Goal: Information Seeking & Learning: Learn about a topic

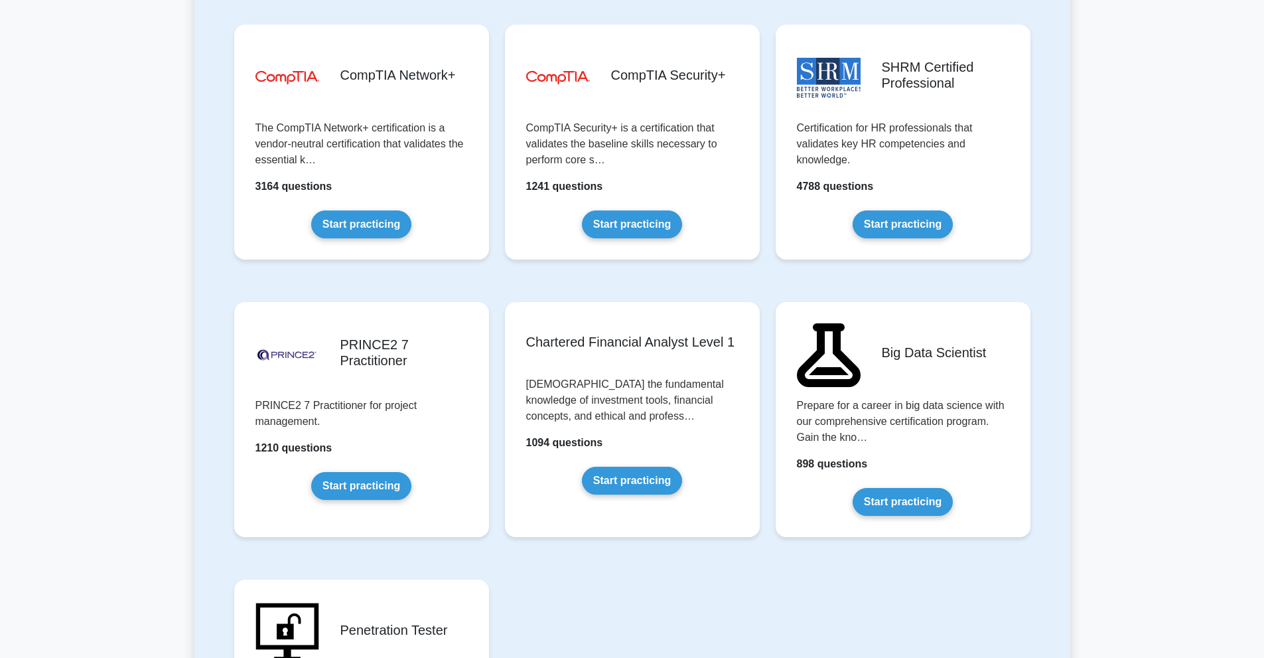
scroll to position [2389, 0]
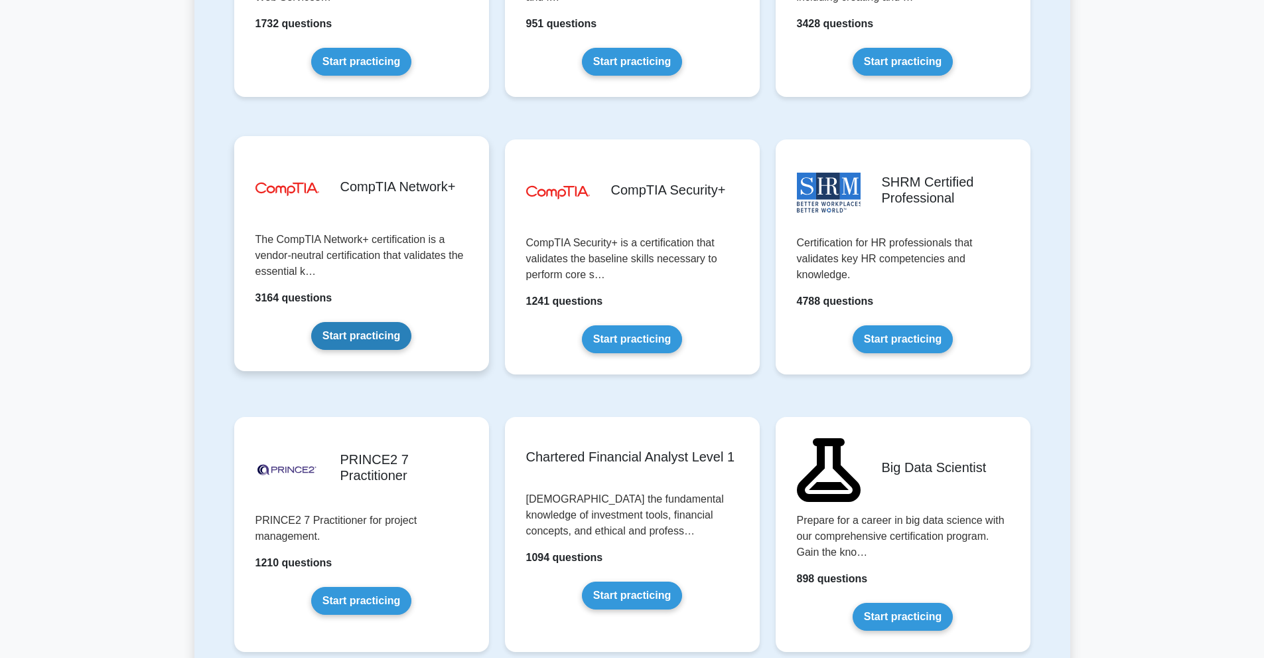
click at [370, 330] on link "Start practicing" at bounding box center [361, 336] width 100 height 28
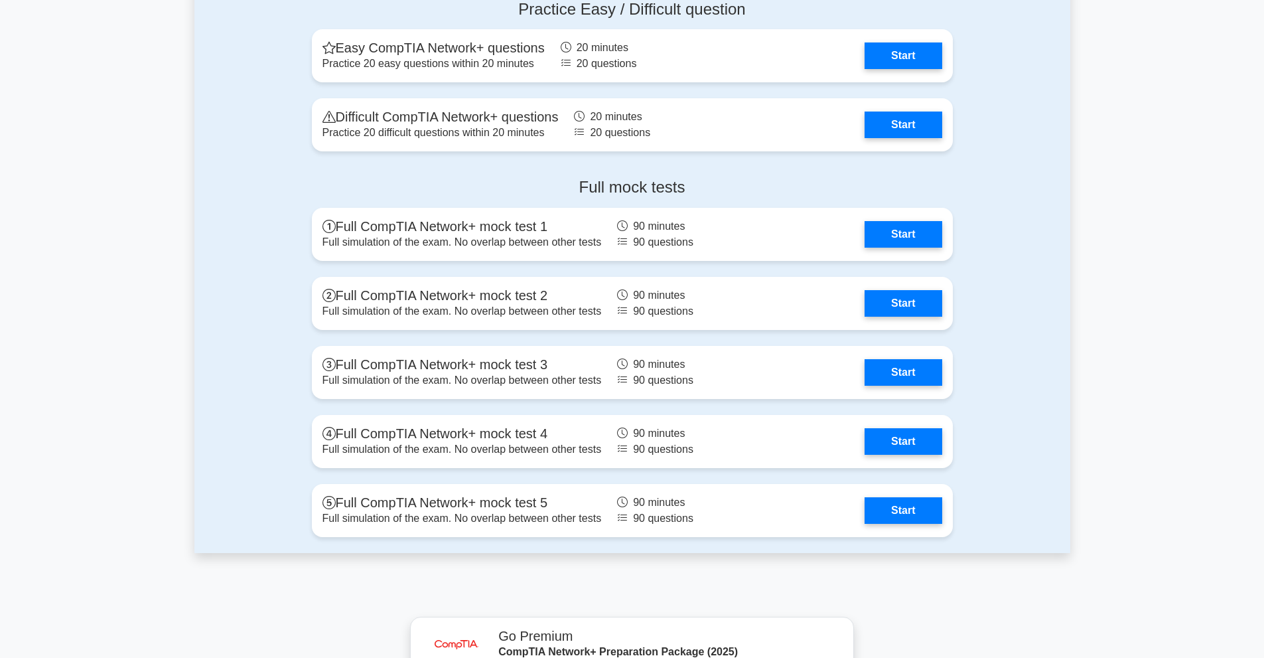
scroll to position [2654, 0]
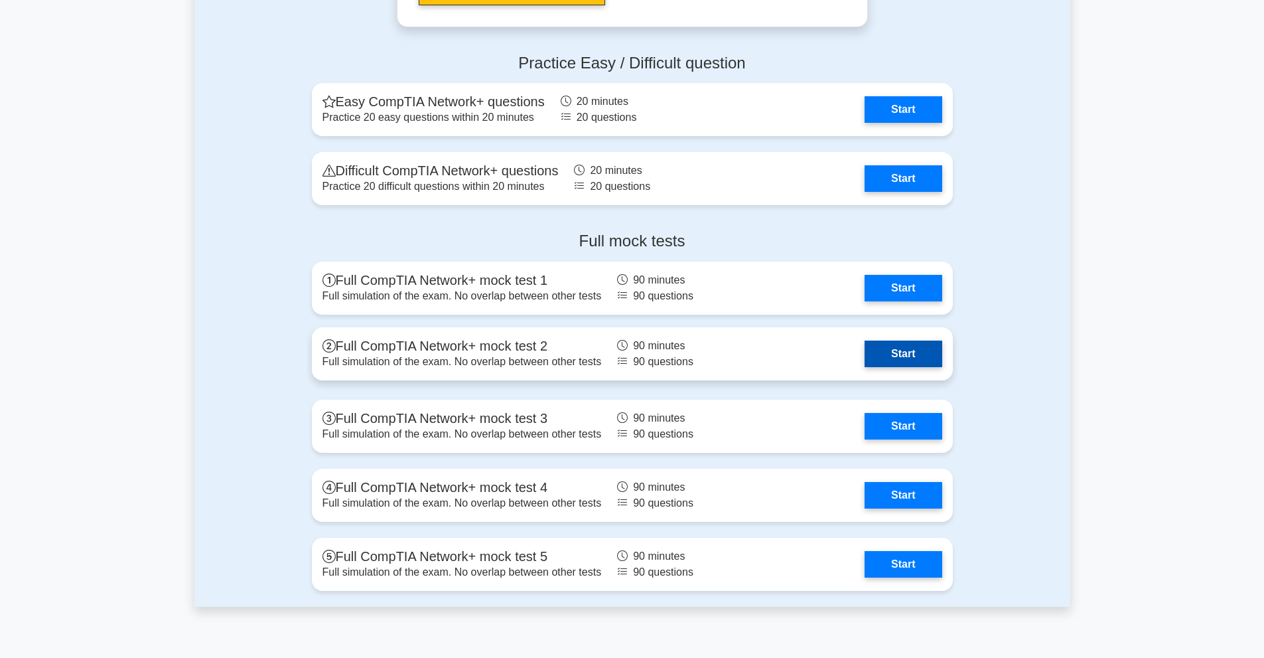
click at [888, 356] on link "Start" at bounding box center [903, 353] width 77 height 27
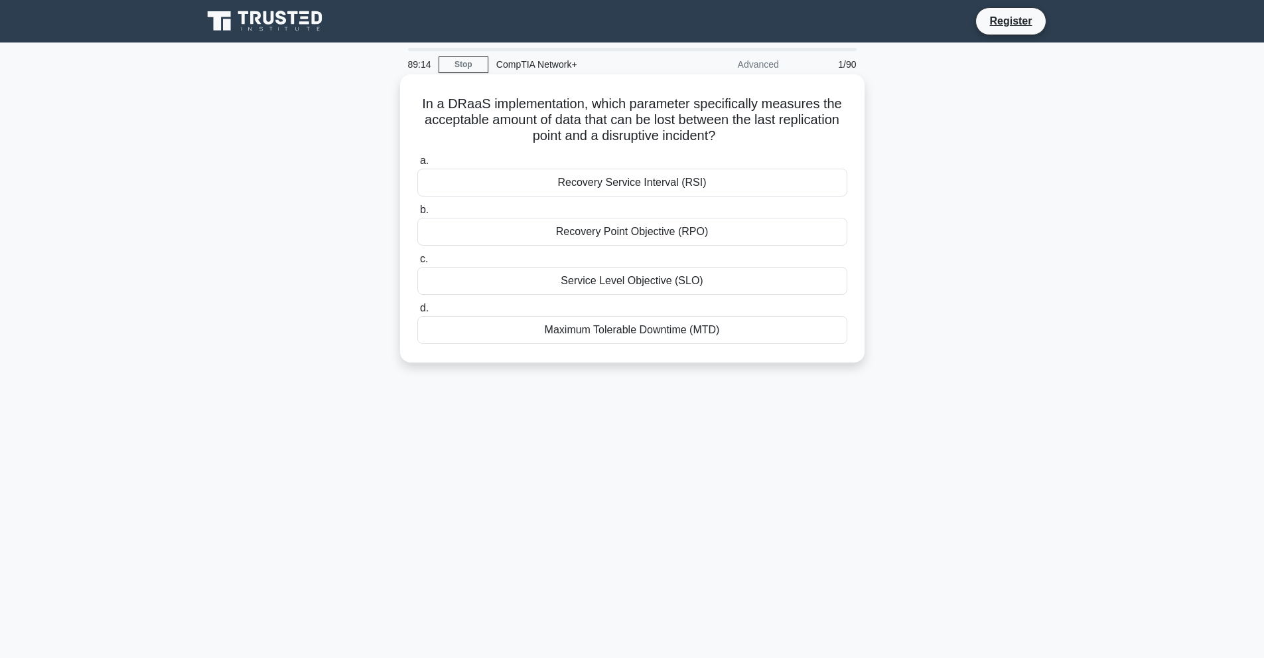
click at [694, 236] on div "Recovery Point Objective (RPO)" at bounding box center [632, 232] width 430 height 28
click at [417, 214] on input "b. Recovery Point Objective (RPO)" at bounding box center [417, 210] width 0 height 9
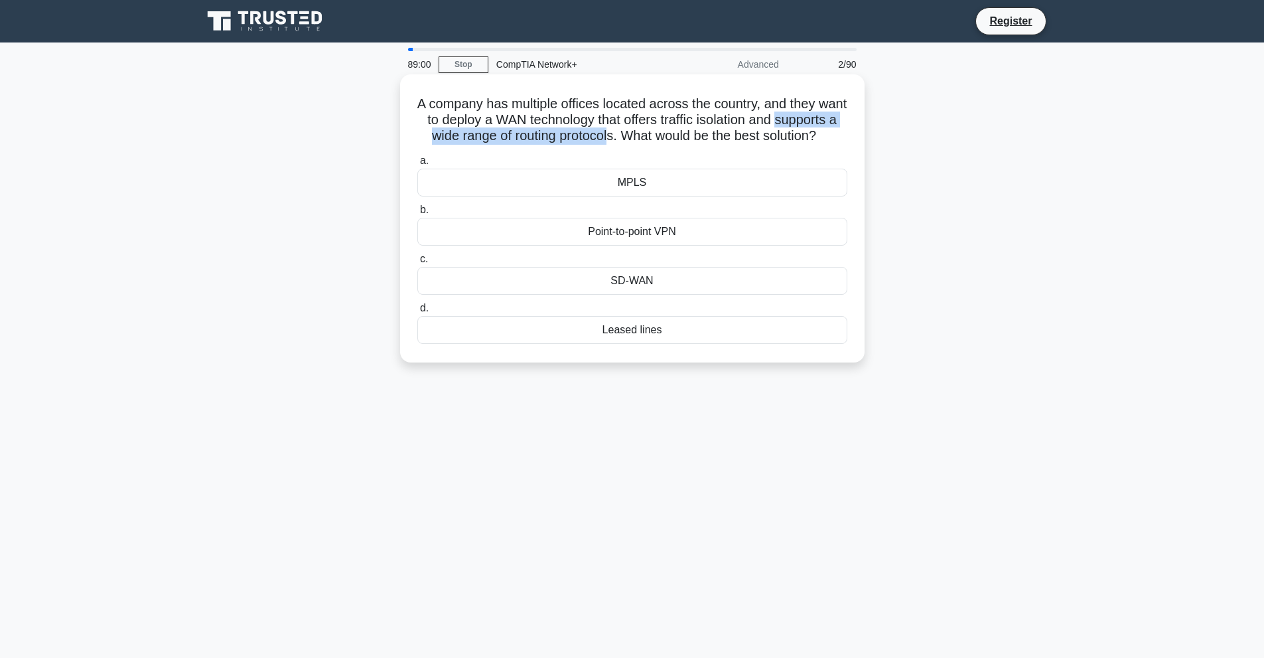
drag, startPoint x: 428, startPoint y: 139, endPoint x: 682, endPoint y: 140, distance: 253.5
click at [682, 140] on h5 "A company has multiple offices located across the country, and they want to dep…" at bounding box center [632, 120] width 433 height 49
drag, startPoint x: 693, startPoint y: 139, endPoint x: 691, endPoint y: 163, distance: 24.0
click at [691, 163] on div "A company has multiple offices located across the country, and they want to dep…" at bounding box center [632, 218] width 454 height 277
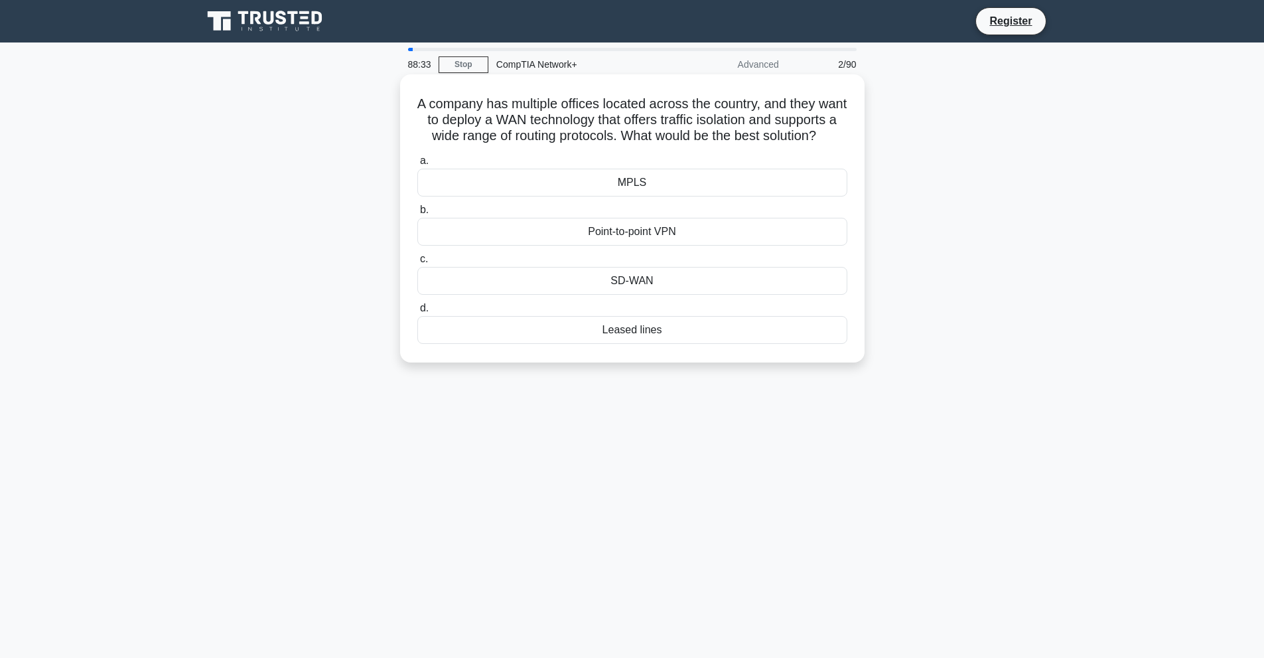
click at [650, 295] on div "SD-WAN" at bounding box center [632, 281] width 430 height 28
click at [417, 263] on input "c. SD-WAN" at bounding box center [417, 259] width 0 height 9
click at [657, 183] on div "Application Data" at bounding box center [632, 183] width 430 height 28
click at [417, 165] on input "a. Application Data" at bounding box center [417, 161] width 0 height 9
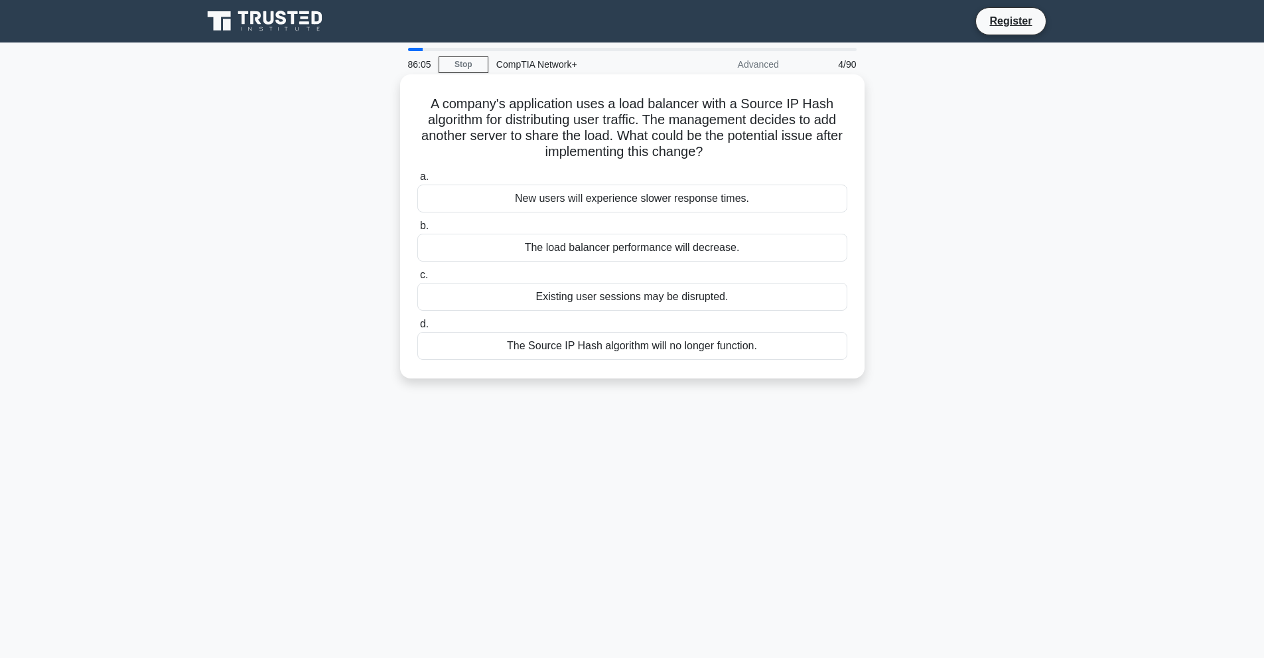
click at [620, 250] on div "The load balancer performance will decrease." at bounding box center [632, 248] width 430 height 28
click at [417, 230] on input "b. The load balancer performance will decrease." at bounding box center [417, 226] width 0 height 9
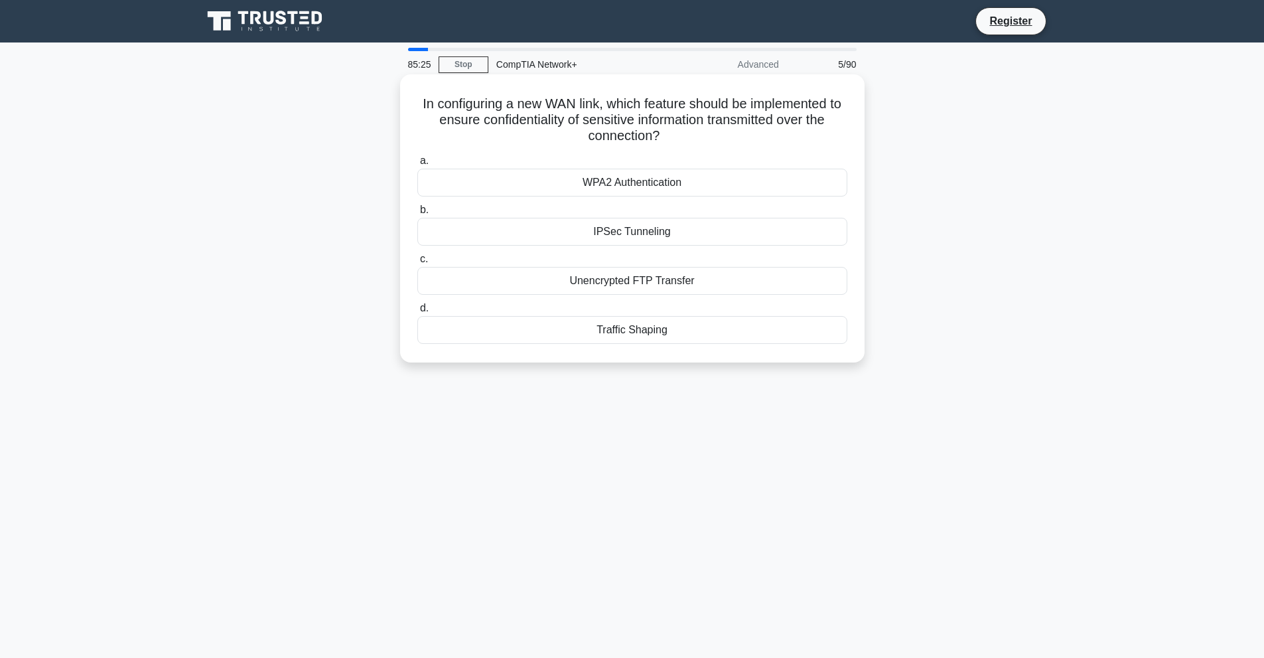
drag, startPoint x: 423, startPoint y: 105, endPoint x: 665, endPoint y: 139, distance: 244.7
click at [665, 139] on h5 "In configuring a new WAN link, which feature should be implemented to ensure co…" at bounding box center [632, 120] width 433 height 49
drag, startPoint x: 657, startPoint y: 137, endPoint x: 646, endPoint y: 155, distance: 20.8
click at [646, 155] on label "a. WPA2 Authentication" at bounding box center [632, 175] width 430 height 44
click at [417, 157] on input "a. WPA2 Authentication" at bounding box center [417, 161] width 0 height 9
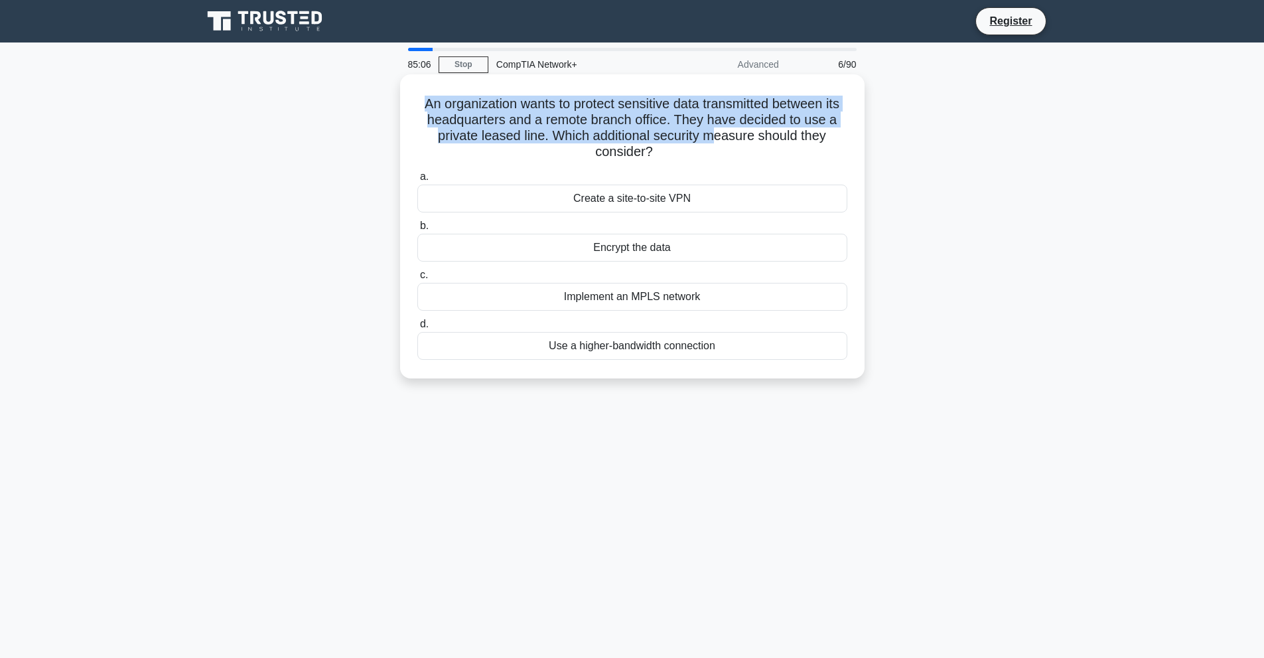
drag, startPoint x: 416, startPoint y: 106, endPoint x: 721, endPoint y: 133, distance: 305.9
click at [721, 133] on h5 "An organization wants to protect sensitive data transmitted between its headqua…" at bounding box center [632, 128] width 433 height 65
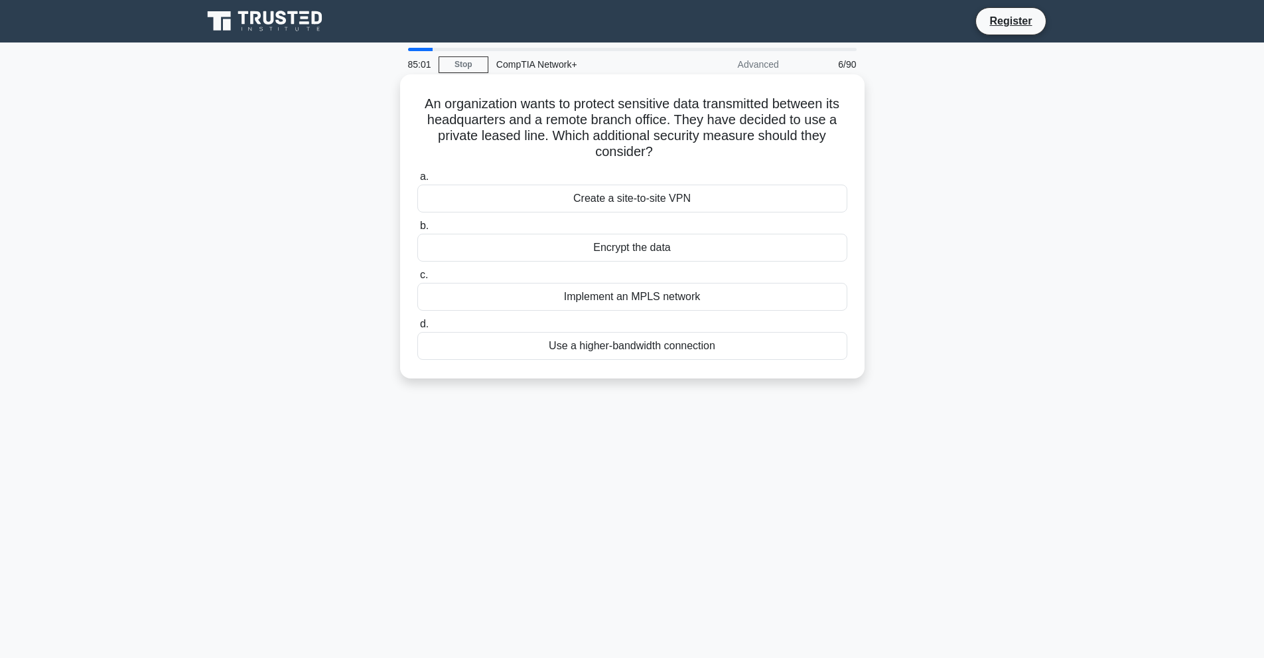
click at [632, 205] on div "Create a site-to-site VPN" at bounding box center [632, 198] width 430 height 28
click at [417, 181] on input "a. Create a site-to-site VPN" at bounding box center [417, 177] width 0 height 9
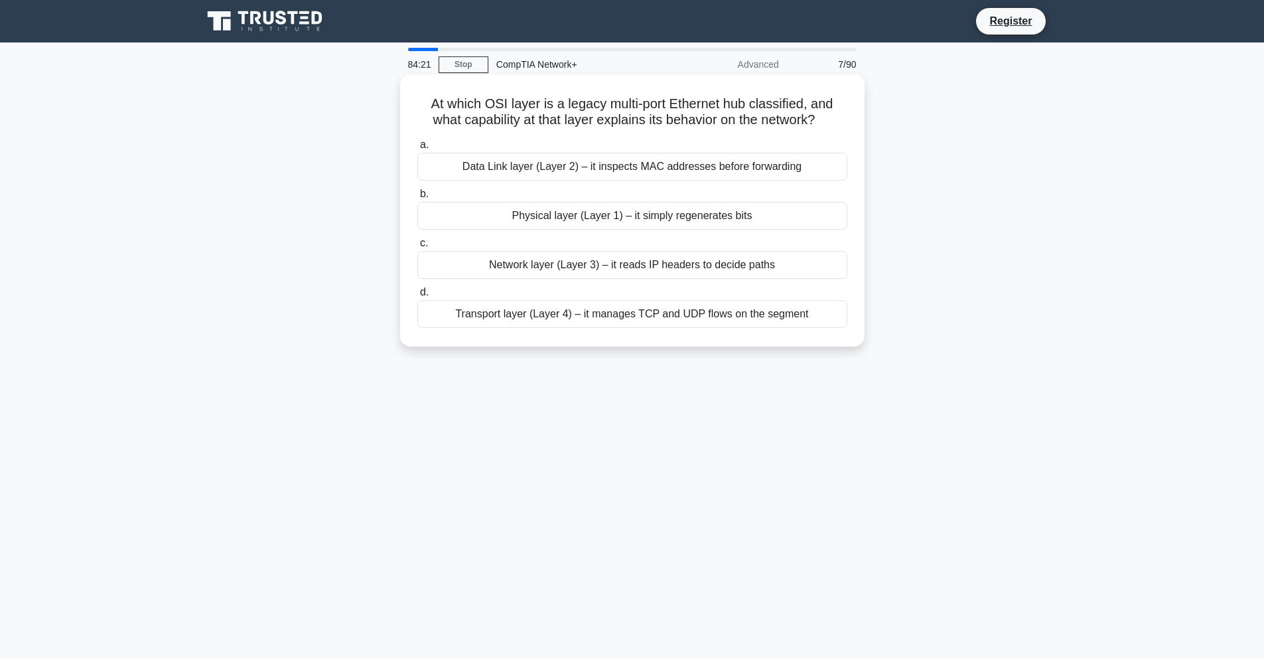
click at [621, 313] on div "Transport layer (Layer 4) – it manages TCP and UDP flows on the segment" at bounding box center [632, 314] width 430 height 28
click at [417, 297] on input "d. Transport layer (Layer 4) – it manages TCP and UDP flows on the segment" at bounding box center [417, 292] width 0 height 9
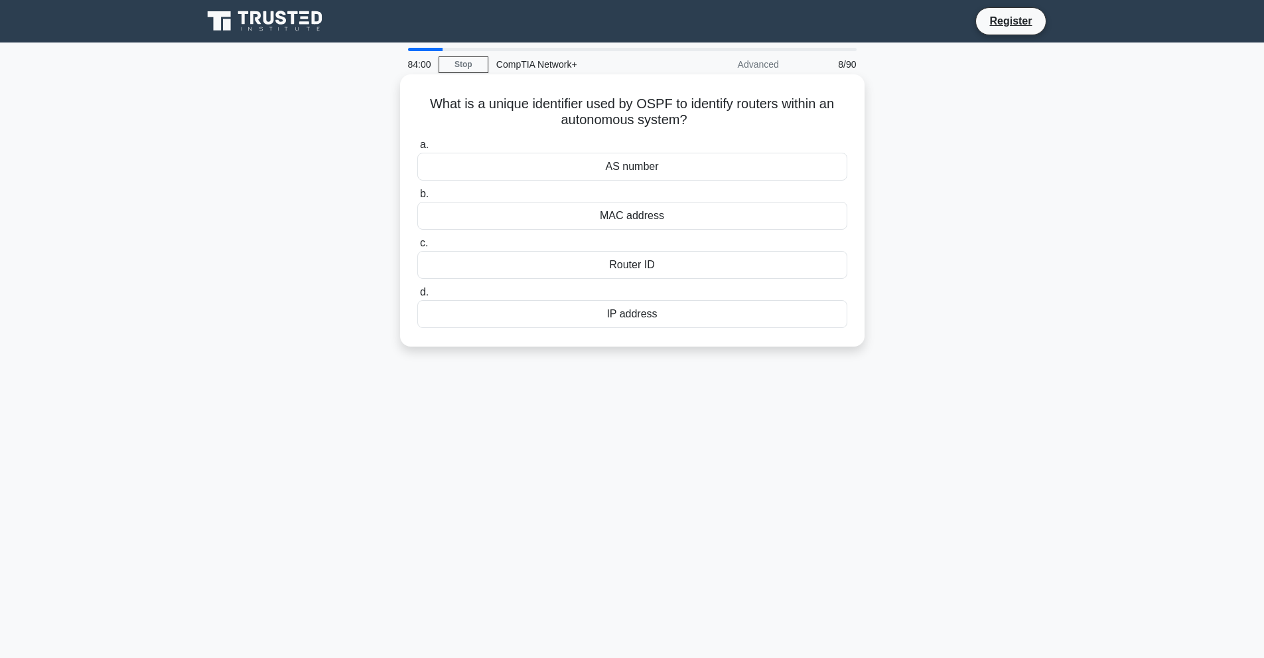
click at [675, 165] on div "AS number" at bounding box center [632, 167] width 430 height 28
click at [417, 149] on input "a. AS number" at bounding box center [417, 145] width 0 height 9
click at [641, 322] on div "Time zone configuration" at bounding box center [632, 314] width 430 height 28
click at [417, 297] on input "d. Time zone configuration" at bounding box center [417, 292] width 0 height 9
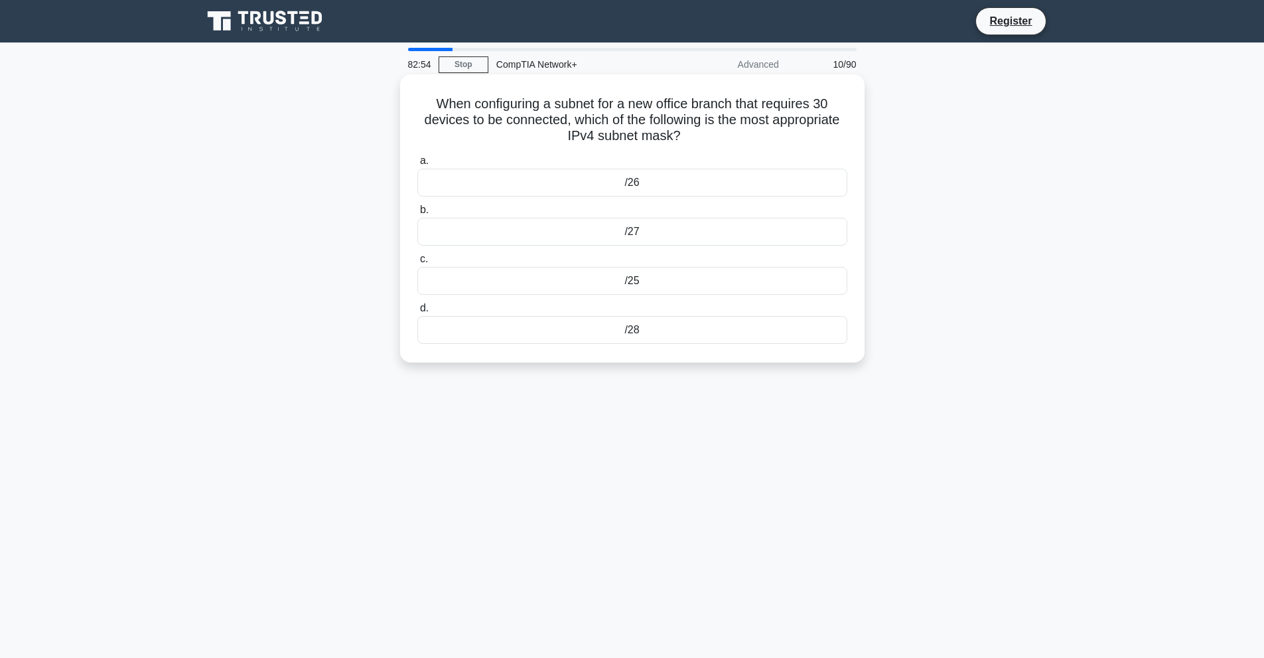
click at [670, 242] on div "/27" at bounding box center [632, 232] width 430 height 28
click at [417, 214] on input "b. /27" at bounding box center [417, 210] width 0 height 9
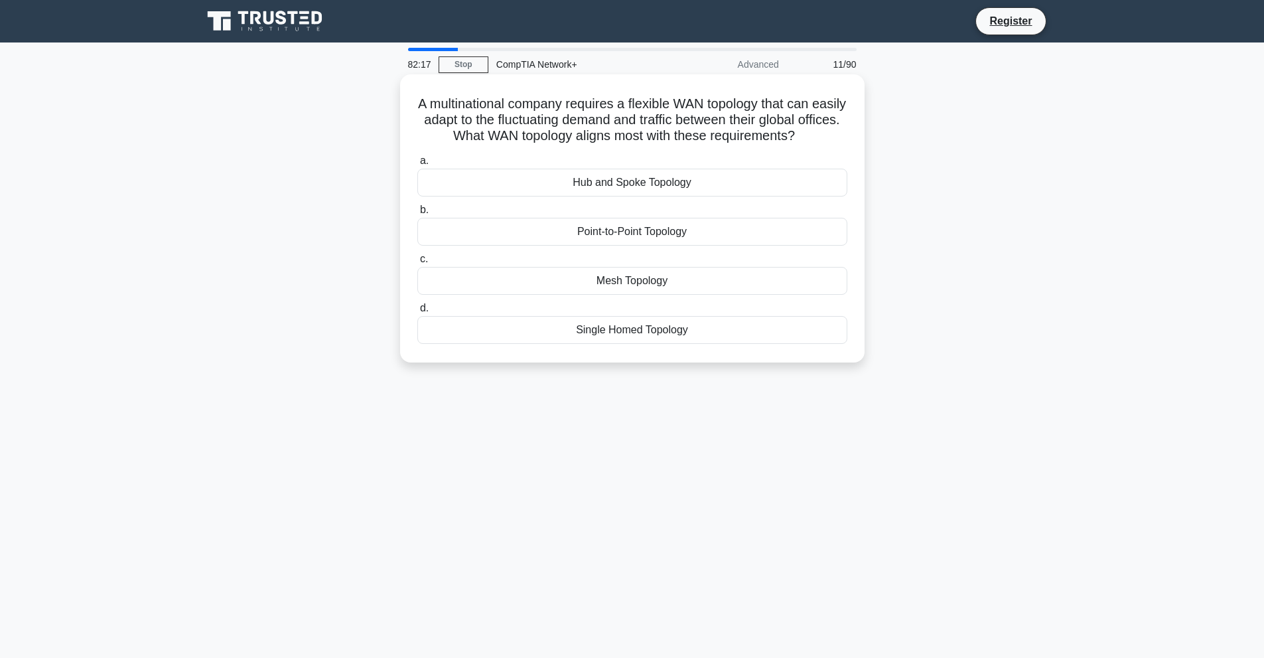
click at [699, 283] on div "Mesh Topology" at bounding box center [632, 281] width 430 height 28
click at [417, 263] on input "c. Mesh Topology" at bounding box center [417, 259] width 0 height 9
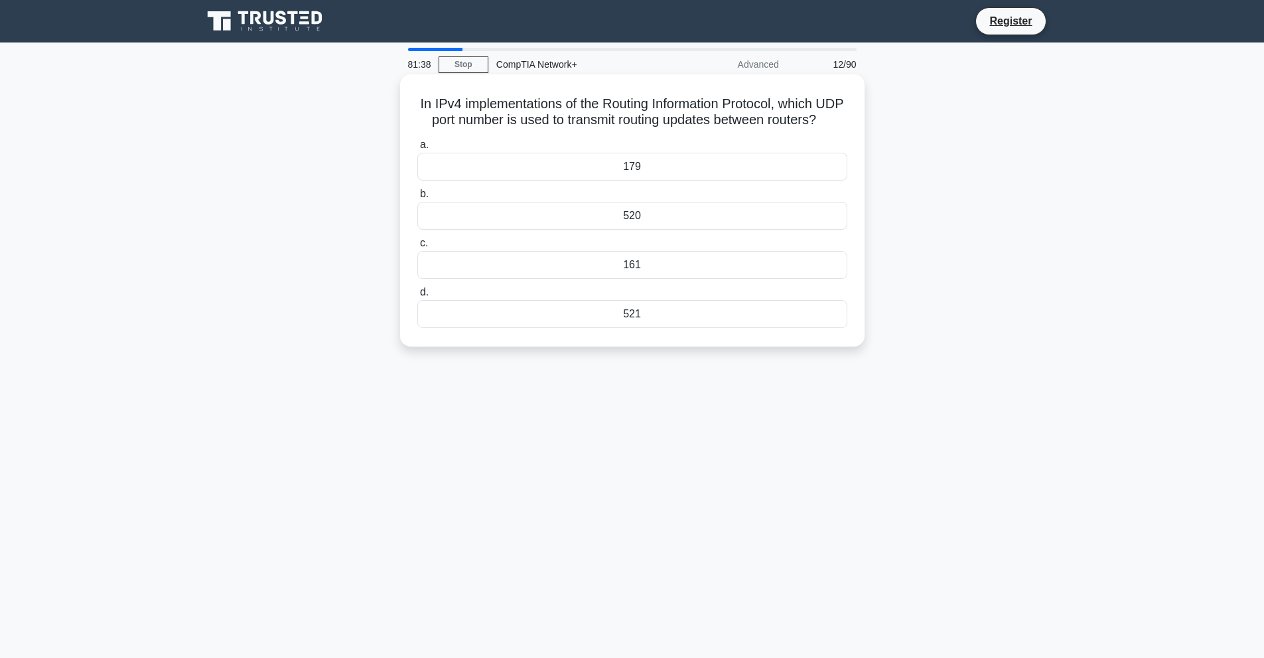
click at [665, 230] on div "520" at bounding box center [632, 216] width 430 height 28
click at [417, 198] on input "b. 520" at bounding box center [417, 194] width 0 height 9
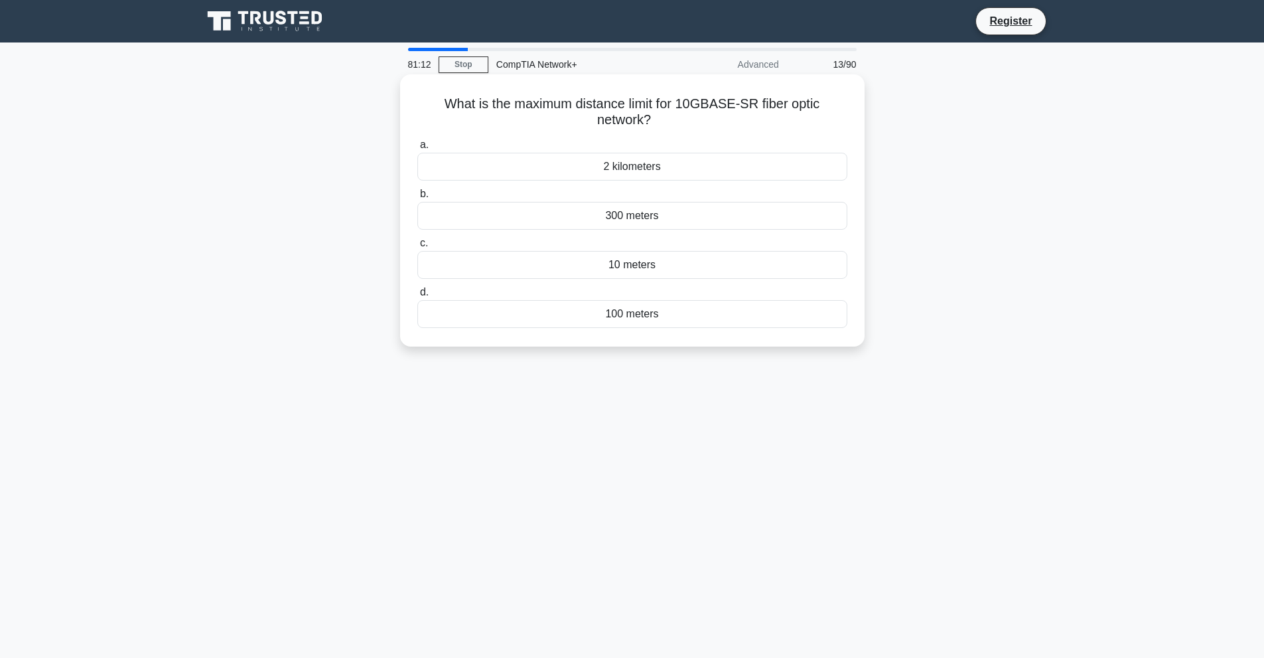
click at [650, 317] on div "100 meters" at bounding box center [632, 314] width 430 height 28
click at [417, 297] on input "d. 100 meters" at bounding box center [417, 292] width 0 height 9
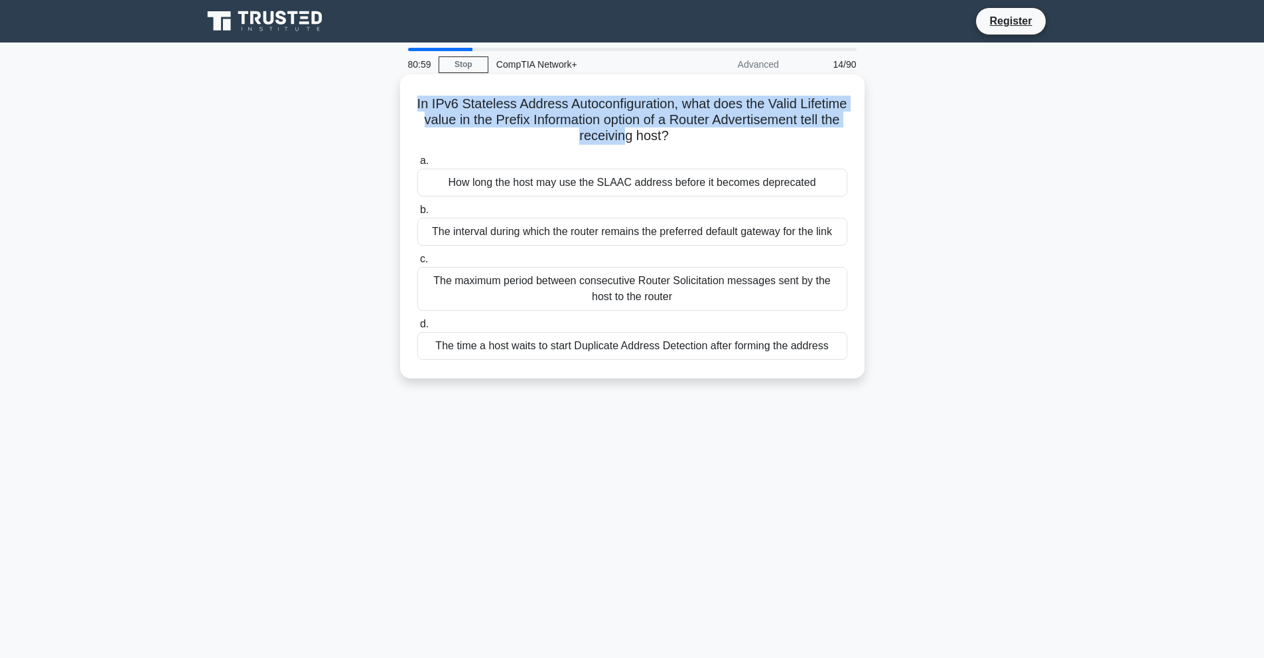
drag, startPoint x: 438, startPoint y: 103, endPoint x: 692, endPoint y: 133, distance: 256.0
click at [692, 133] on h5 "In IPv6 Stateless Address Autoconfiguration, what does the Valid Lifetime value…" at bounding box center [632, 120] width 433 height 49
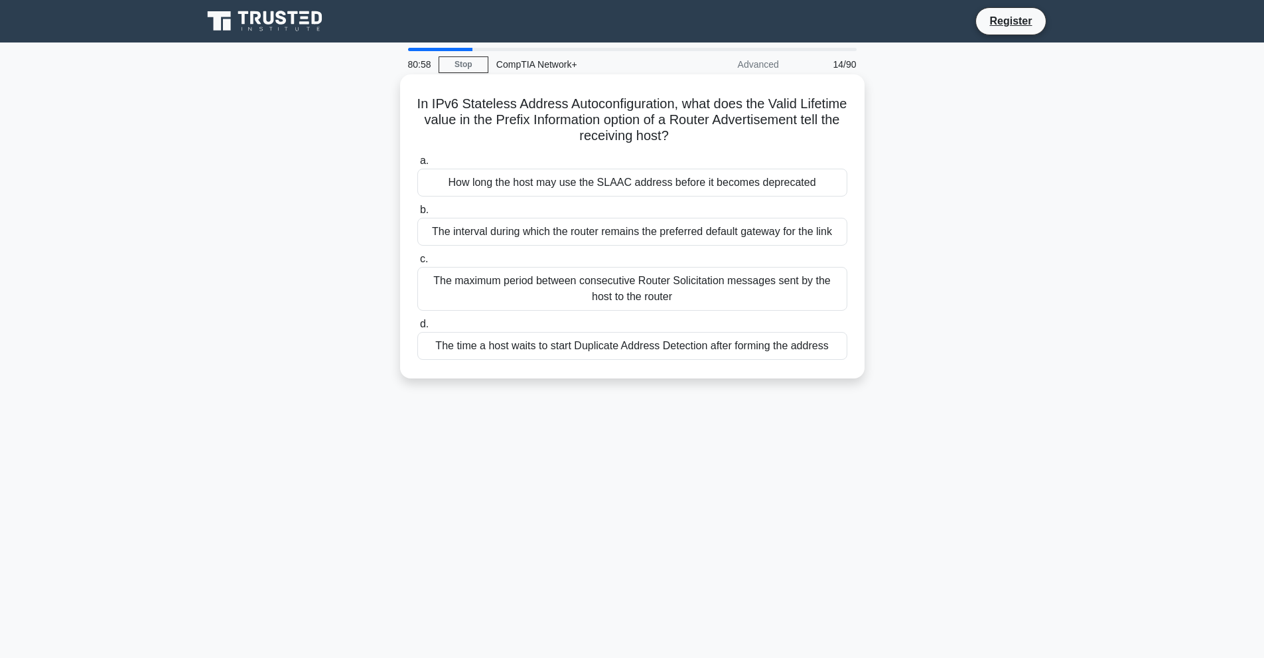
click at [772, 155] on label "a. How long the host may use the SLAAC address before it becomes deprecated" at bounding box center [632, 175] width 430 height 44
click at [417, 157] on input "a. How long the host may use the SLAAC address before it becomes deprecated" at bounding box center [417, 161] width 0 height 9
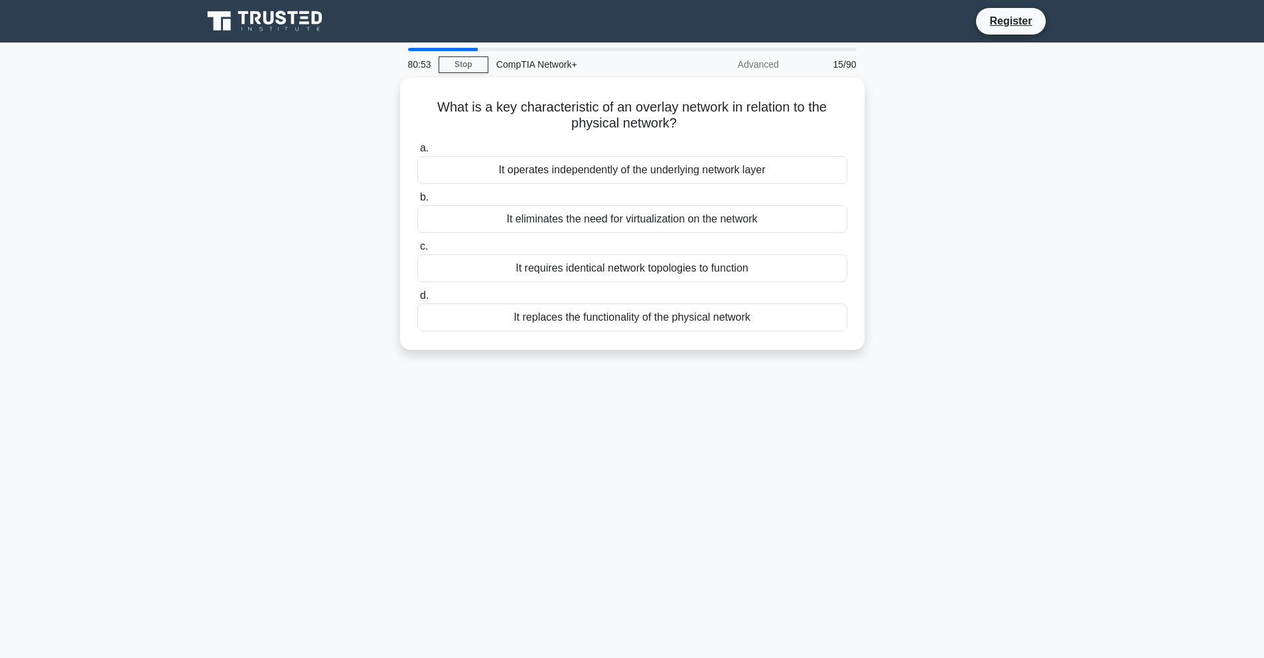
click at [343, 252] on div "What is a key characteristic of an overlay network in relation to the physical …" at bounding box center [632, 222] width 876 height 288
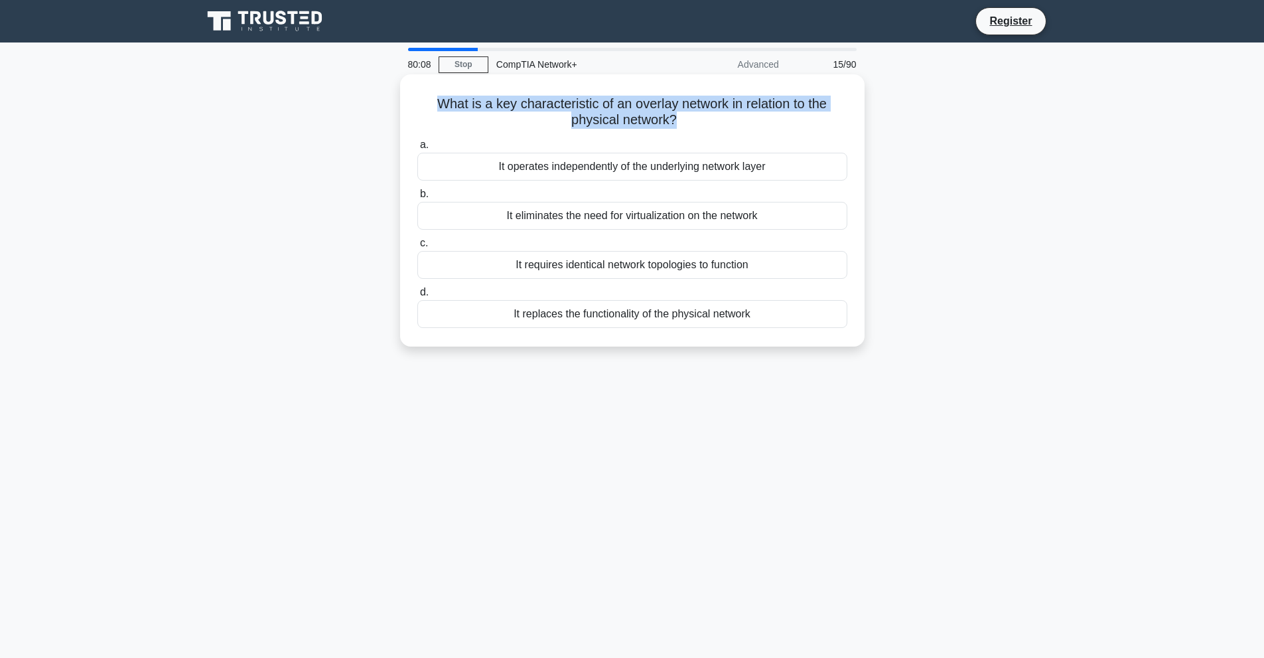
drag, startPoint x: 431, startPoint y: 104, endPoint x: 676, endPoint y: 123, distance: 245.6
click at [676, 123] on h5 "What is a key characteristic of an overlay network in relation to the physical …" at bounding box center [632, 112] width 433 height 33
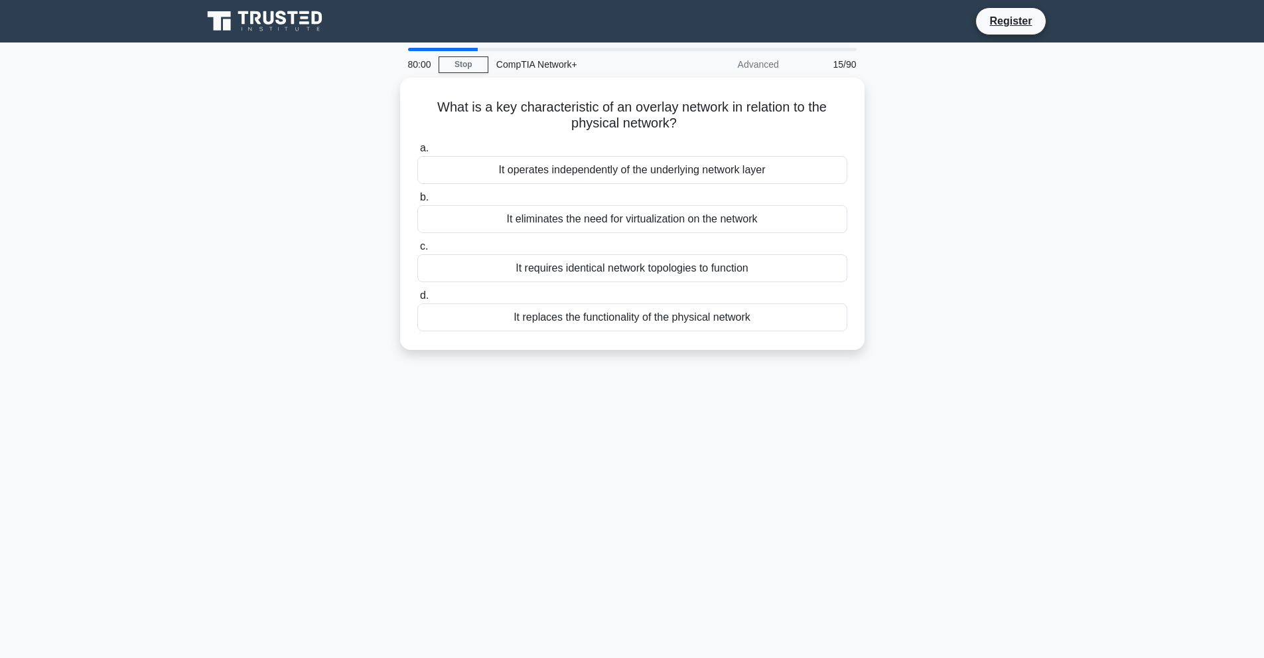
drag, startPoint x: 651, startPoint y: 106, endPoint x: 1173, endPoint y: 328, distance: 567.6
click at [1173, 328] on main "80:00 Stop CompTIA Network+ Advanced 15/90 What is a key characteristic of an o…" at bounding box center [632, 379] width 1264 height 674
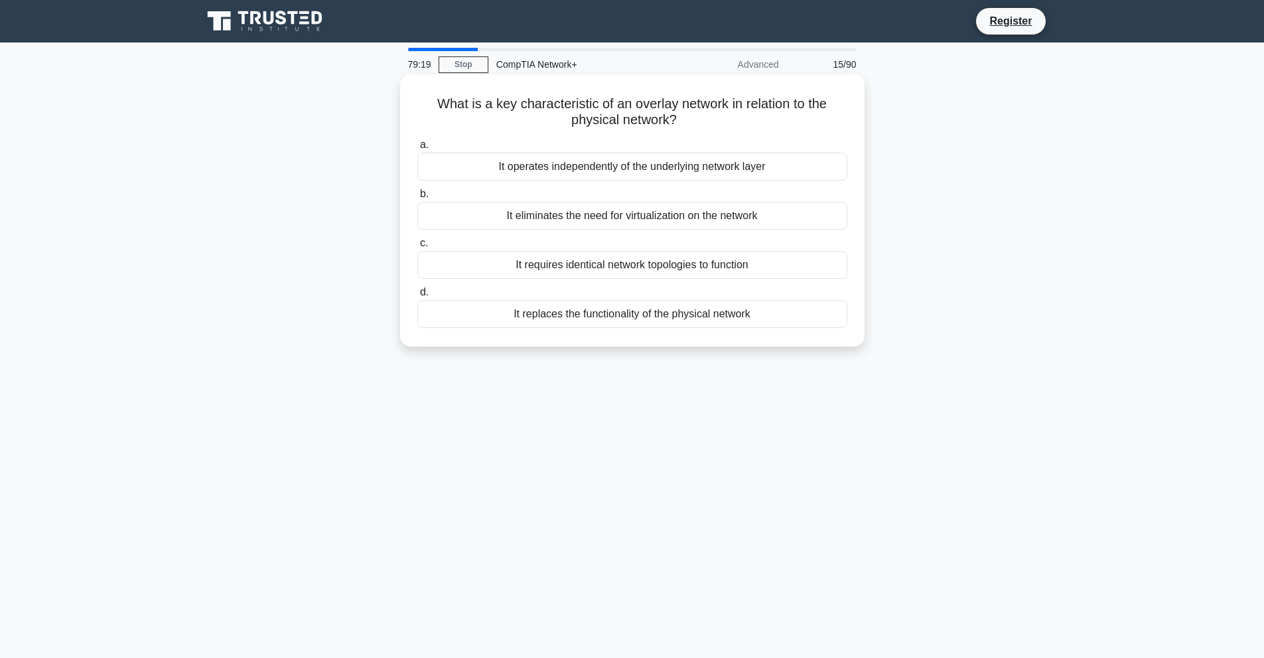
click at [711, 170] on div "It operates independently of the underlying network layer" at bounding box center [632, 167] width 430 height 28
click at [417, 149] on input "a. It operates independently of the underlying network layer" at bounding box center [417, 145] width 0 height 9
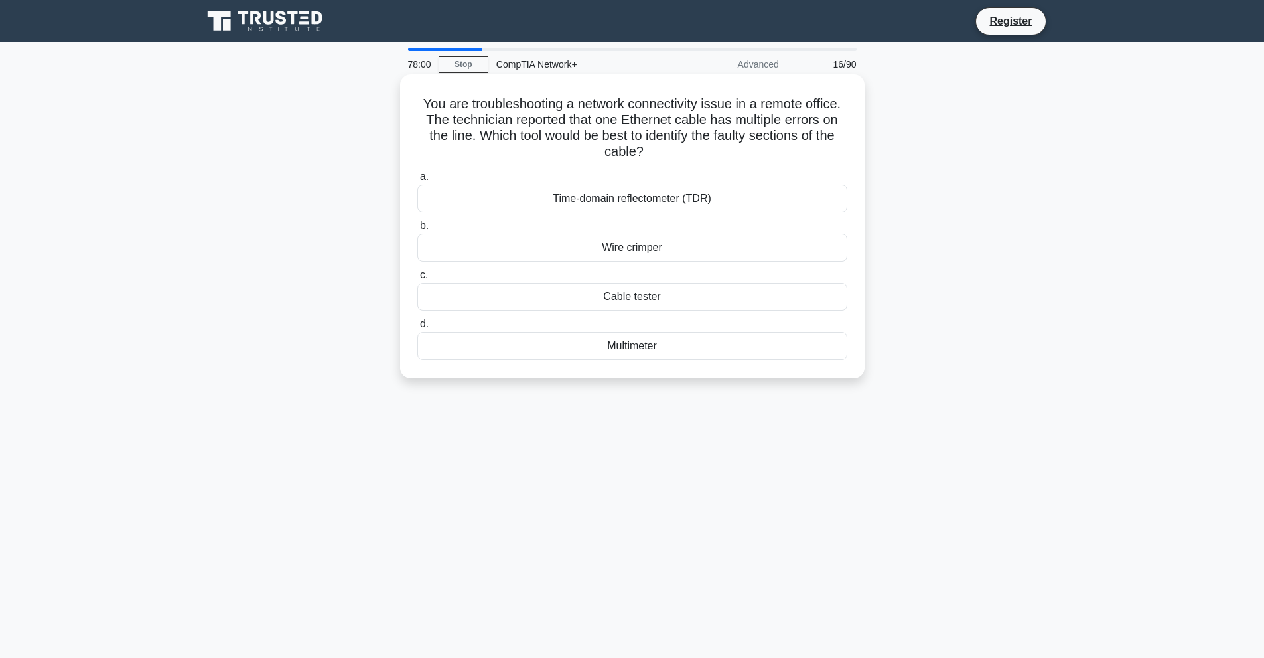
click at [673, 204] on div "Time-domain reflectometer (TDR)" at bounding box center [632, 198] width 430 height 28
click at [417, 181] on input "a. Time-domain reflectometer (TDR)" at bounding box center [417, 177] width 0 height 9
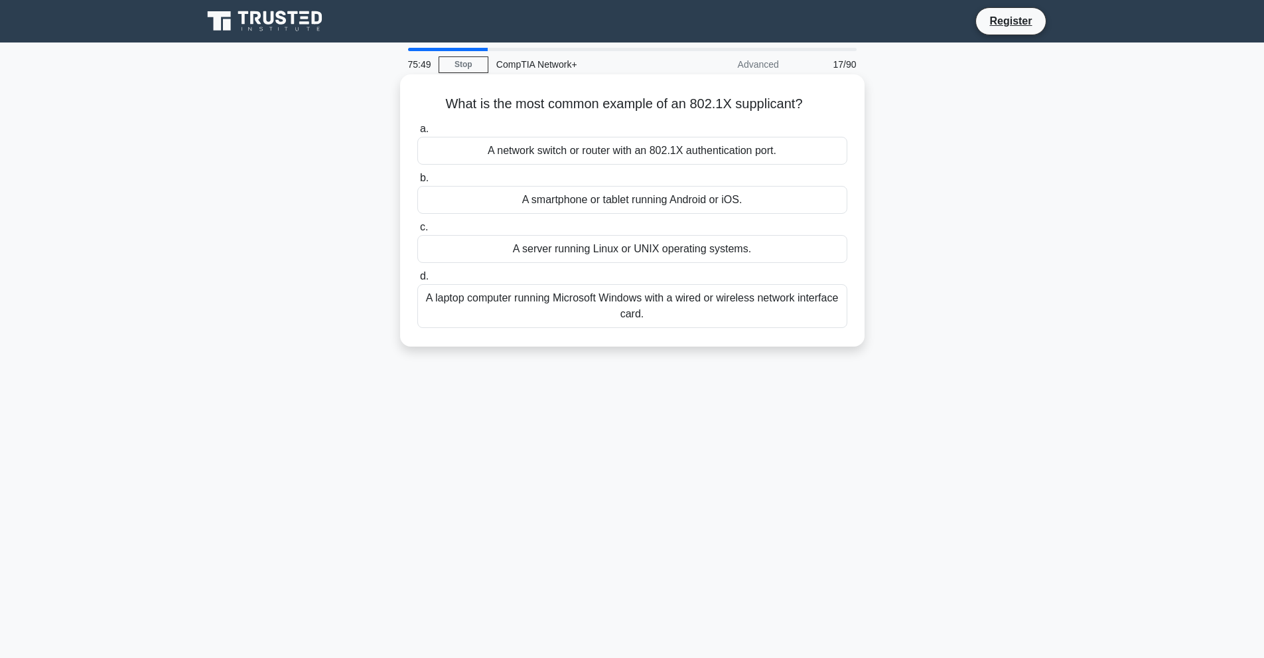
click at [727, 149] on div "A network switch or router with an 802.1X authentication port." at bounding box center [632, 151] width 430 height 28
click at [417, 133] on input "a. A network switch or router with an 802.1X authentication port." at bounding box center [417, 129] width 0 height 9
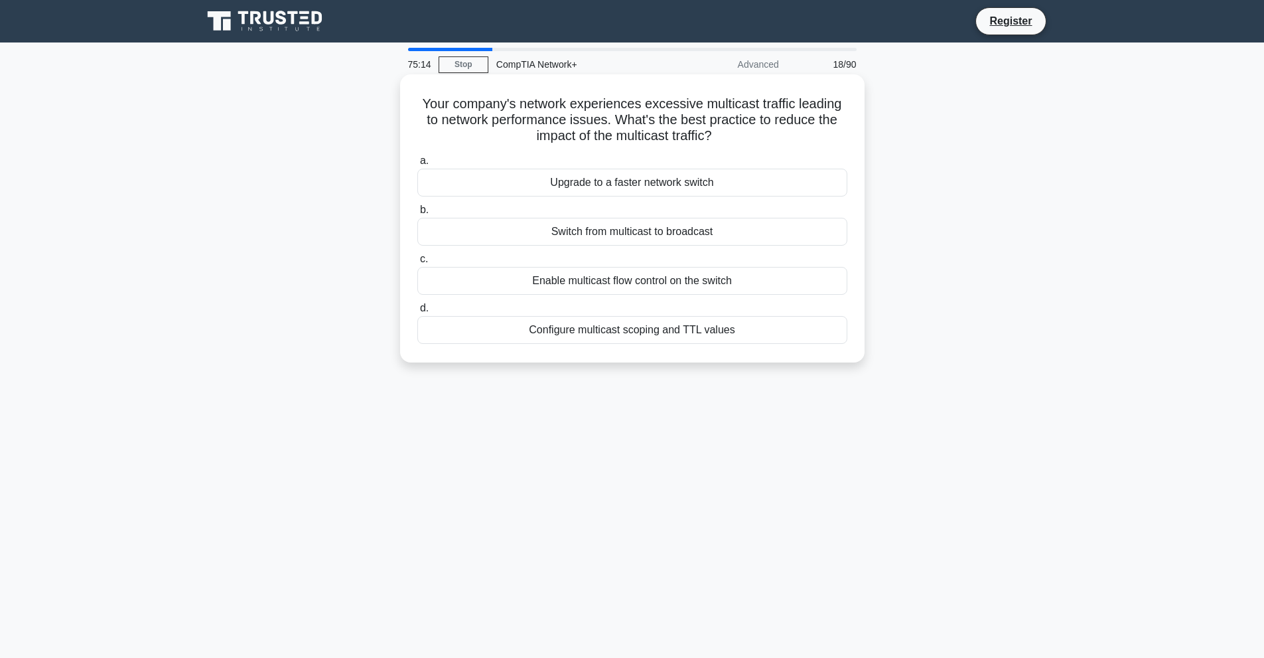
drag, startPoint x: 419, startPoint y: 104, endPoint x: 401, endPoint y: 100, distance: 19.2
click at [401, 100] on div "Your company's network experiences excessive multicast traffic leading to netwo…" at bounding box center [632, 218] width 465 height 288
click at [636, 181] on div "Upgrade to a faster network switch" at bounding box center [632, 183] width 430 height 28
click at [417, 165] on input "a. Upgrade to a faster network switch" at bounding box center [417, 161] width 0 height 9
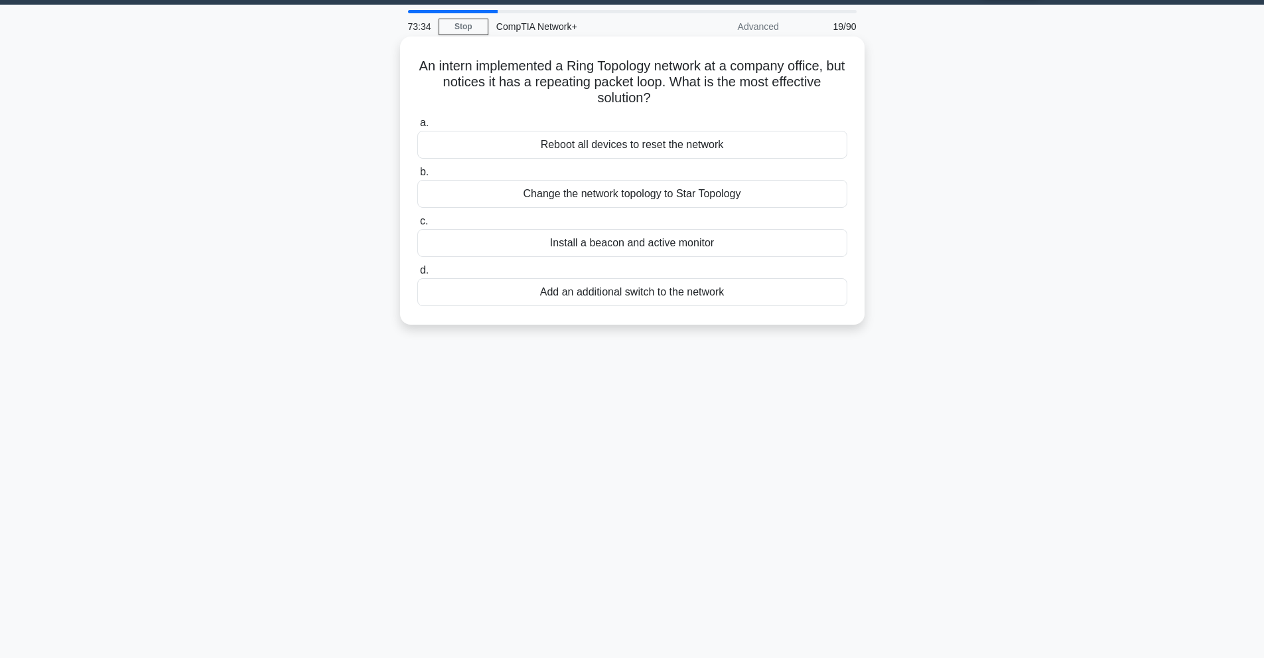
scroll to position [59, 0]
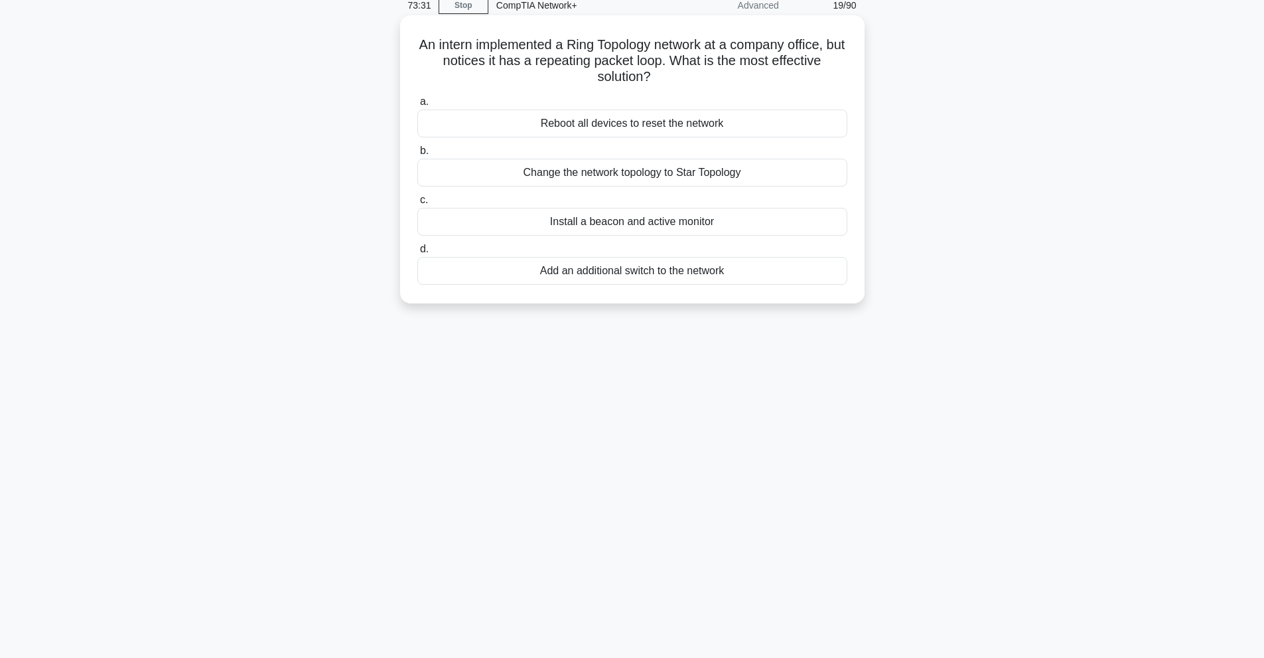
click at [659, 179] on div "Change the network topology to Star Topology" at bounding box center [632, 173] width 430 height 28
click at [417, 155] on input "b. Change the network topology to Star Topology" at bounding box center [417, 151] width 0 height 9
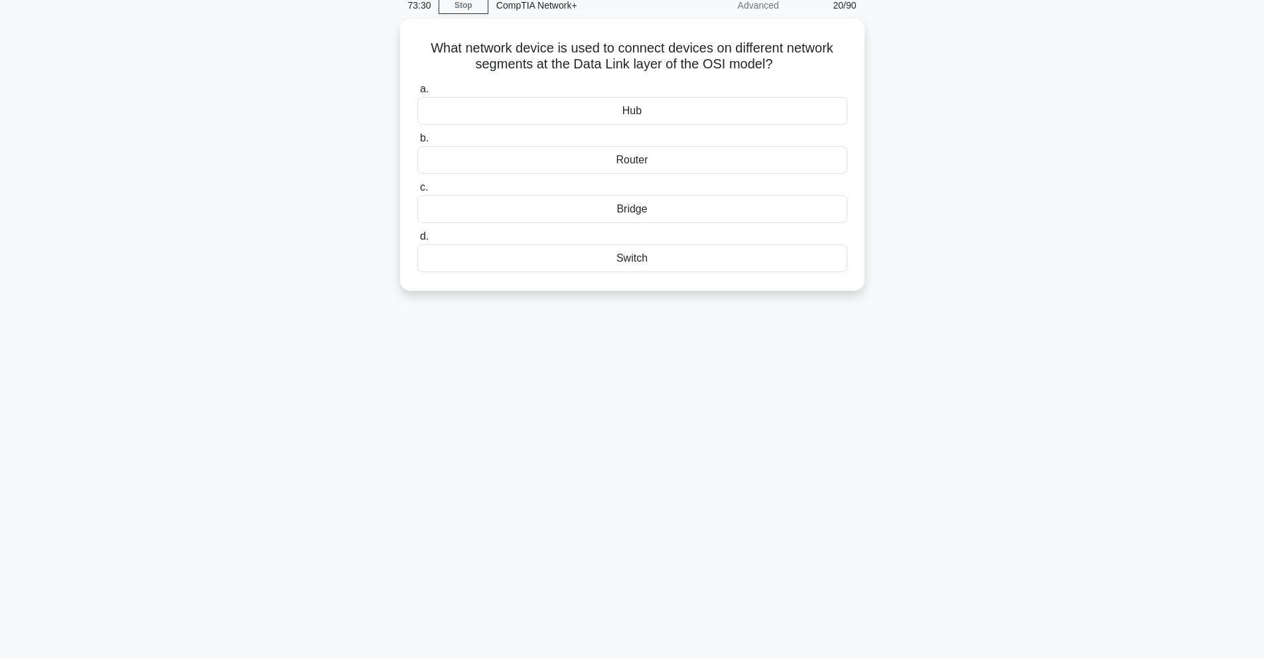
scroll to position [0, 0]
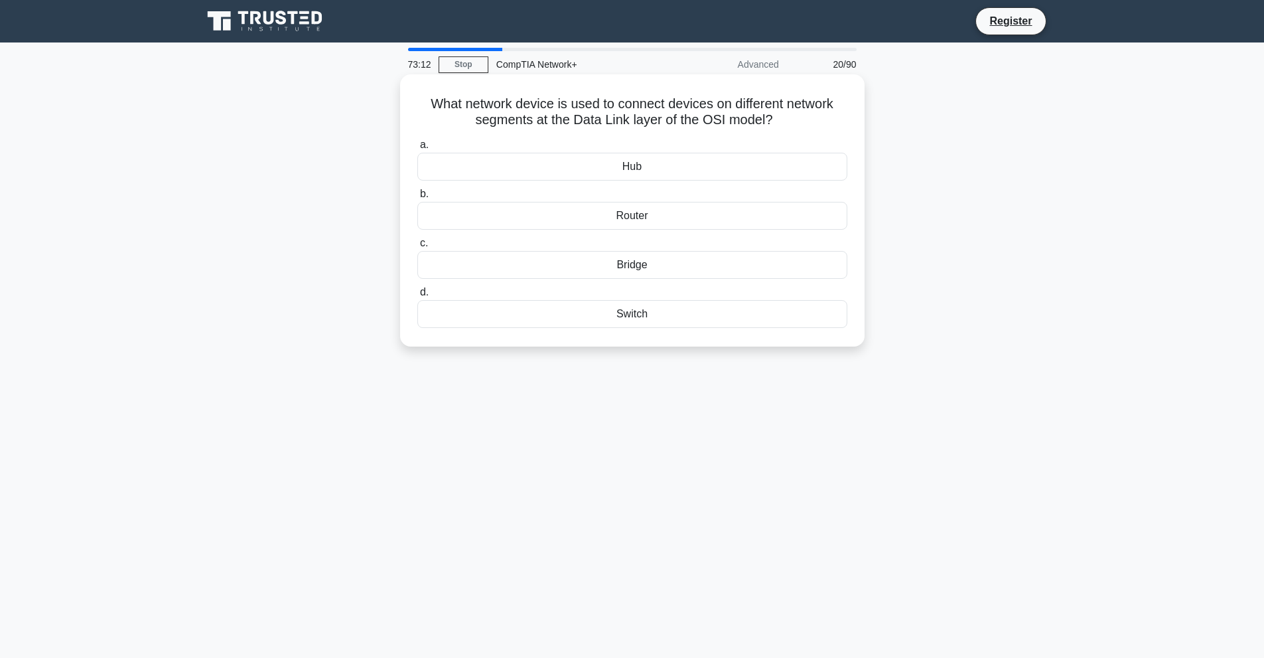
click at [650, 224] on div "Router" at bounding box center [632, 216] width 430 height 28
click at [417, 198] on input "b. Router" at bounding box center [417, 194] width 0 height 9
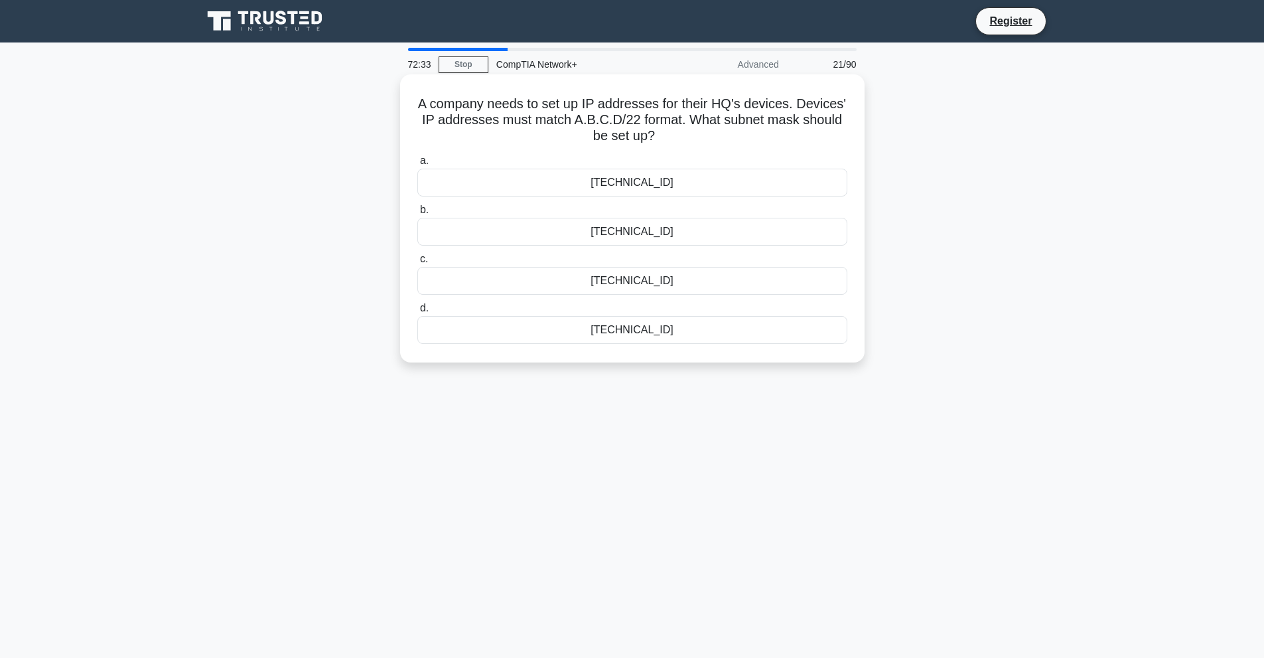
click at [640, 227] on div "255.255.255.0" at bounding box center [632, 232] width 430 height 28
click at [417, 214] on input "b. 255.255.255.0" at bounding box center [417, 210] width 0 height 9
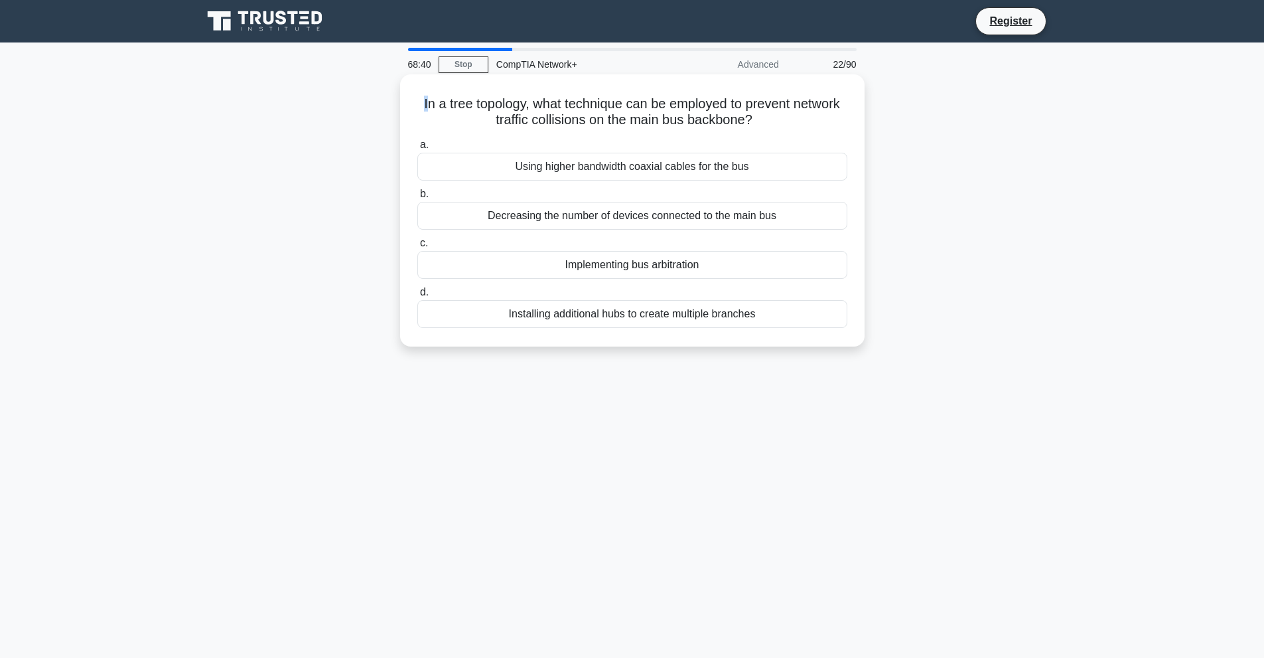
drag, startPoint x: 442, startPoint y: 108, endPoint x: 445, endPoint y: 94, distance: 15.0
click at [445, 94] on div "In a tree topology, what technique can be employed to prevent network traffic c…" at bounding box center [632, 210] width 454 height 261
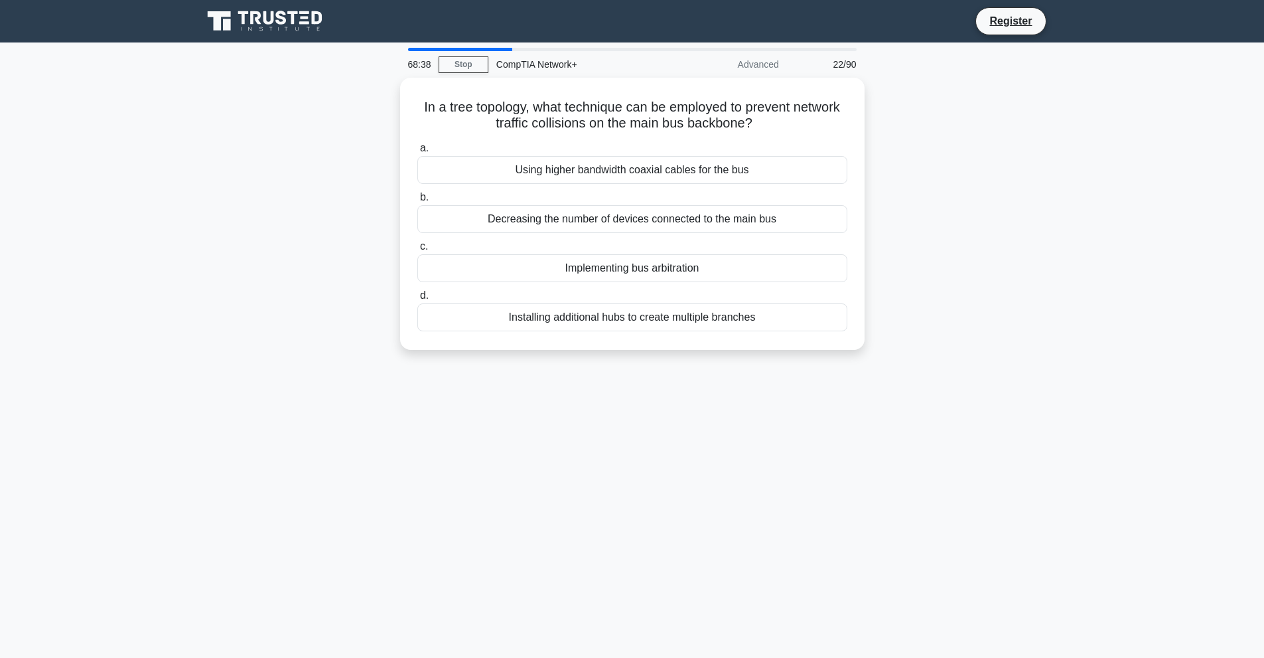
click at [1193, 422] on main "68:38 Stop CompTIA Network+ Advanced 22/90 In a tree topology, what technique c…" at bounding box center [632, 379] width 1264 height 674
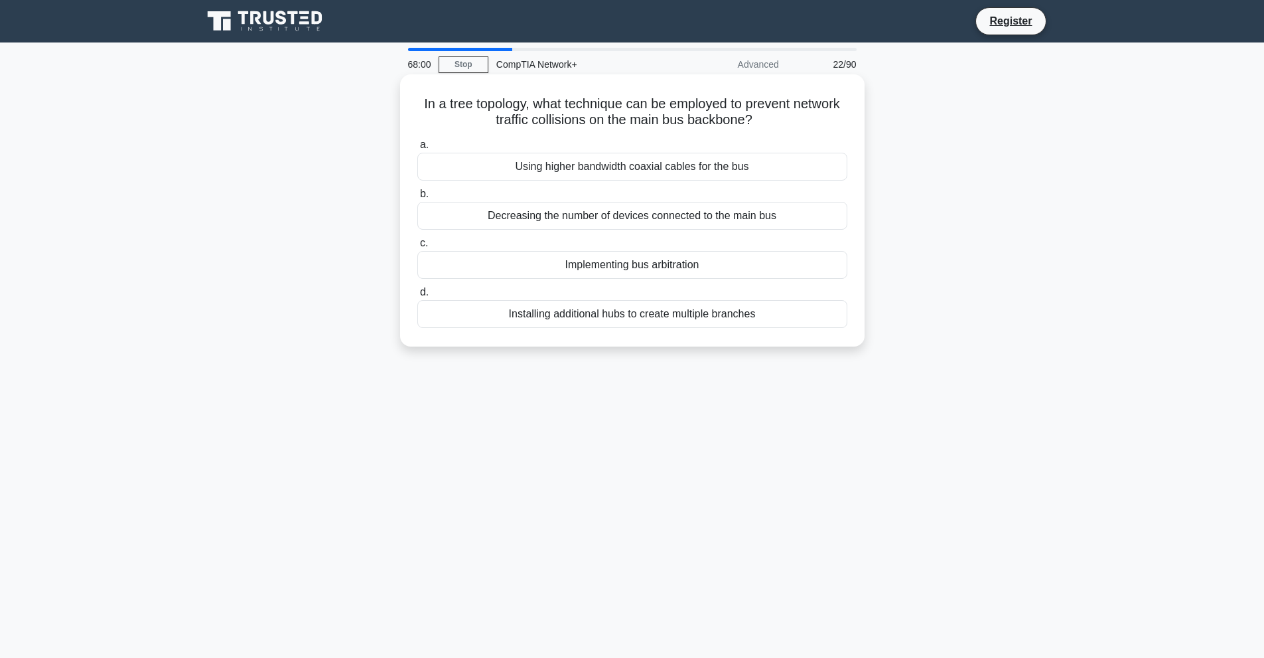
click at [591, 268] on div "Implementing bus arbitration" at bounding box center [632, 265] width 430 height 28
click at [417, 248] on input "c. Implementing bus arbitration" at bounding box center [417, 243] width 0 height 9
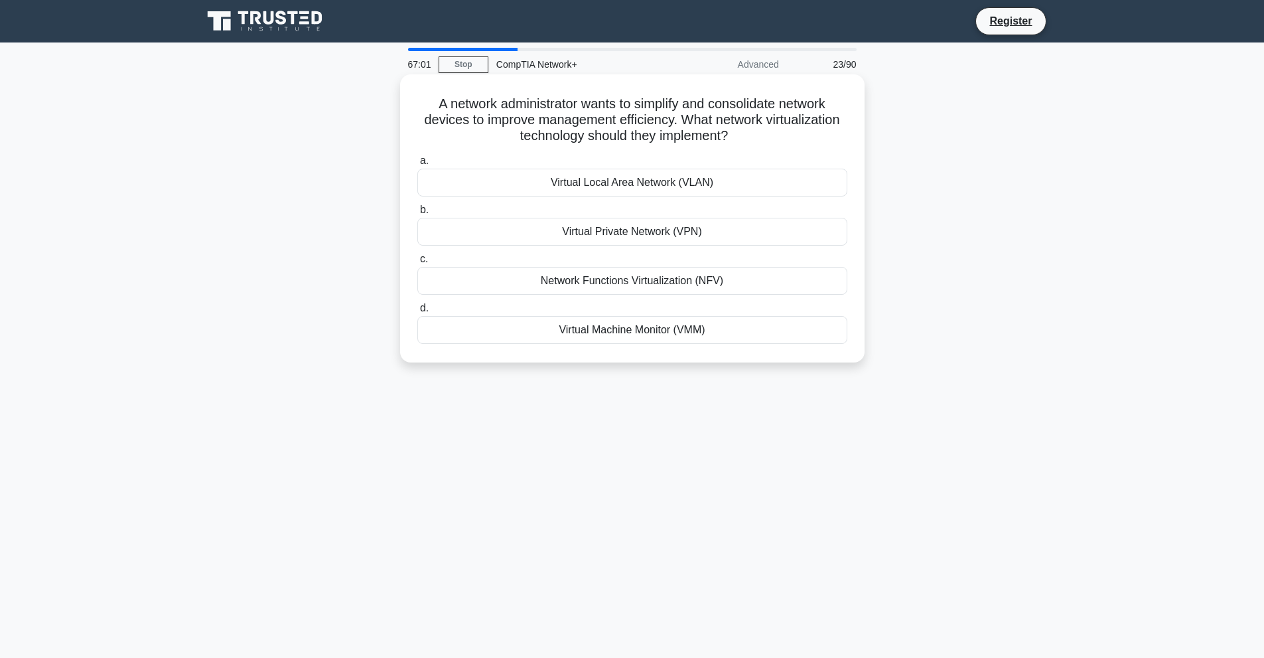
click at [542, 184] on div "Virtual Local Area Network (VLAN)" at bounding box center [632, 183] width 430 height 28
click at [417, 165] on input "a. Virtual Local Area Network (VLAN)" at bounding box center [417, 161] width 0 height 9
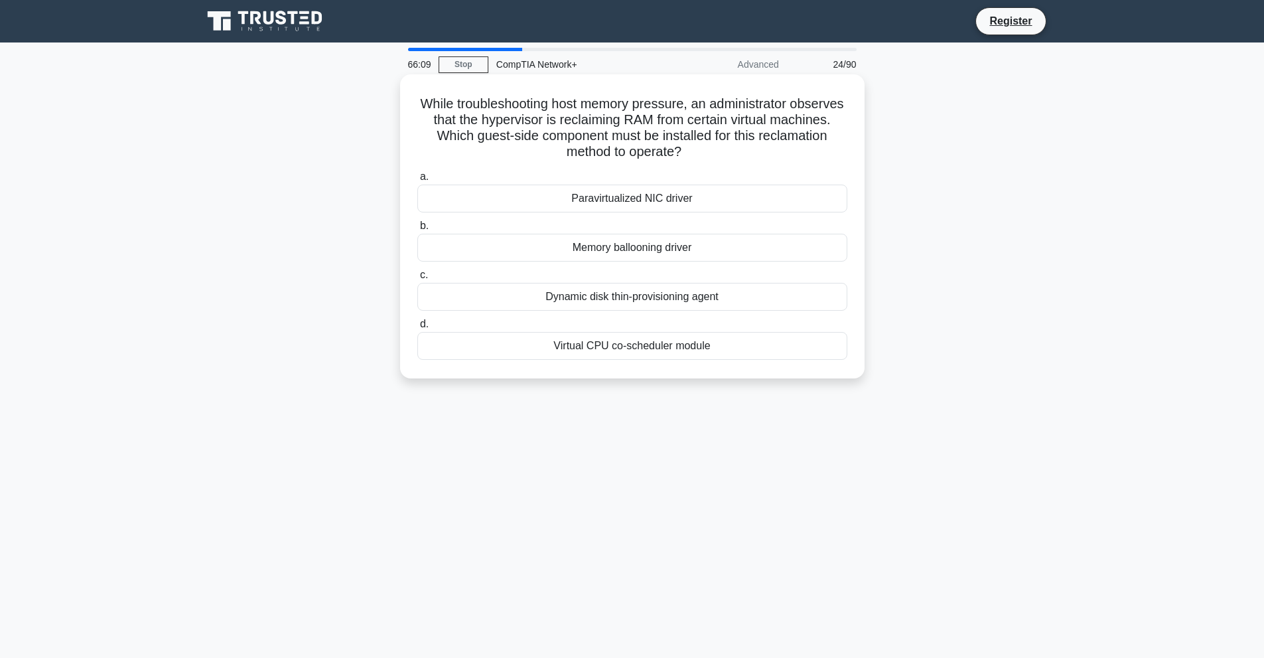
click at [573, 301] on div "Dynamic disk thin-provisioning agent" at bounding box center [632, 297] width 430 height 28
click at [417, 279] on input "c. Dynamic disk thin-provisioning agent" at bounding box center [417, 275] width 0 height 9
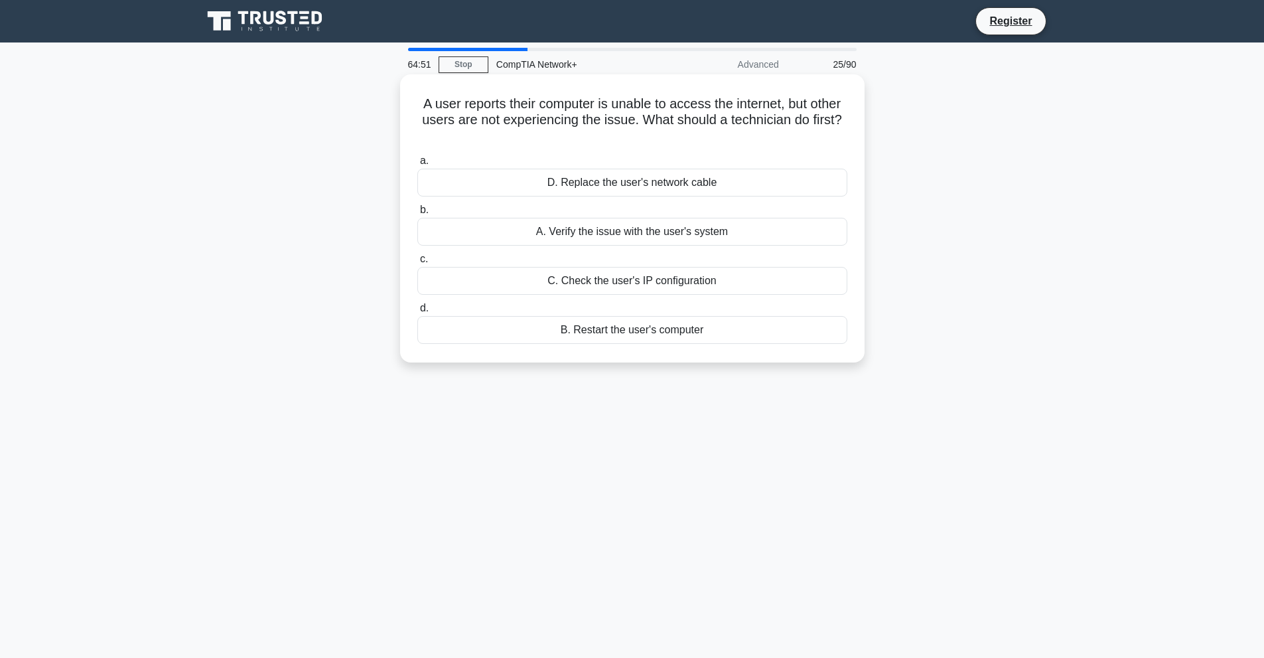
click at [730, 236] on div "A. Verify the issue with the user's system" at bounding box center [632, 232] width 430 height 28
click at [417, 214] on input "b. A. Verify the issue with the user's system" at bounding box center [417, 210] width 0 height 9
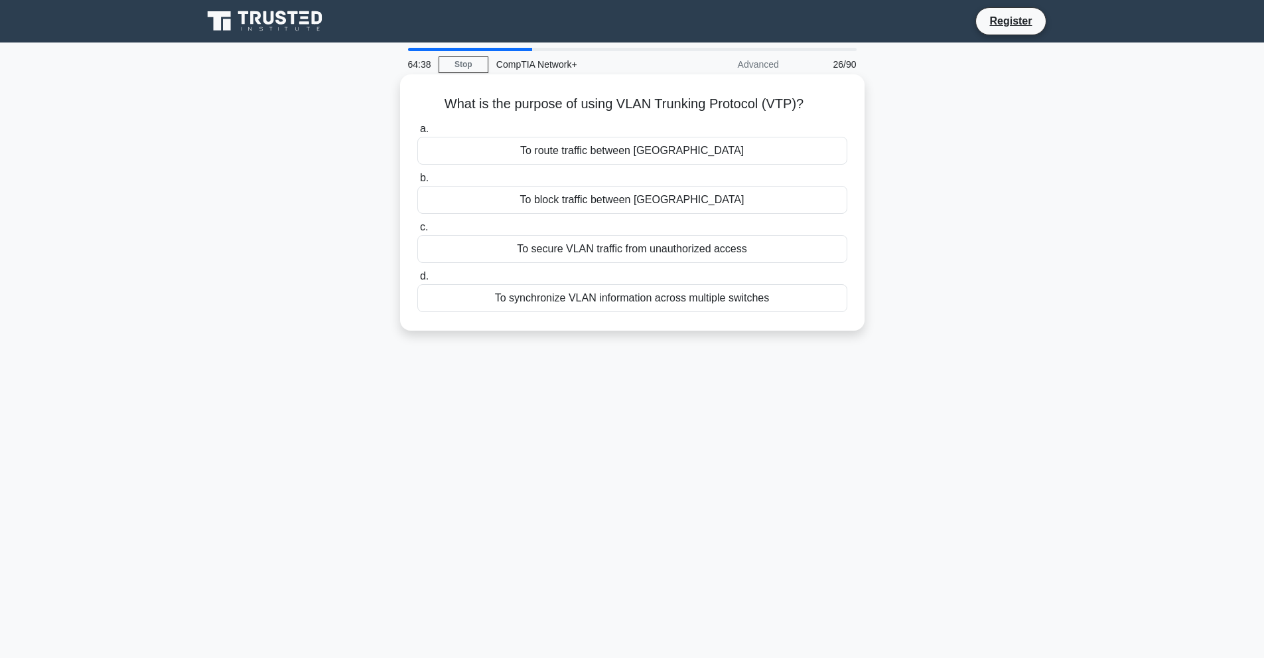
click at [540, 253] on div "To secure VLAN traffic from unauthorized access" at bounding box center [632, 249] width 430 height 28
click at [417, 232] on input "c. To secure VLAN traffic from unauthorized access" at bounding box center [417, 227] width 0 height 9
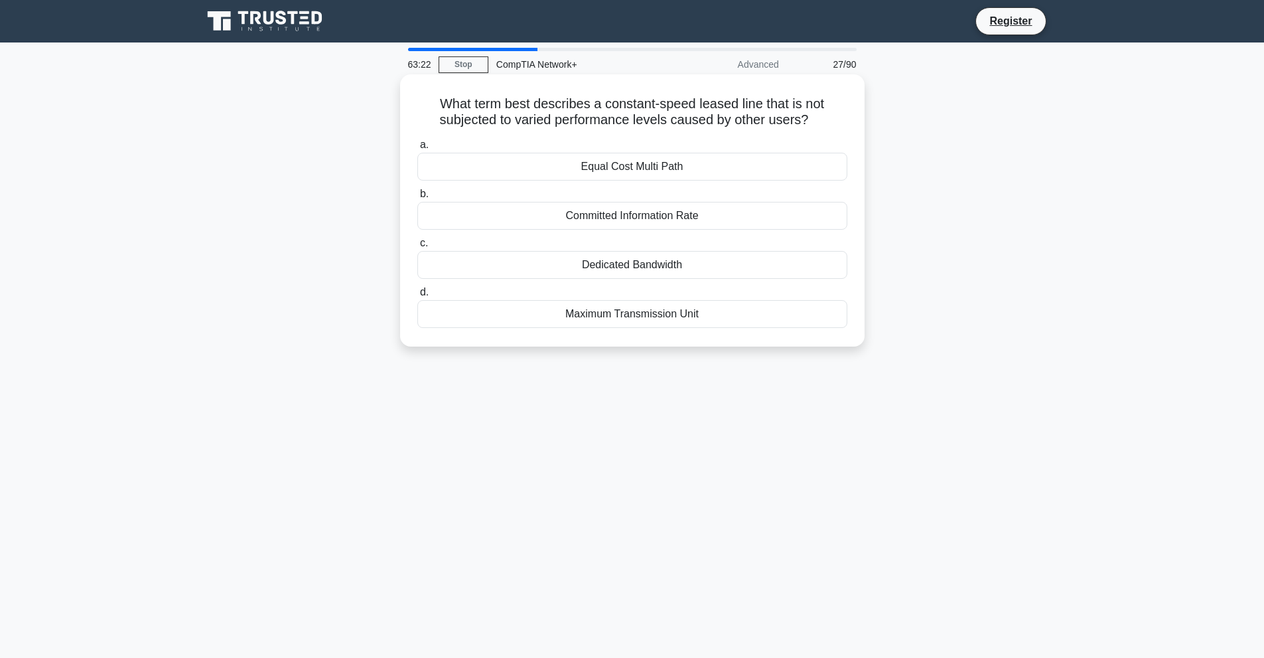
click at [726, 264] on div "Dedicated Bandwidth" at bounding box center [632, 265] width 430 height 28
click at [417, 248] on input "c. Dedicated Bandwidth" at bounding box center [417, 243] width 0 height 9
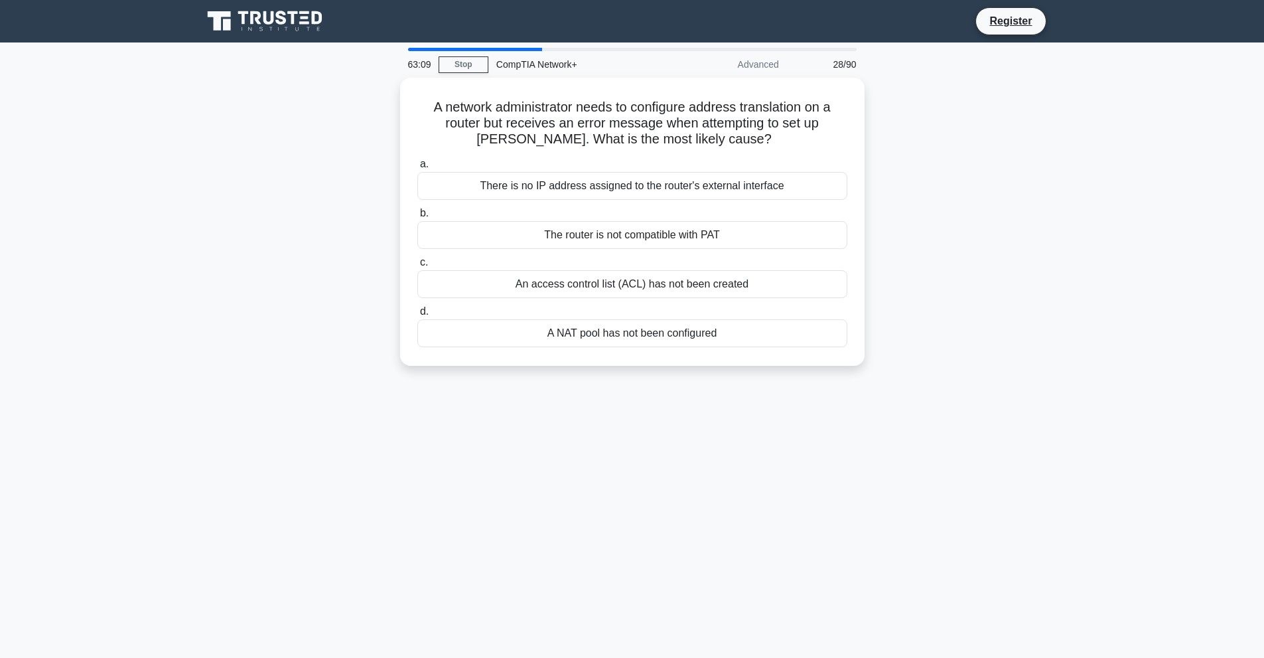
drag, startPoint x: 438, startPoint y: 106, endPoint x: 310, endPoint y: 108, distance: 128.1
click at [310, 108] on div "A network administrator needs to configure address translation on a router but …" at bounding box center [632, 230] width 876 height 304
click at [709, 236] on div "The router is not compatible with PAT" at bounding box center [632, 232] width 430 height 28
click at [417, 214] on input "b. The router is not compatible with PAT" at bounding box center [417, 210] width 0 height 9
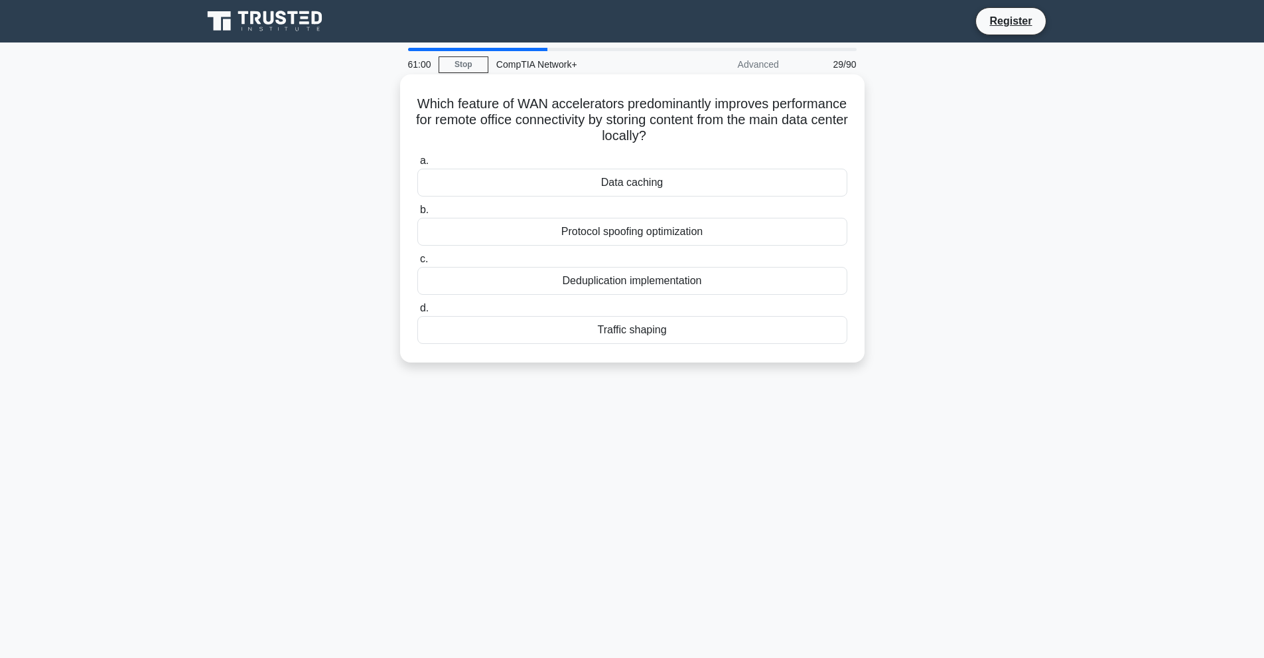
click at [680, 237] on div "Protocol spoofing optimization" at bounding box center [632, 232] width 430 height 28
click at [417, 214] on input "b. Protocol spoofing optimization" at bounding box center [417, 210] width 0 height 9
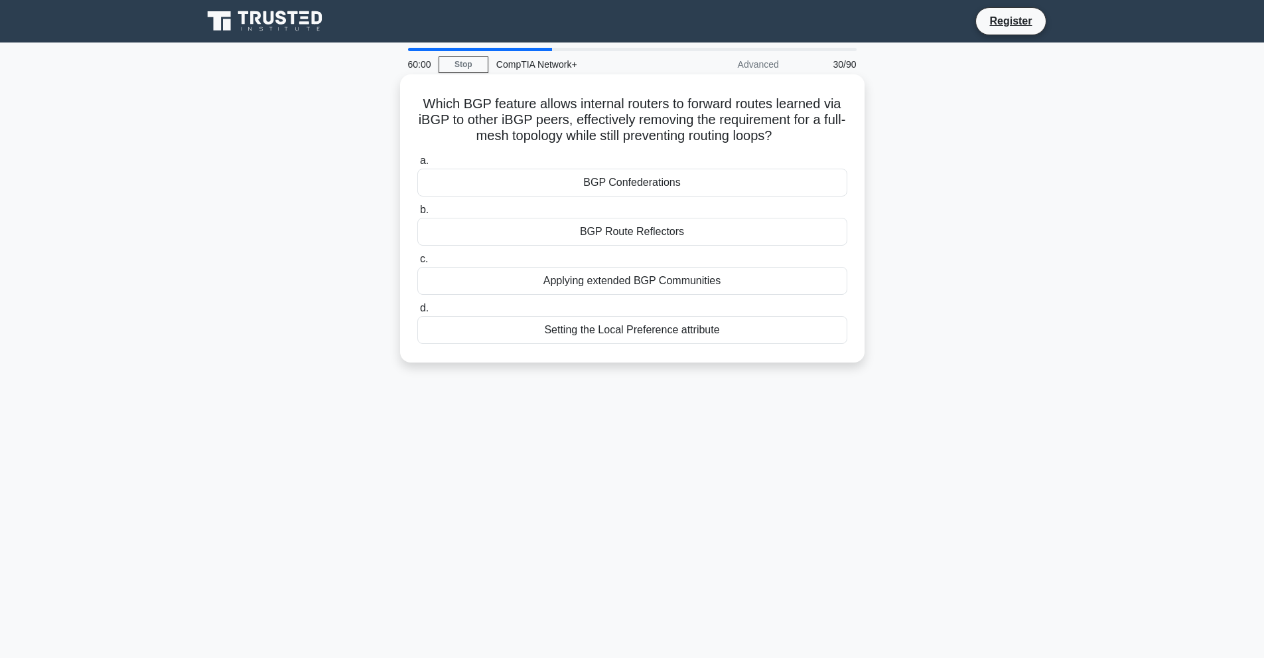
click at [705, 182] on div "BGP Confederations" at bounding box center [632, 183] width 430 height 28
click at [417, 165] on input "a. BGP Confederations" at bounding box center [417, 161] width 0 height 9
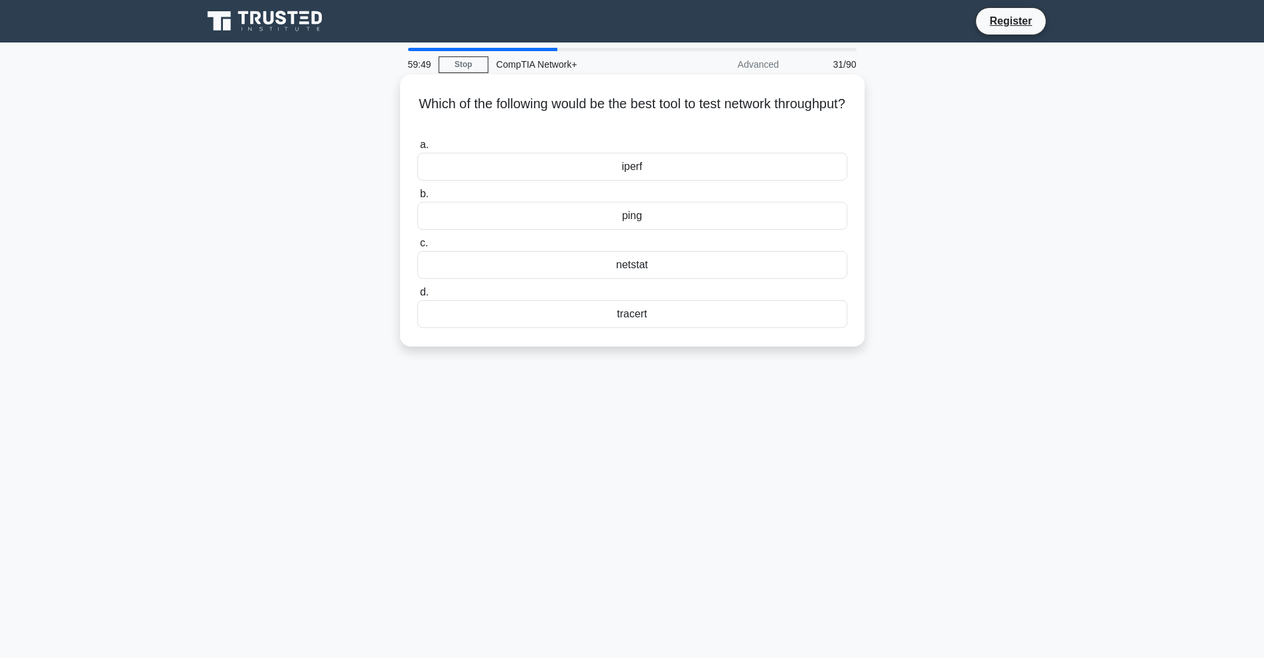
click at [658, 217] on div "ping" at bounding box center [632, 216] width 430 height 28
click at [417, 198] on input "b. ping" at bounding box center [417, 194] width 0 height 9
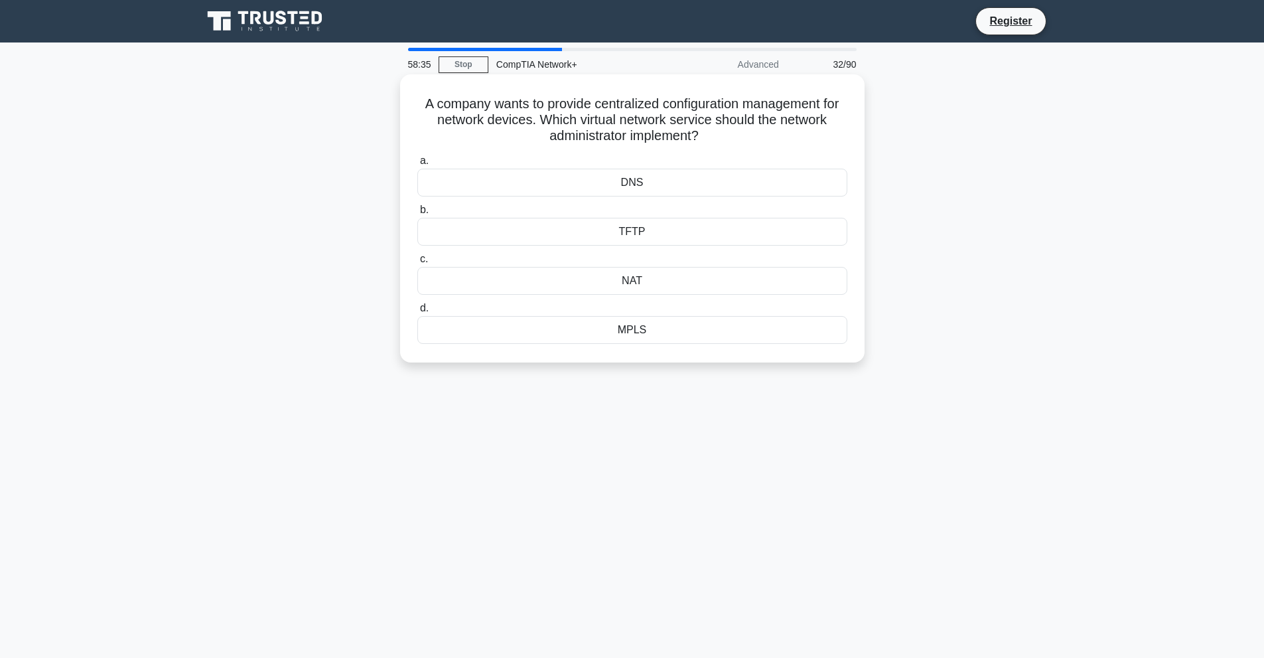
drag, startPoint x: 417, startPoint y: 103, endPoint x: 647, endPoint y: 352, distance: 339.1
click at [647, 352] on div "A company wants to provide centralized configuration management for network dev…" at bounding box center [632, 218] width 454 height 277
copy div "A company wants to provide centralized configuration management for network dev…"
click at [1085, 308] on main "58:19 Stop CompTIA Network+ Advanced 32/90 A company wants to provide centraliz…" at bounding box center [632, 379] width 1264 height 674
click at [679, 240] on div "TFTP" at bounding box center [632, 232] width 430 height 28
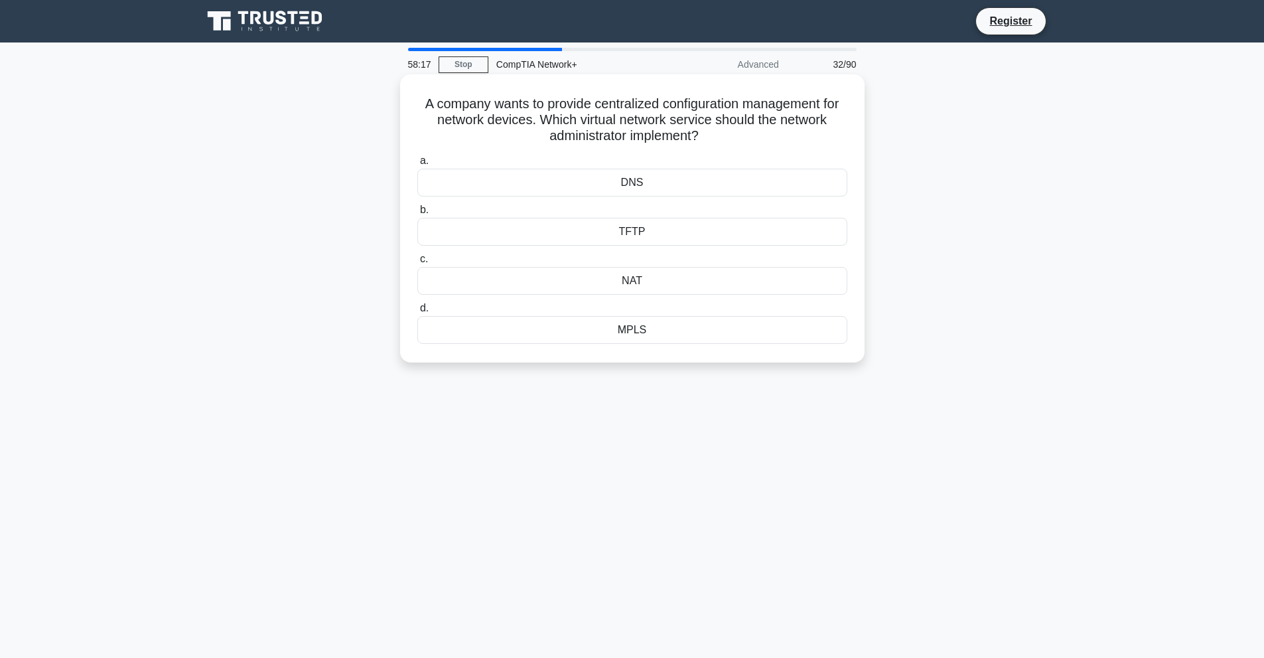
click at [417, 214] on input "b. TFTP" at bounding box center [417, 210] width 0 height 9
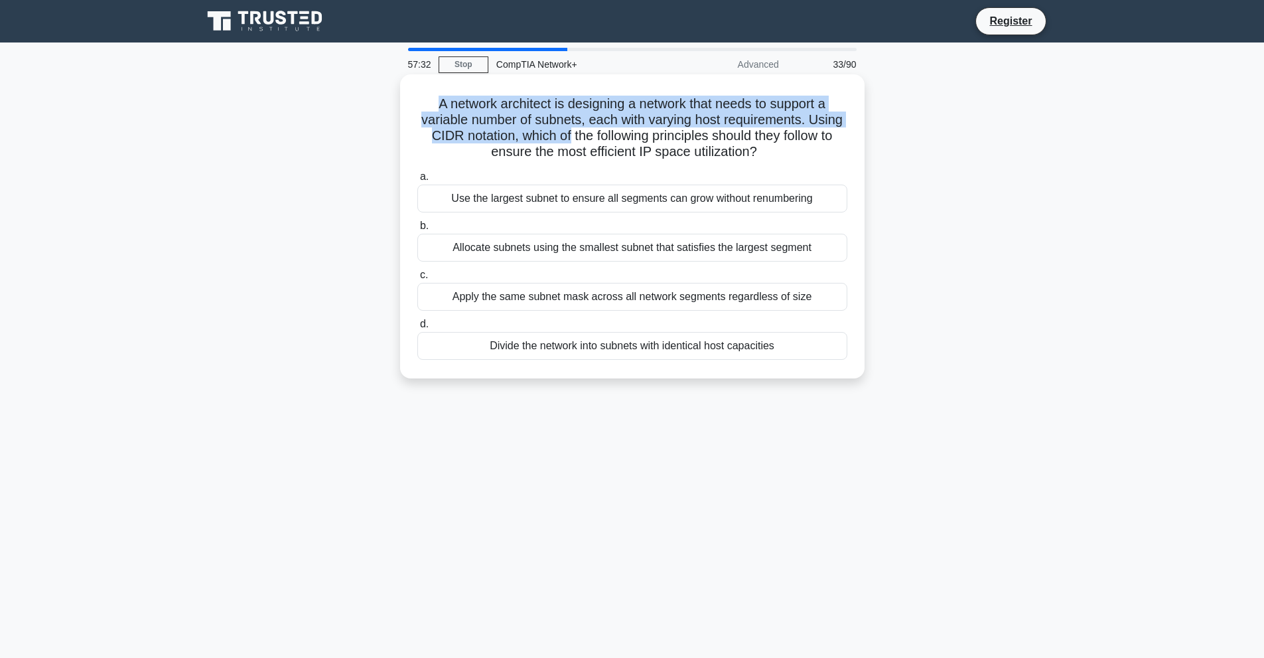
drag, startPoint x: 431, startPoint y: 107, endPoint x: 566, endPoint y: 139, distance: 139.2
click at [566, 139] on h5 "A network architect is designing a network that needs to support a variable num…" at bounding box center [632, 128] width 433 height 65
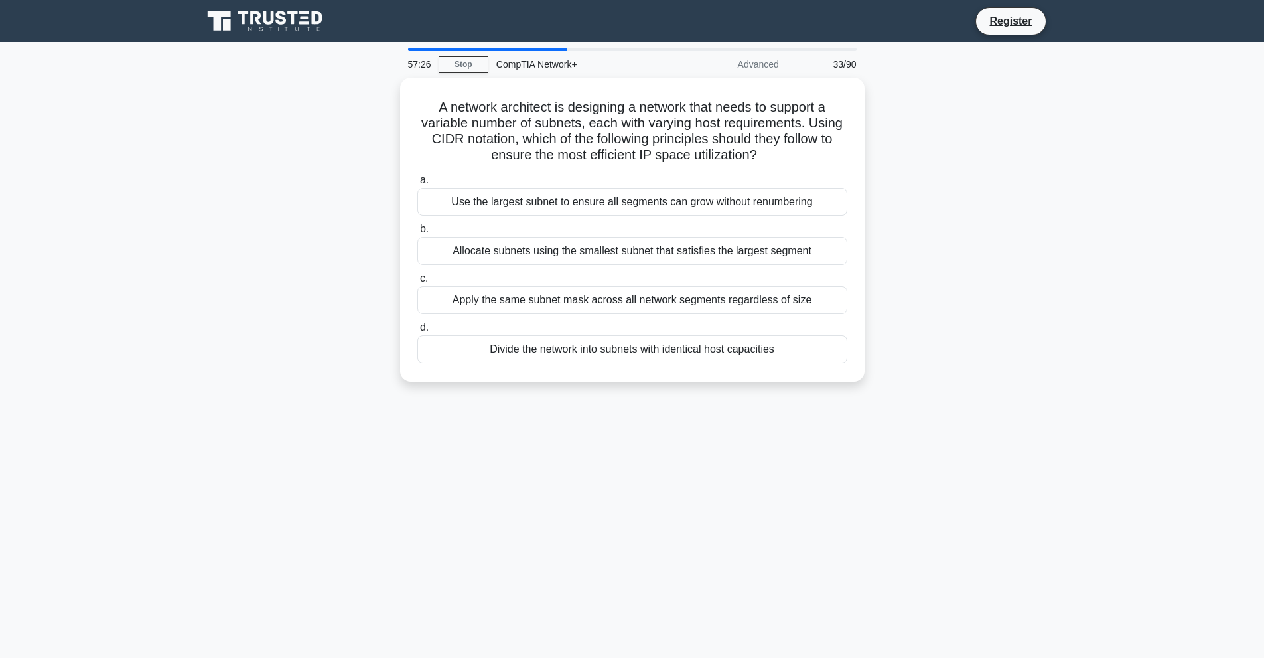
click at [1064, 209] on div "A network architect is designing a network that needs to support a variable num…" at bounding box center [632, 238] width 876 height 320
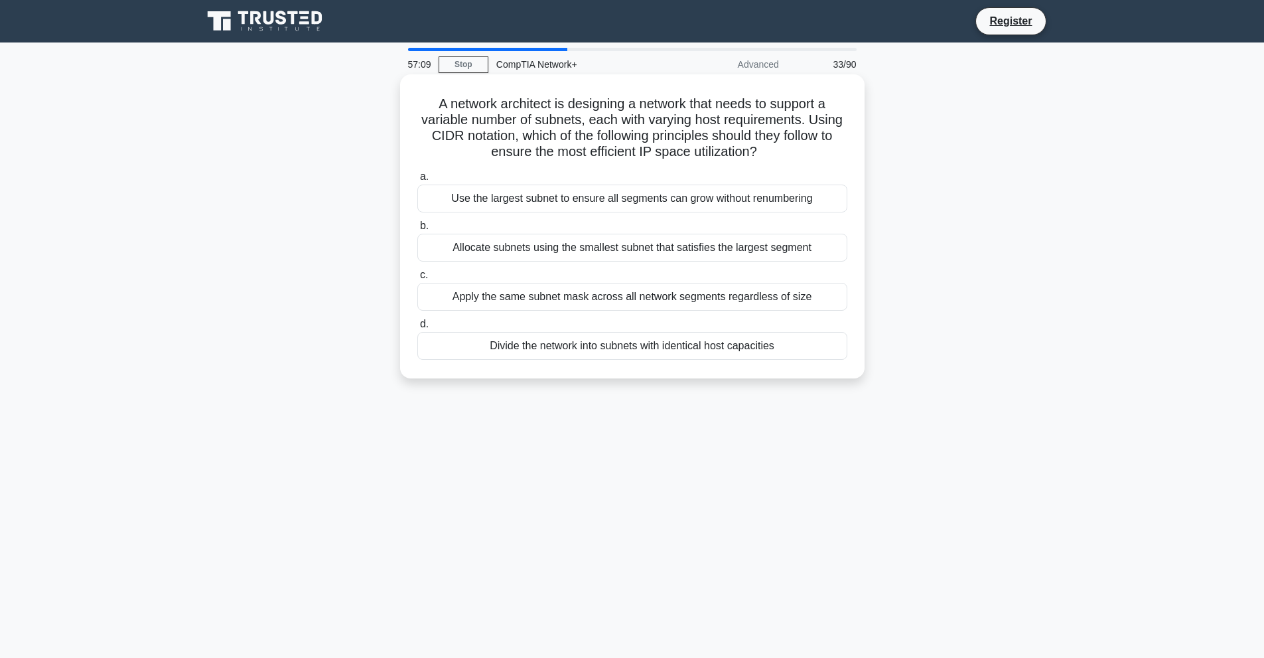
click at [553, 258] on div "Allocate subnets using the smallest subnet that satisfies the largest segment" at bounding box center [632, 248] width 430 height 28
click at [417, 230] on input "b. Allocate subnets using the smallest subnet that satisfies the largest segment" at bounding box center [417, 226] width 0 height 9
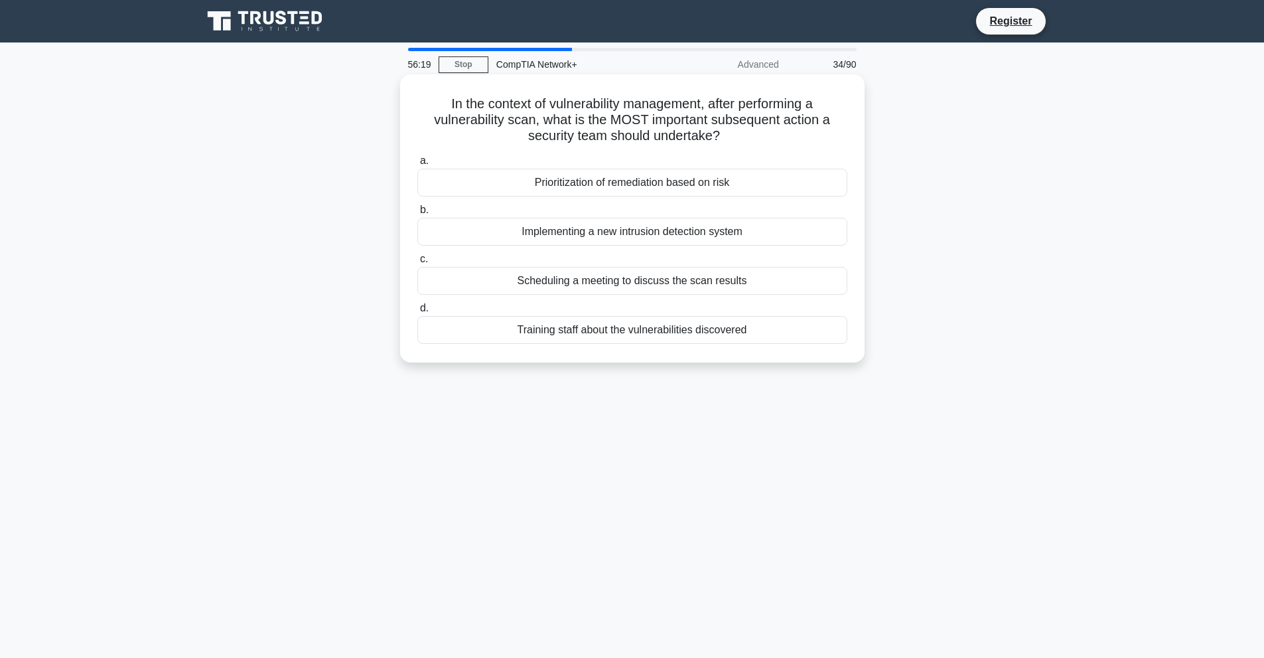
click at [657, 331] on div "Training staff about the vulnerabilities discovered" at bounding box center [632, 330] width 430 height 28
click at [417, 313] on input "d. Training staff about the vulnerabilities discovered" at bounding box center [417, 308] width 0 height 9
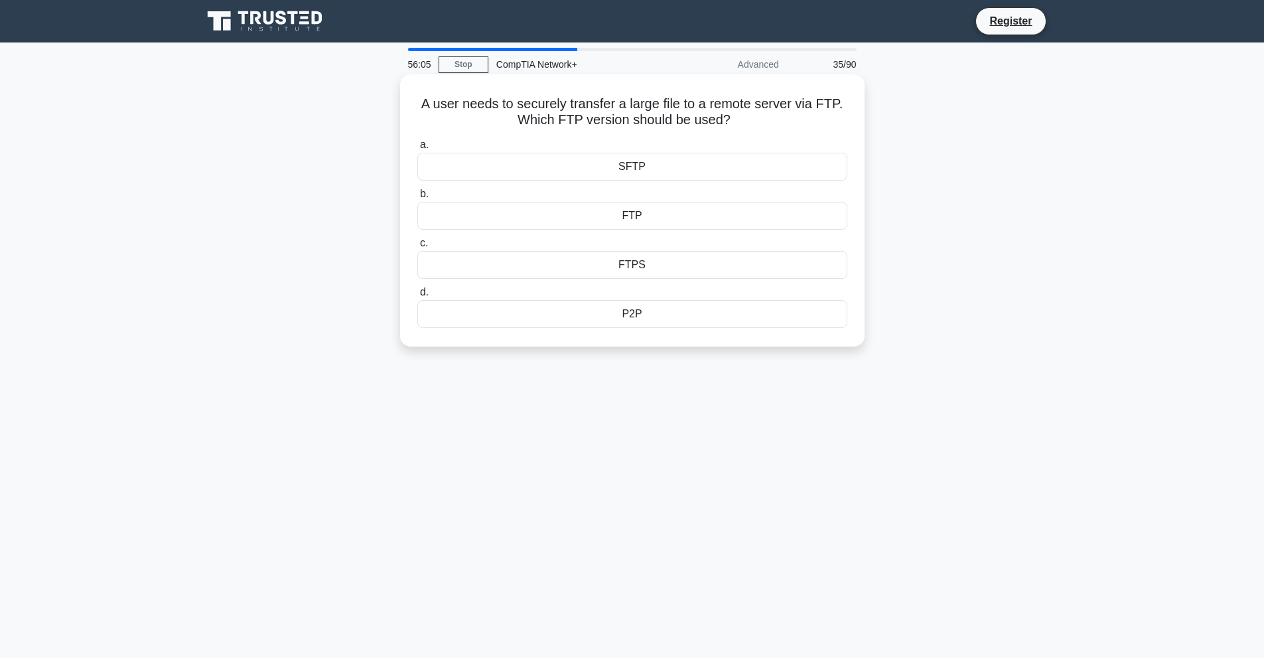
click at [633, 267] on div "FTPS" at bounding box center [632, 265] width 430 height 28
click at [417, 248] on input "c. FTPS" at bounding box center [417, 243] width 0 height 9
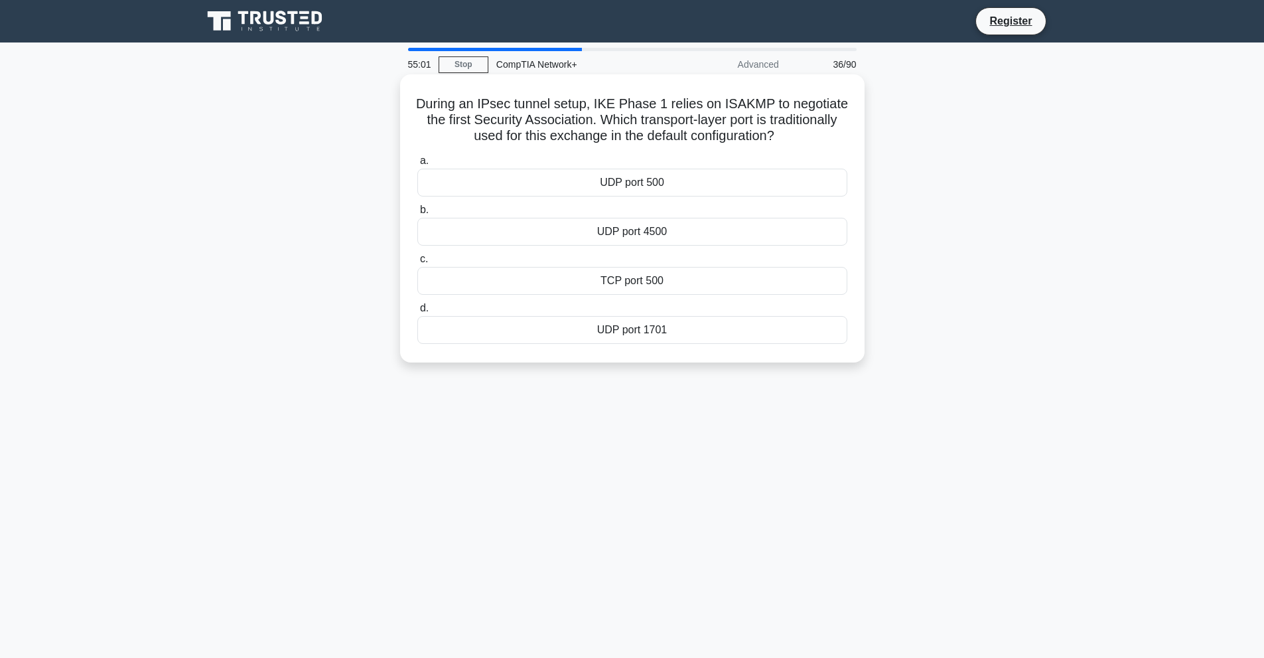
click at [659, 280] on div "TCP port 500" at bounding box center [632, 281] width 430 height 28
click at [417, 263] on input "c. TCP port 500" at bounding box center [417, 259] width 0 height 9
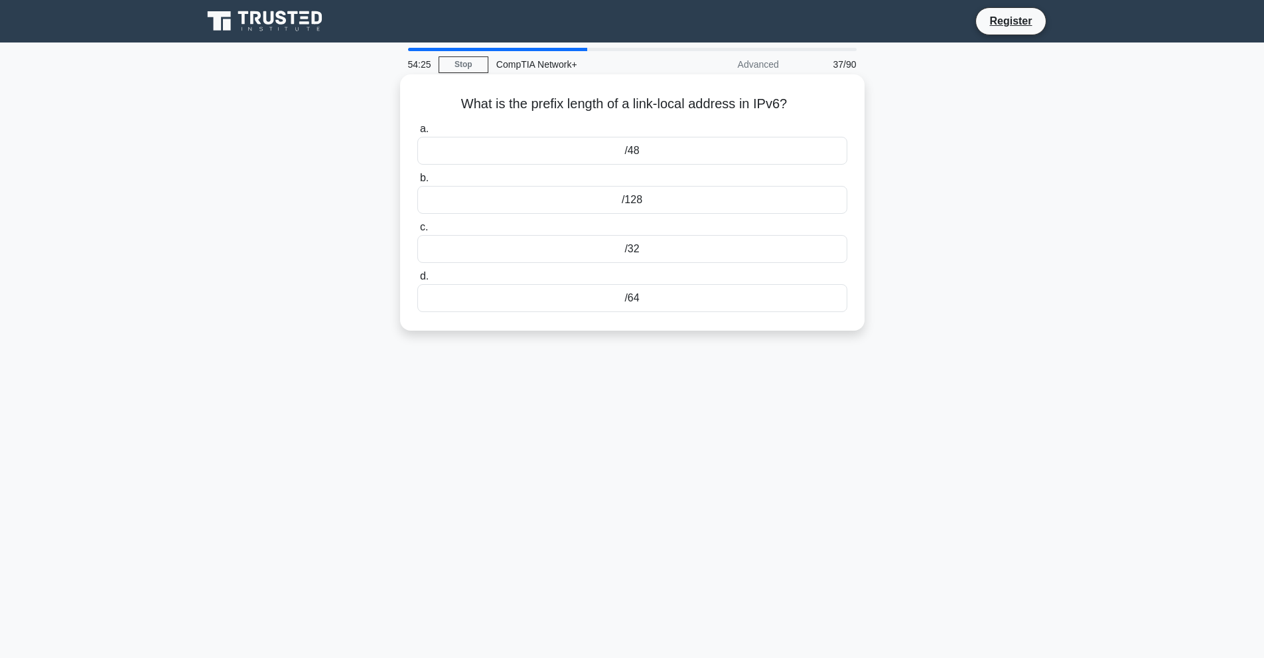
click at [728, 150] on div "/48" at bounding box center [632, 151] width 430 height 28
click at [417, 133] on input "a. /48" at bounding box center [417, 129] width 0 height 9
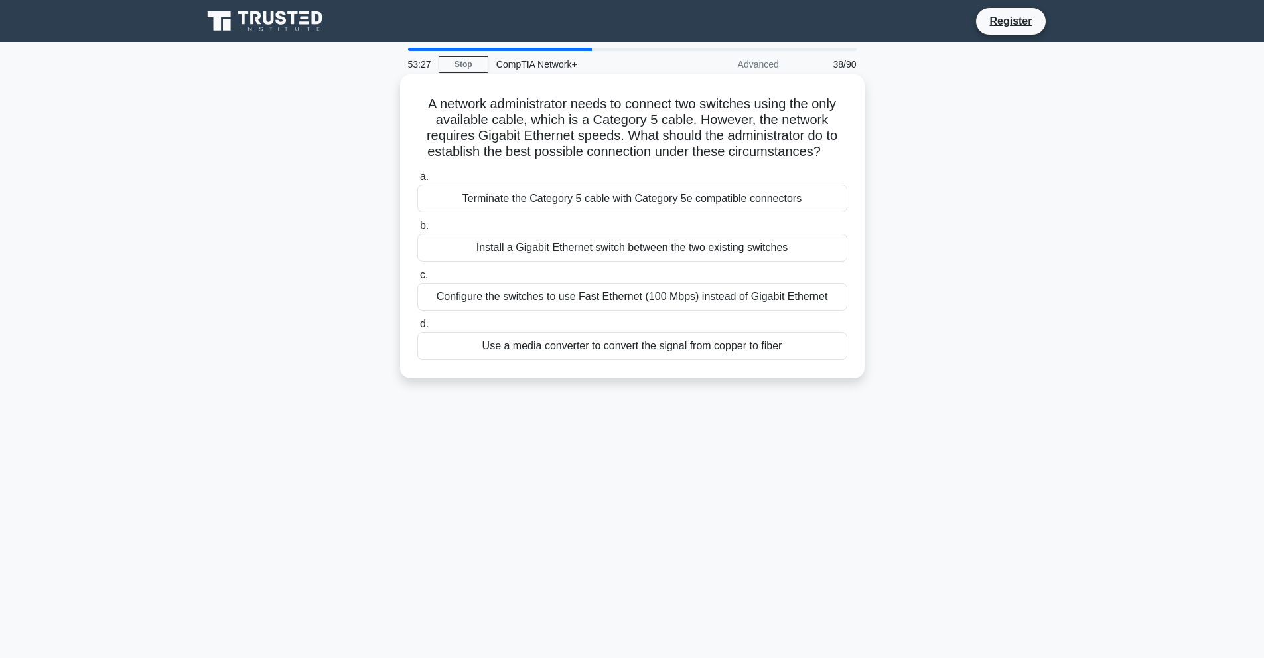
click at [753, 203] on div "Terminate the Category 5 cable with Category 5e compatible connectors" at bounding box center [632, 198] width 430 height 28
click at [417, 181] on input "a. Terminate the Category 5 cable with Category 5e compatible connectors" at bounding box center [417, 177] width 0 height 9
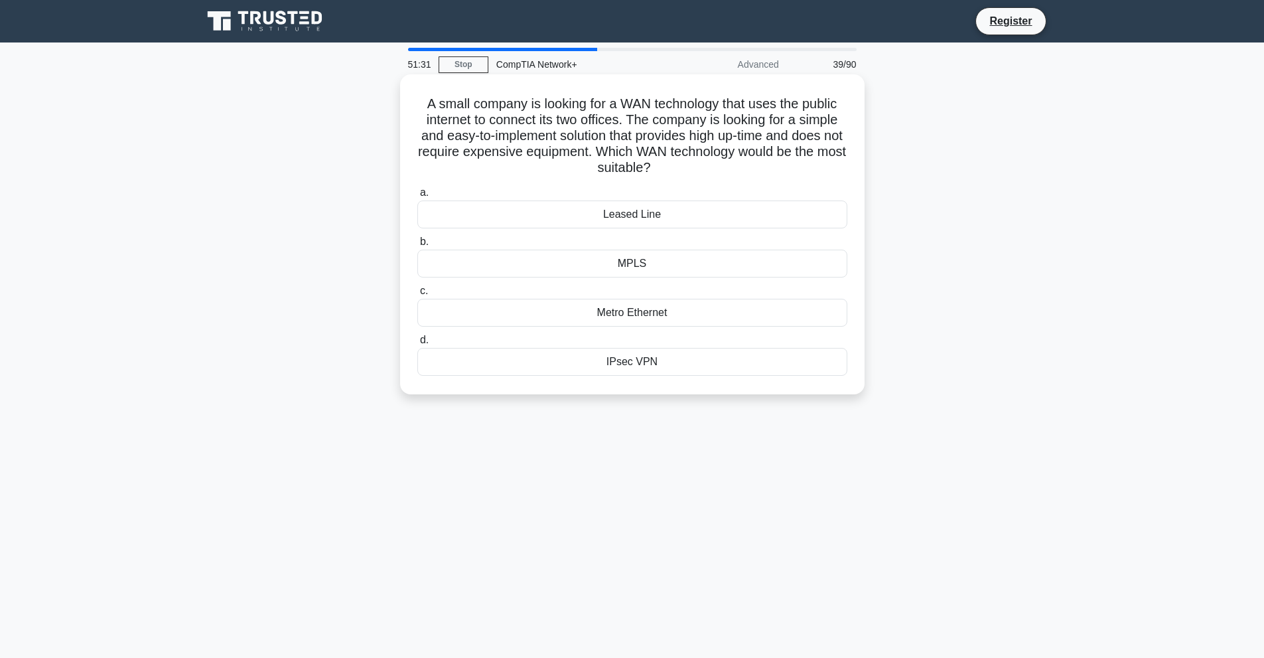
click at [664, 221] on div "Leased Line" at bounding box center [632, 214] width 430 height 28
click at [417, 197] on input "a. Leased Line" at bounding box center [417, 192] width 0 height 9
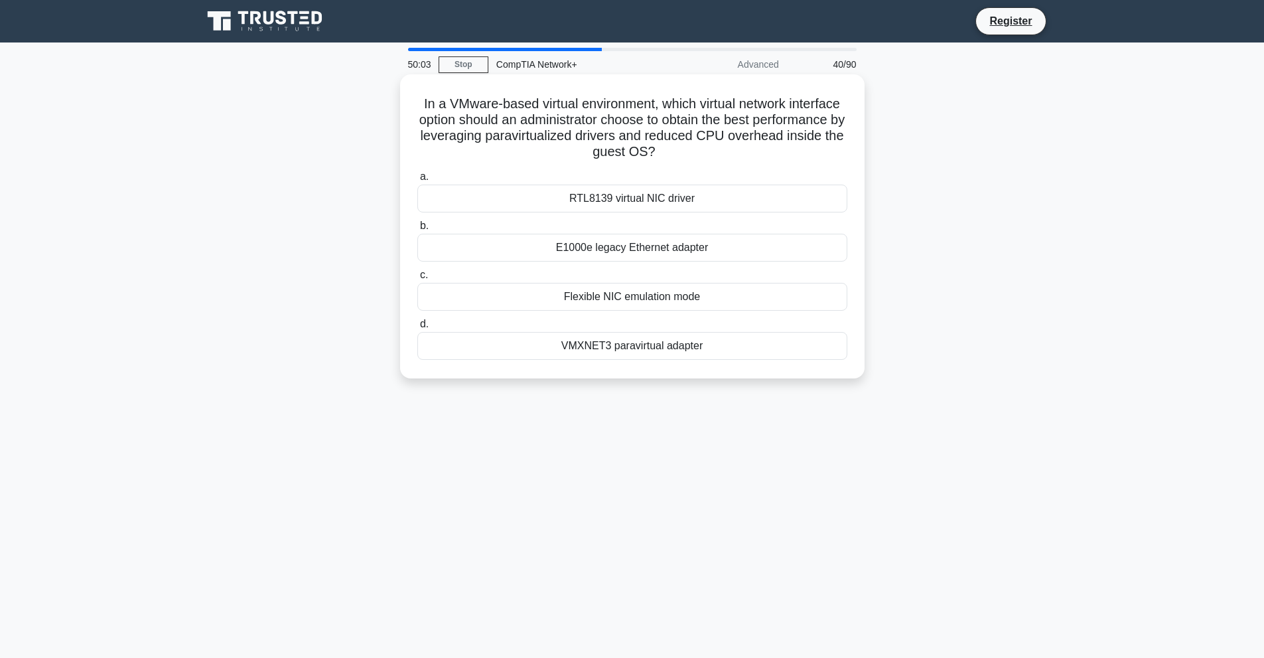
click at [680, 257] on div "E1000e legacy Ethernet adapter" at bounding box center [632, 248] width 430 height 28
click at [417, 230] on input "b. E1000e legacy Ethernet adapter" at bounding box center [417, 226] width 0 height 9
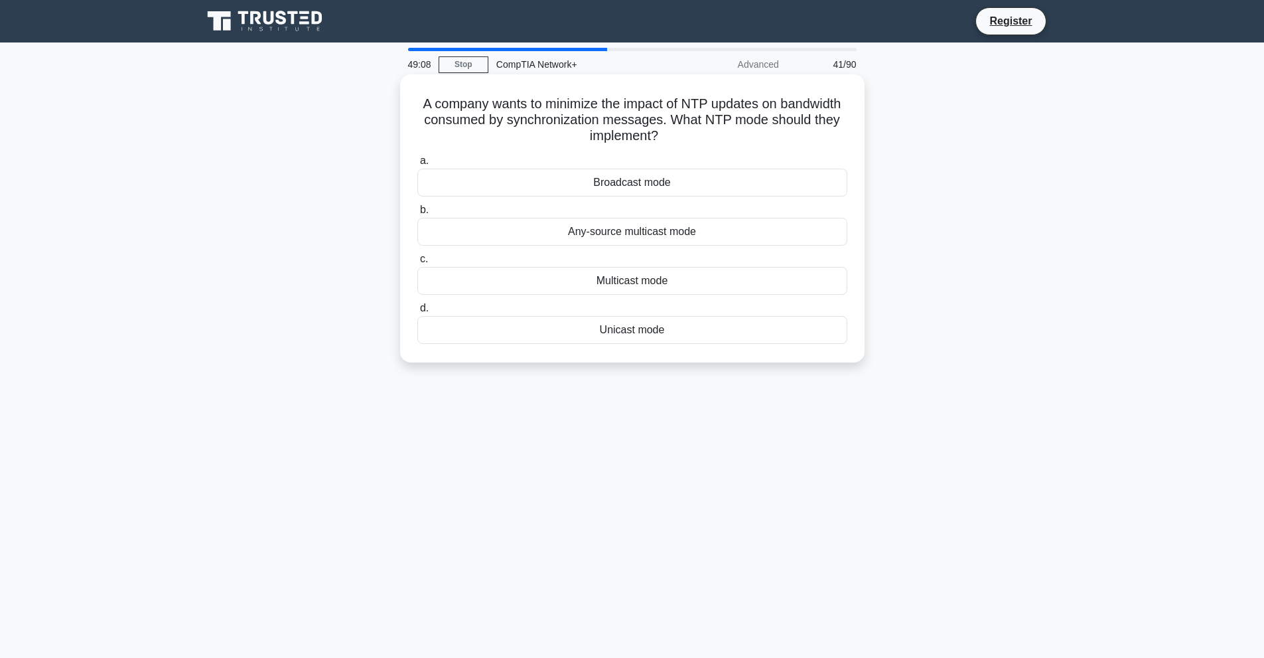
click at [709, 238] on div "Any-source multicast mode" at bounding box center [632, 232] width 430 height 28
click at [417, 214] on input "b. Any-source multicast mode" at bounding box center [417, 210] width 0 height 9
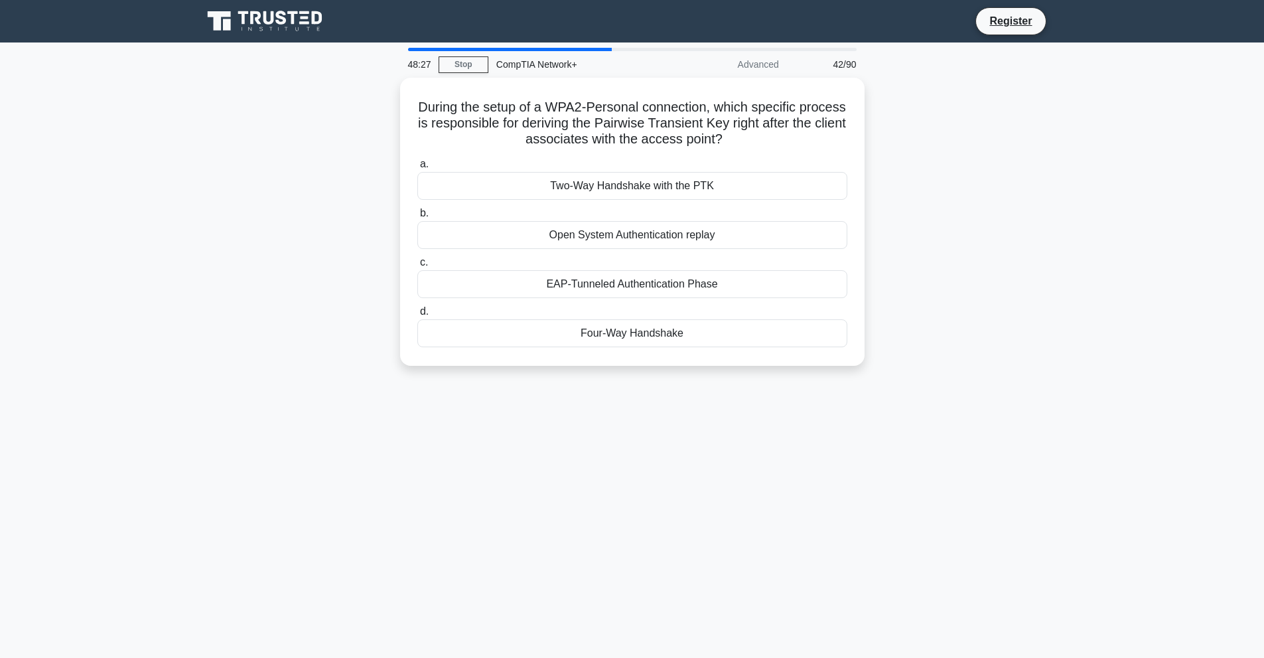
click at [709, 238] on div "Open System Authentication replay" at bounding box center [632, 235] width 430 height 28
click at [417, 218] on input "b. Open System Authentication replay" at bounding box center [417, 213] width 0 height 9
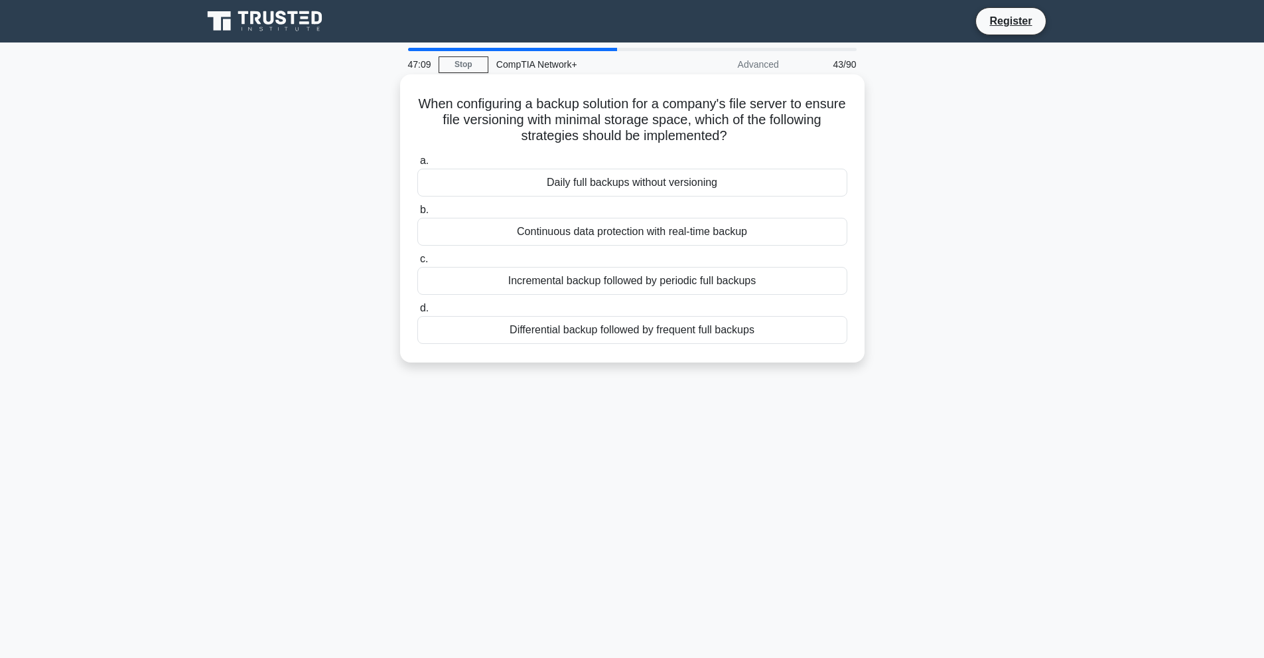
click at [682, 240] on div "Continuous data protection with real-time backup" at bounding box center [632, 232] width 430 height 28
click at [417, 214] on input "b. Continuous data protection with real-time backup" at bounding box center [417, 210] width 0 height 9
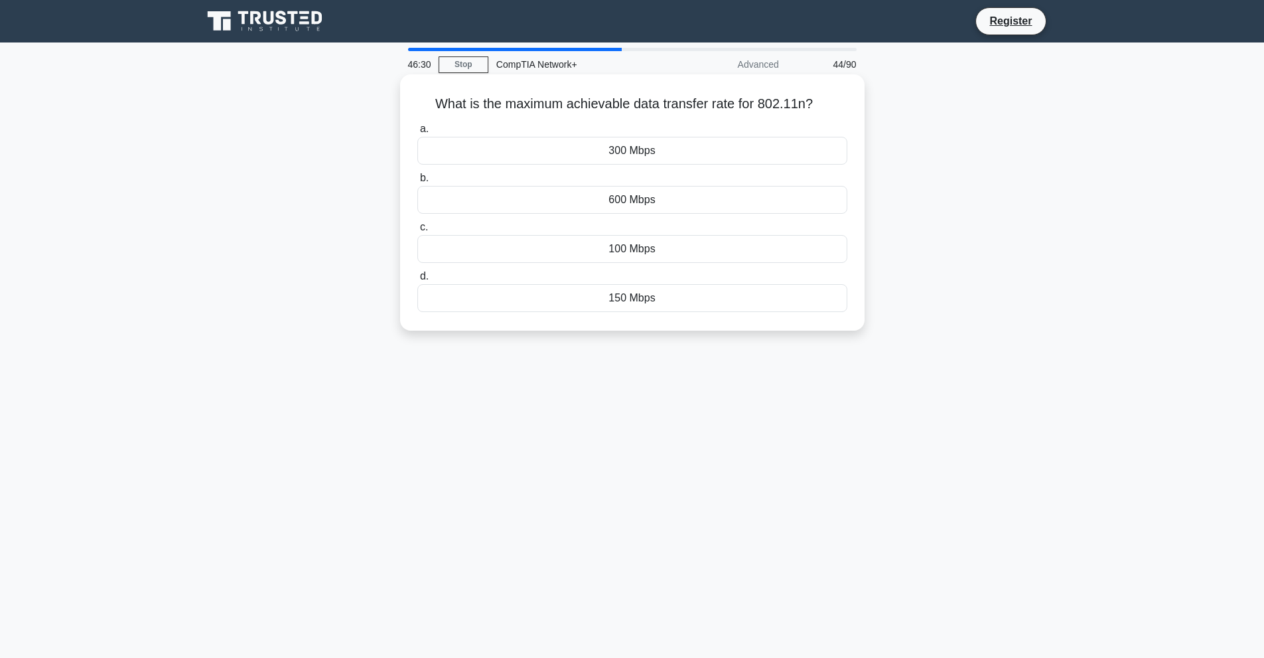
click at [703, 249] on div "100 Mbps" at bounding box center [632, 249] width 430 height 28
click at [417, 232] on input "c. 100 Mbps" at bounding box center [417, 227] width 0 height 9
click at [646, 263] on div "TFTP" at bounding box center [632, 249] width 430 height 28
click at [417, 232] on input "c. TFTP" at bounding box center [417, 227] width 0 height 9
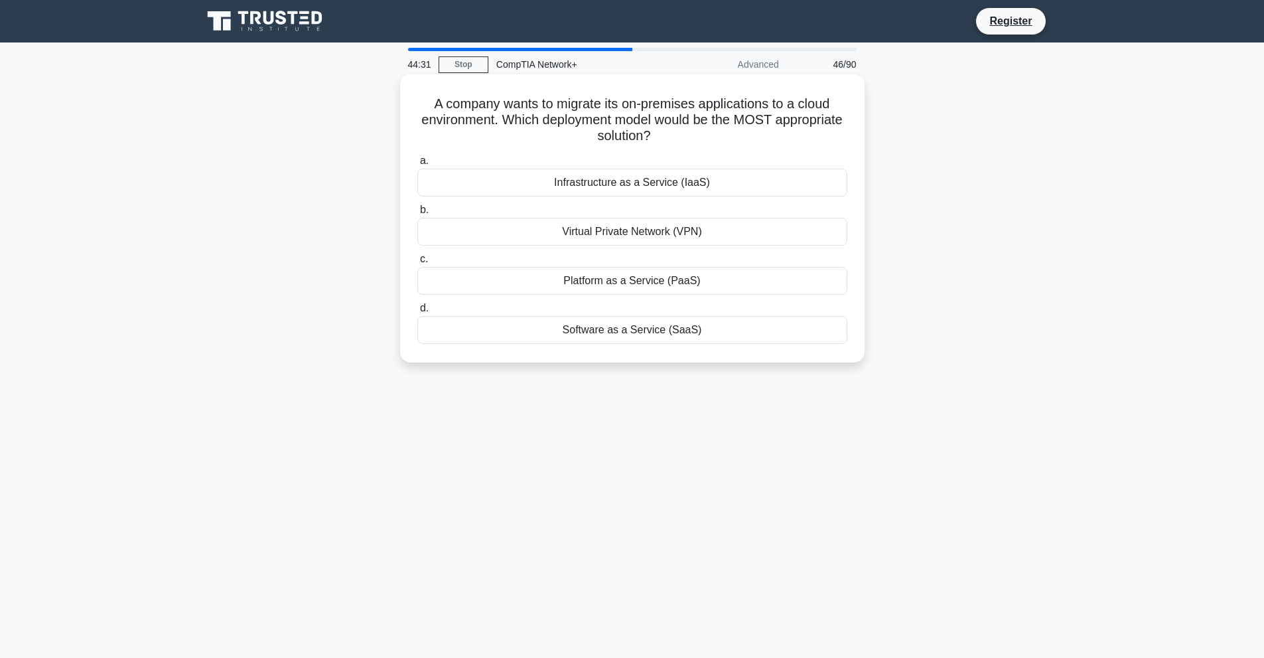
click at [755, 192] on div "Infrastructure as a Service (IaaS)" at bounding box center [632, 183] width 430 height 28
click at [417, 165] on input "a. Infrastructure as a Service (IaaS)" at bounding box center [417, 161] width 0 height 9
click at [624, 332] on div "GEO satellite network" at bounding box center [632, 330] width 430 height 28
click at [417, 313] on input "d. GEO satellite network" at bounding box center [417, 308] width 0 height 9
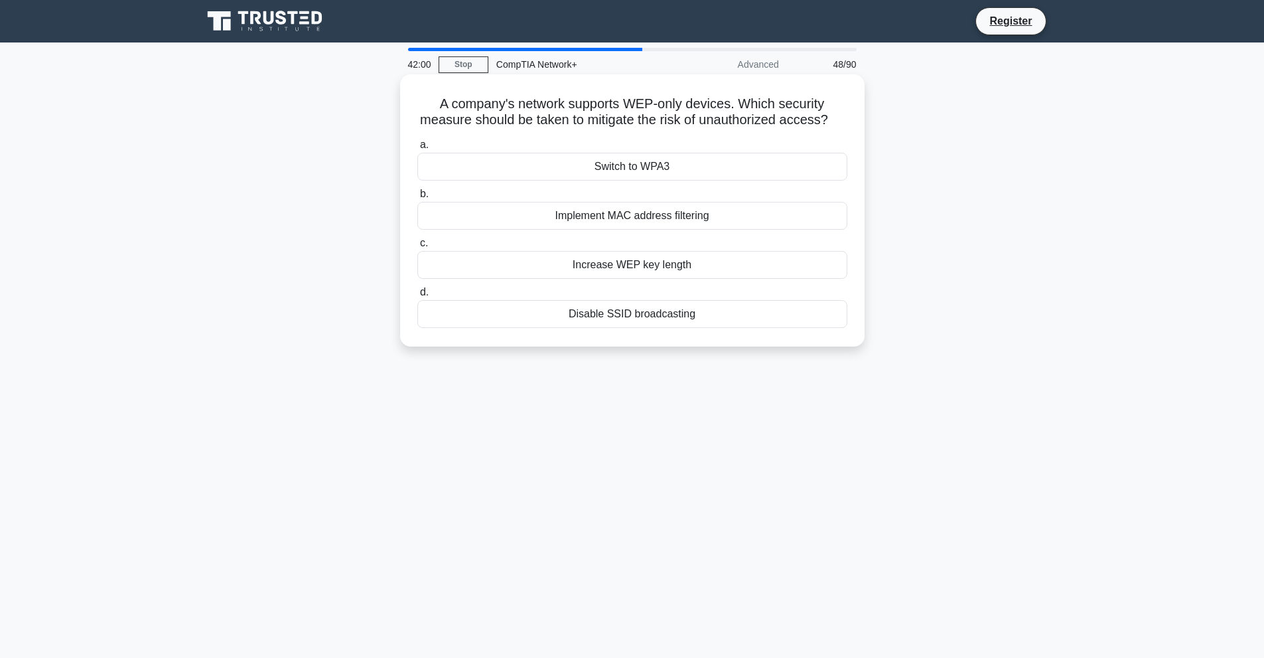
click at [667, 230] on div "Implement MAC address filtering" at bounding box center [632, 216] width 430 height 28
click at [417, 198] on input "b. Implement MAC address filtering" at bounding box center [417, 194] width 0 height 9
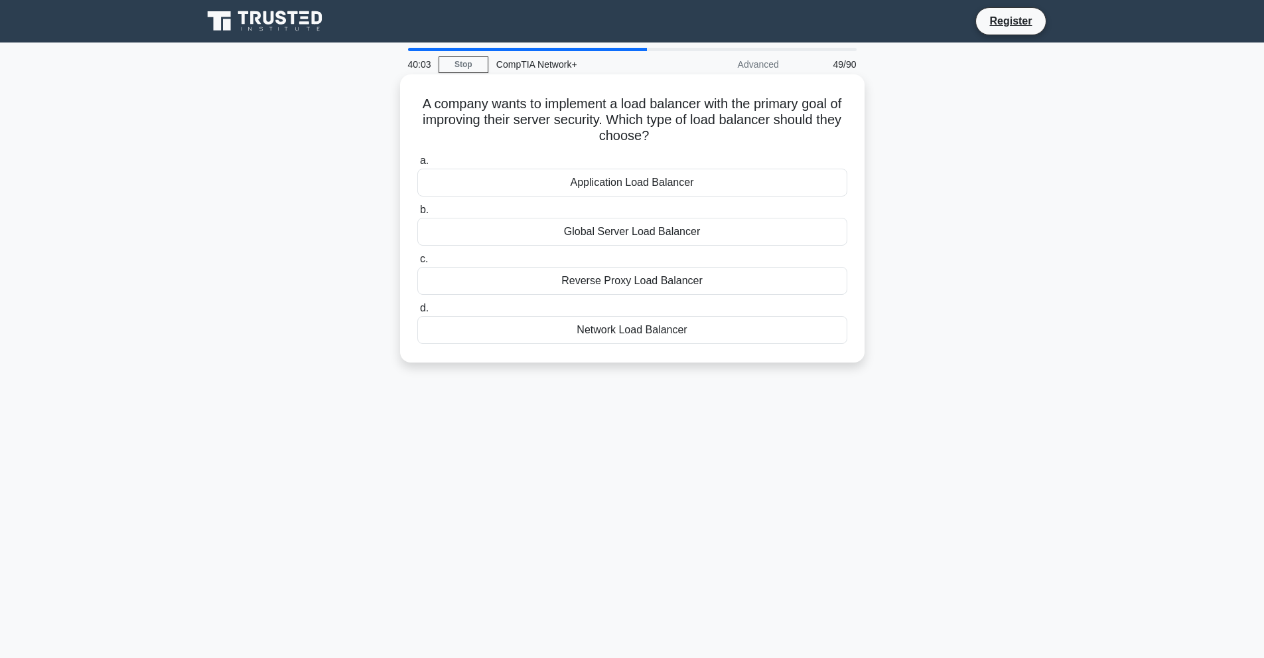
click at [632, 329] on div "Network Load Balancer" at bounding box center [632, 330] width 430 height 28
click at [417, 313] on input "d. Network Load Balancer" at bounding box center [417, 308] width 0 height 9
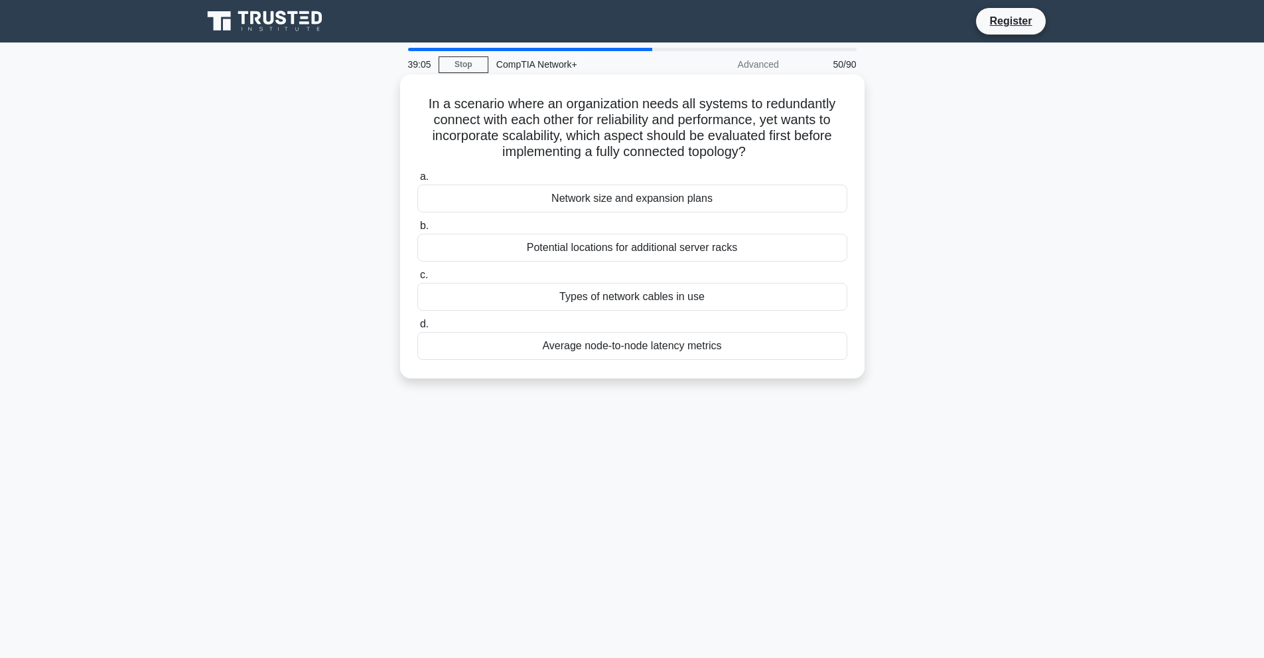
click at [650, 253] on div "Potential locations for additional server racks" at bounding box center [632, 248] width 430 height 28
click at [417, 230] on input "b. Potential locations for additional server racks" at bounding box center [417, 226] width 0 height 9
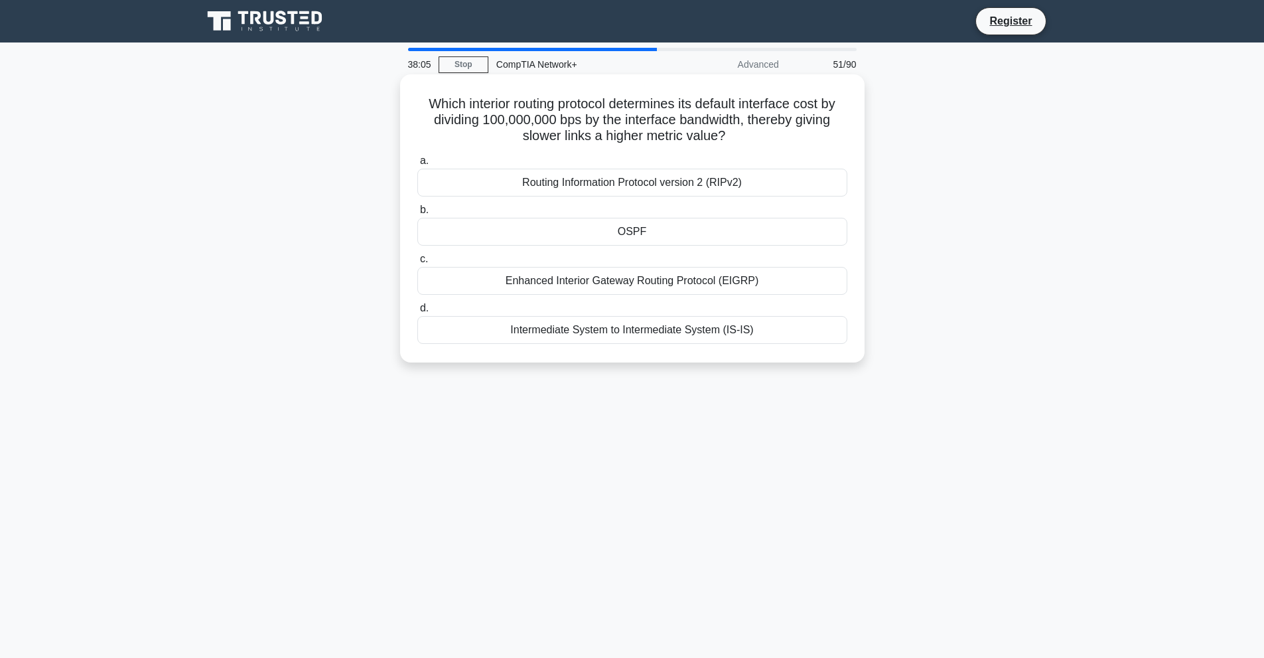
click at [654, 233] on div "OSPF" at bounding box center [632, 232] width 430 height 28
click at [417, 214] on input "b. OSPF" at bounding box center [417, 210] width 0 height 9
click at [610, 332] on div "Analyzing syslog and SNMP trap data" at bounding box center [632, 330] width 430 height 28
click at [417, 313] on input "d. Analyzing syslog and SNMP trap data" at bounding box center [417, 308] width 0 height 9
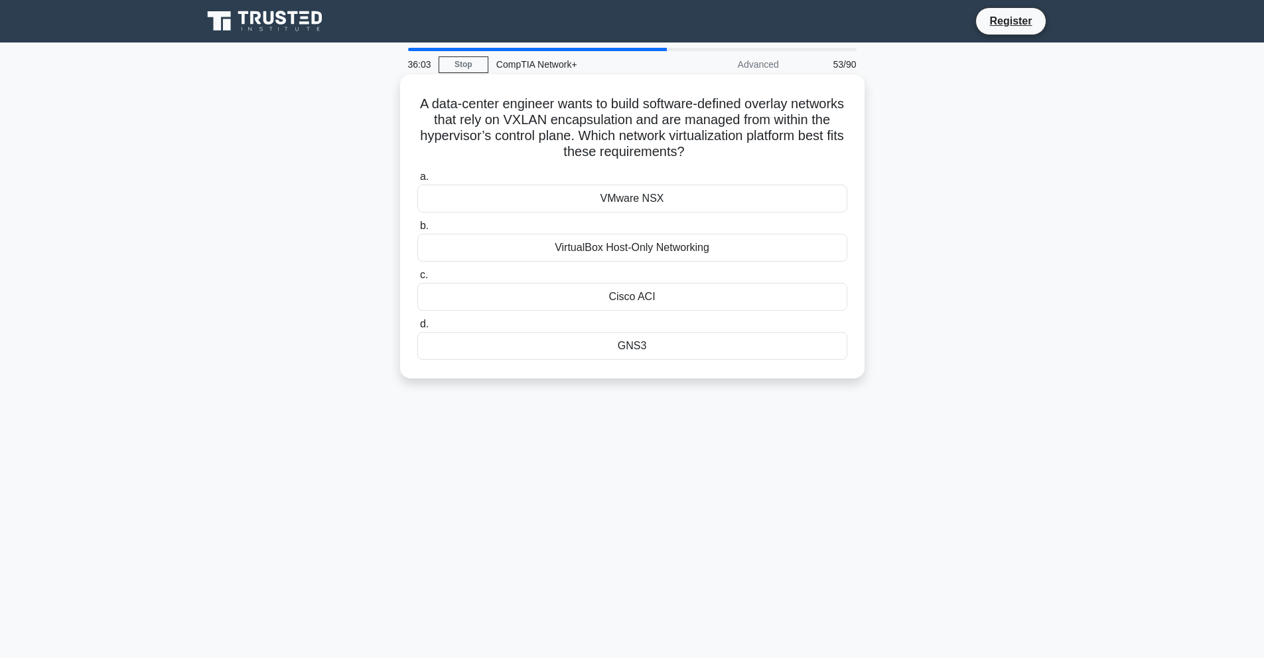
click at [684, 255] on div "VirtualBox Host-Only Networking" at bounding box center [632, 248] width 430 height 28
click at [417, 230] on input "b. VirtualBox Host-Only Networking" at bounding box center [417, 226] width 0 height 9
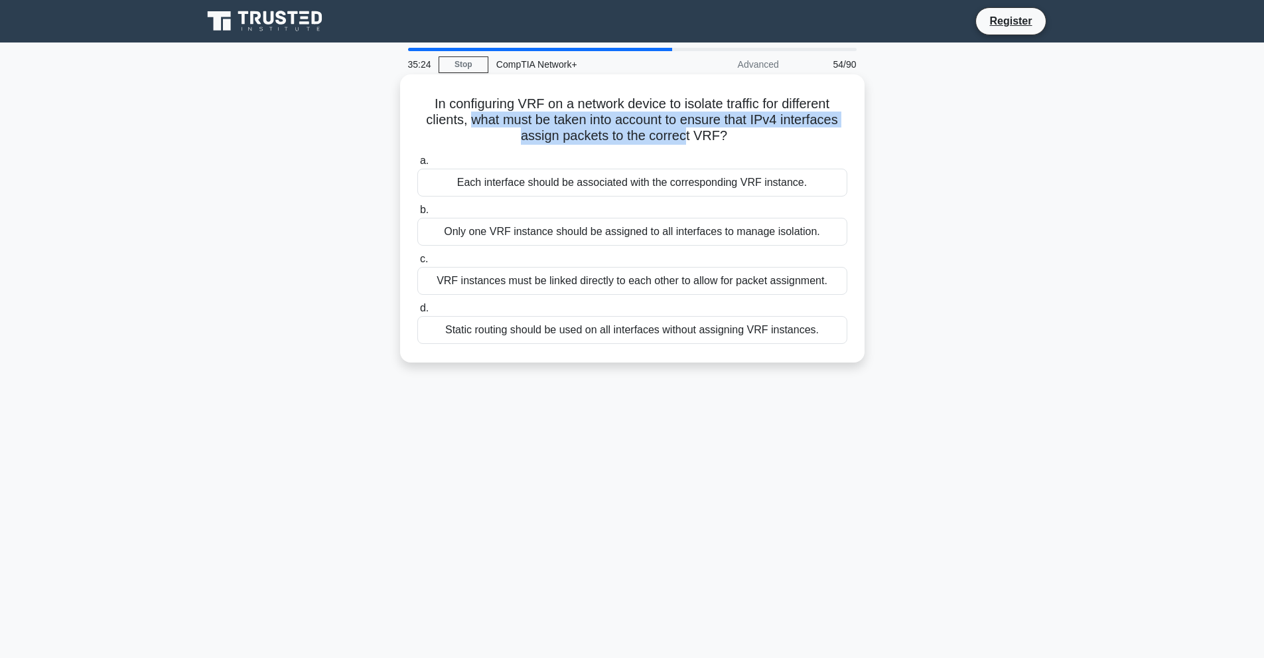
drag, startPoint x: 465, startPoint y: 125, endPoint x: 688, endPoint y: 133, distance: 223.1
click at [688, 133] on h5 "In configuring VRF on a network device to isolate traffic for different clients…" at bounding box center [632, 120] width 433 height 49
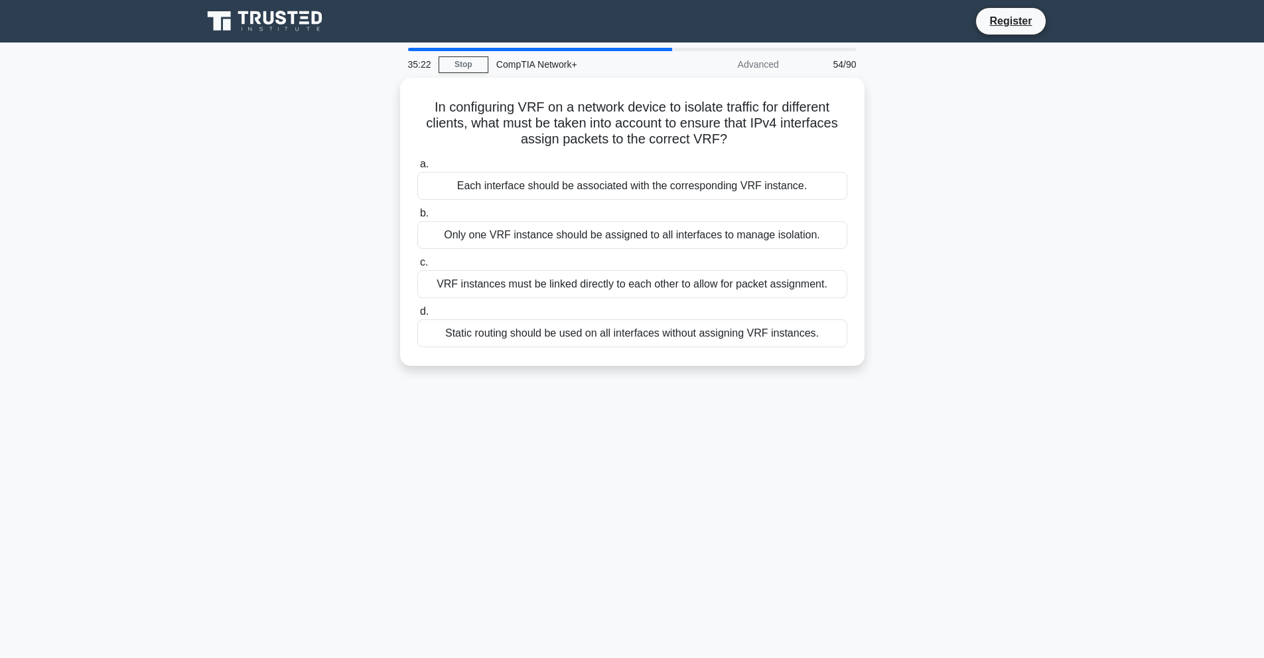
click at [261, 314] on div "In configuring VRF on a network device to isolate traffic for different clients…" at bounding box center [632, 230] width 876 height 304
drag, startPoint x: 593, startPoint y: 242, endPoint x: 1042, endPoint y: 264, distance: 449.8
click at [1042, 264] on div "In configuring VRF on a network device to isolate traffic for different clients…" at bounding box center [632, 230] width 876 height 304
click at [1070, 305] on div "In configuring VRF on a network device to isolate traffic for different clients…" at bounding box center [632, 230] width 876 height 304
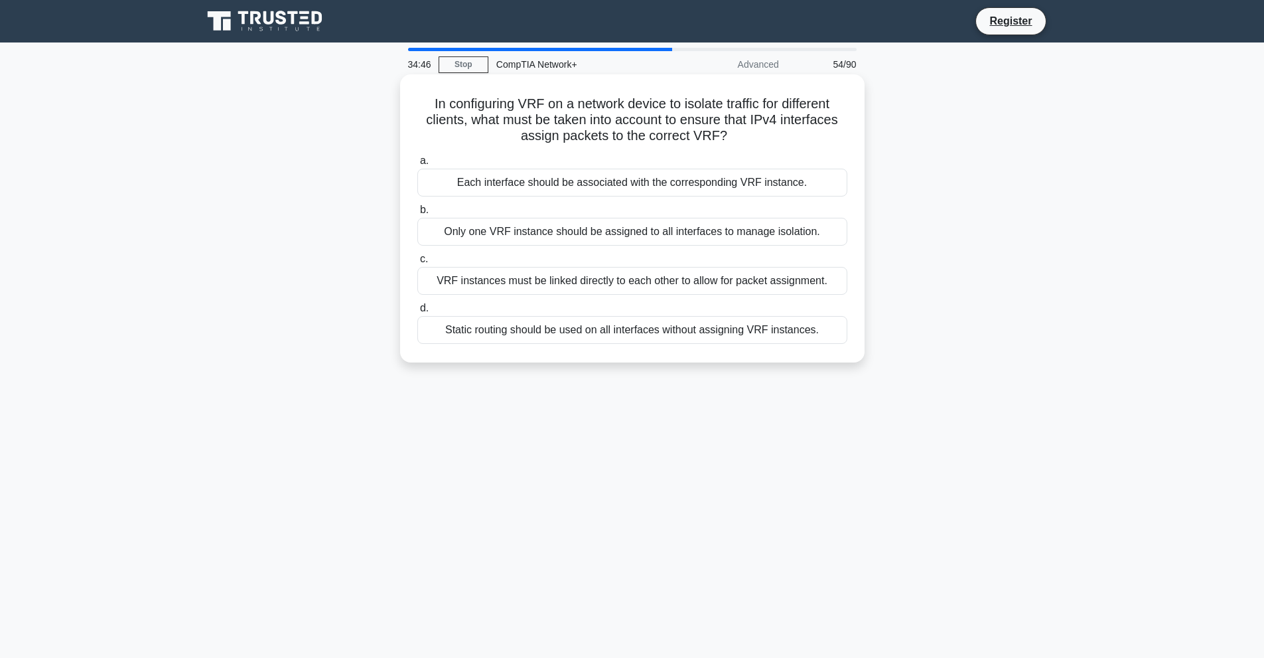
click at [792, 240] on div "Only one VRF instance should be assigned to all interfaces to manage isolation." at bounding box center [632, 232] width 430 height 28
click at [417, 214] on input "b. Only one VRF instance should be assigned to all interfaces to manage isolati…" at bounding box center [417, 210] width 0 height 9
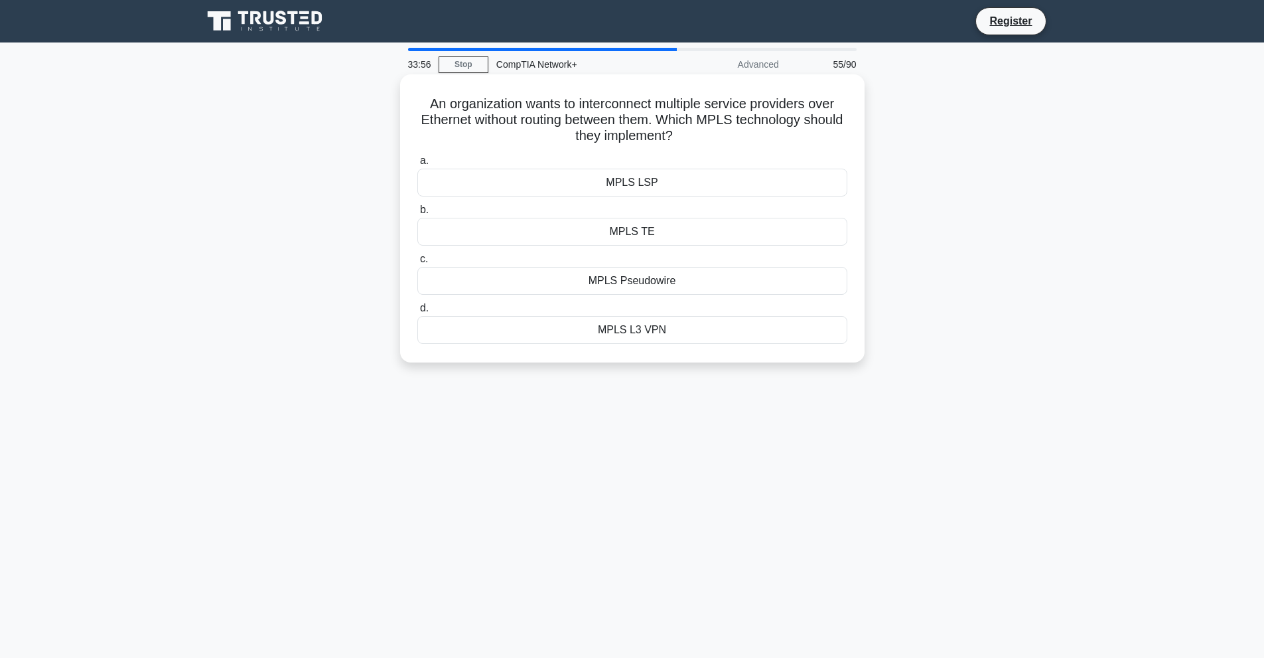
click at [692, 283] on div "MPLS Pseudowire" at bounding box center [632, 281] width 430 height 28
click at [417, 263] on input "c. MPLS Pseudowire" at bounding box center [417, 259] width 0 height 9
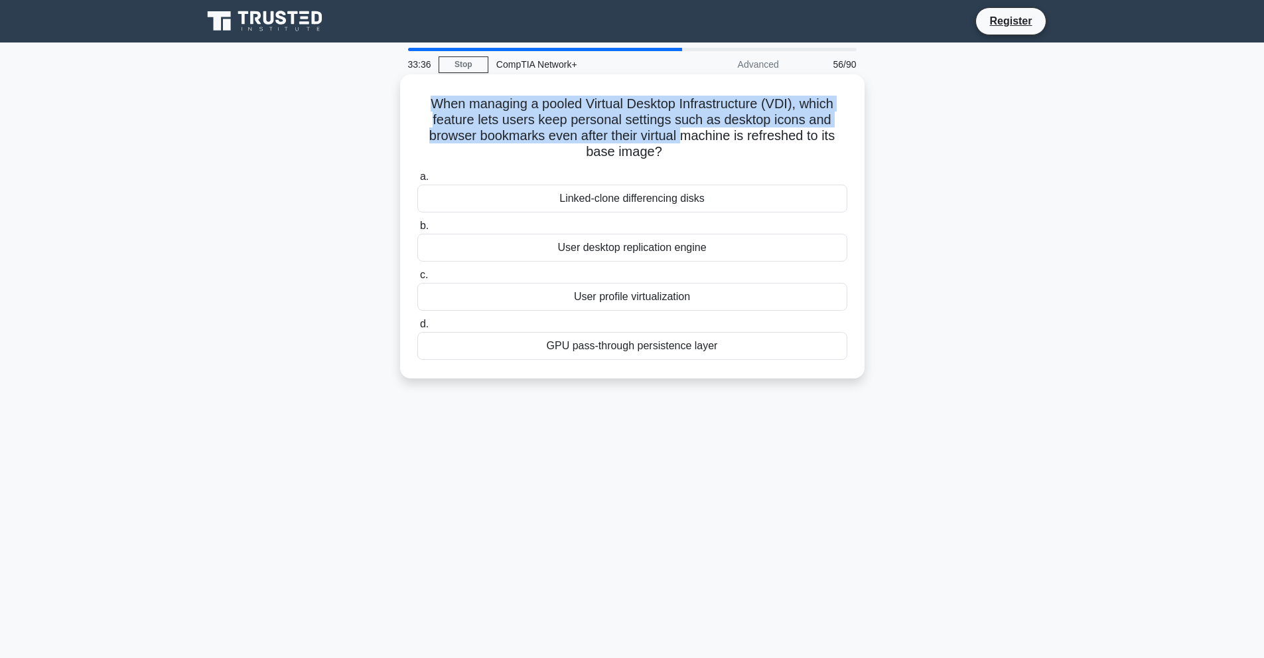
drag, startPoint x: 425, startPoint y: 104, endPoint x: 682, endPoint y: 139, distance: 259.9
click at [682, 139] on h5 "When managing a pooled Virtual Desktop Infrastructure (VDI), which feature lets…" at bounding box center [632, 128] width 433 height 65
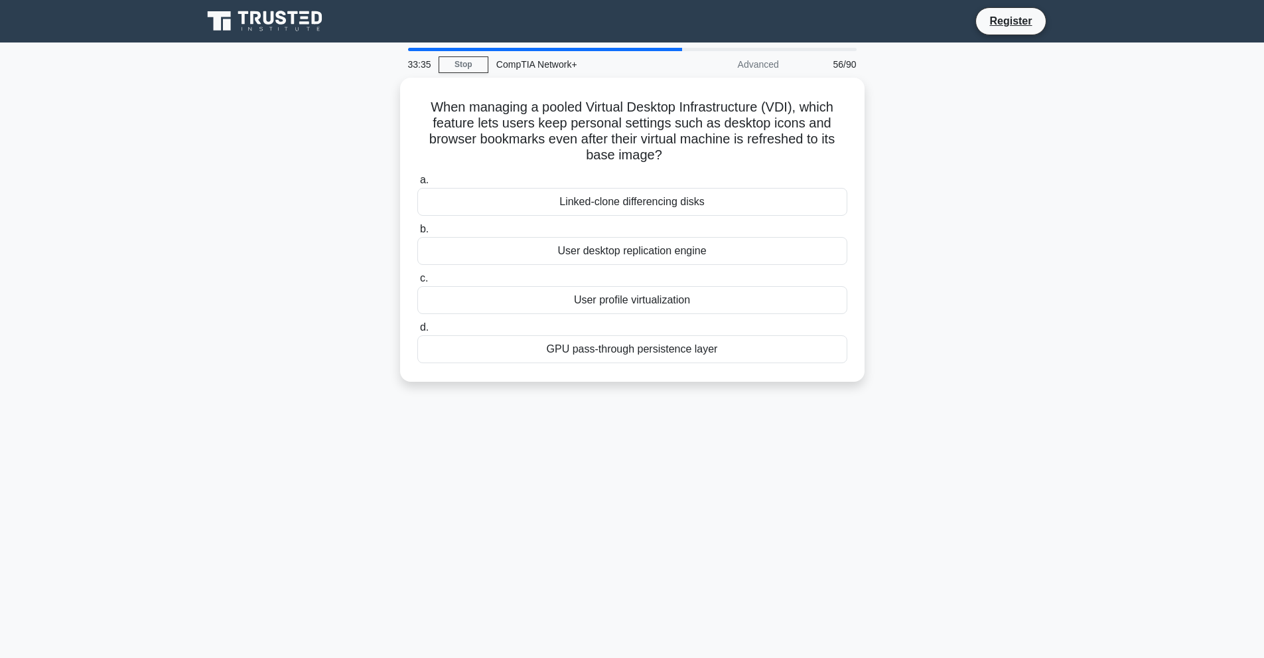
click at [292, 152] on div "When managing a pooled Virtual Desktop Infrastructure (VDI), which feature lets…" at bounding box center [632, 238] width 876 height 320
click at [634, 298] on div "User profile virtualization" at bounding box center [632, 297] width 430 height 28
click at [417, 279] on input "c. User profile virtualization" at bounding box center [417, 275] width 0 height 9
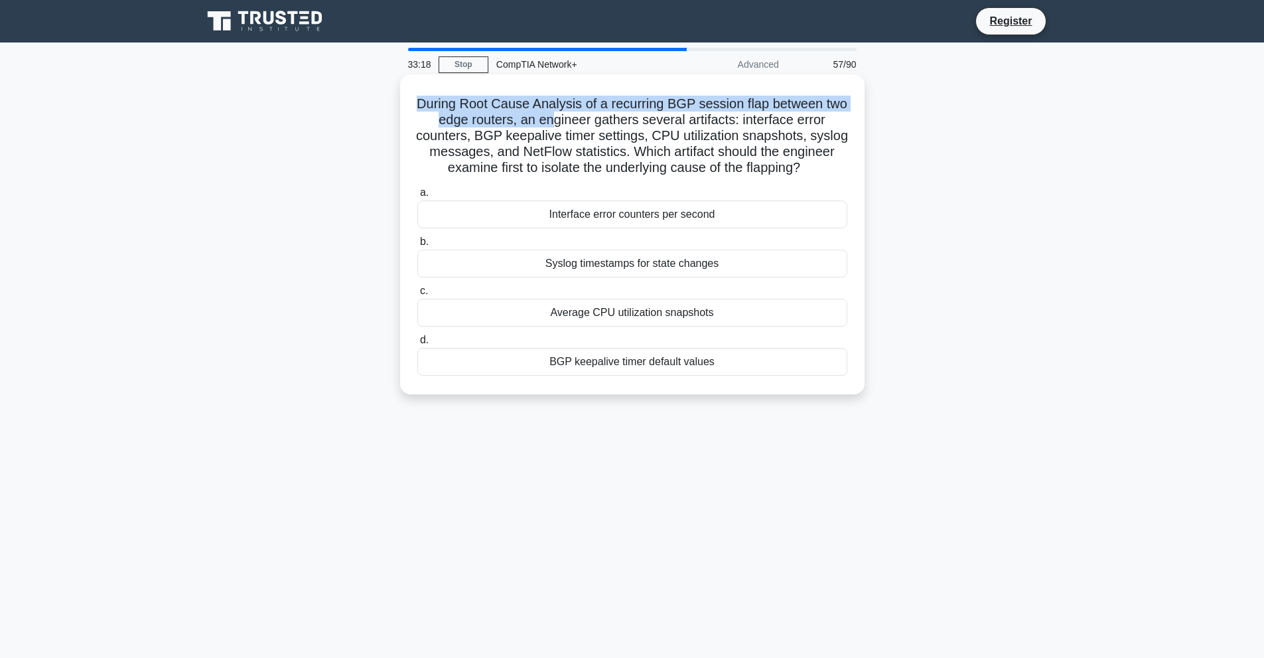
drag, startPoint x: 430, startPoint y: 104, endPoint x: 561, endPoint y: 121, distance: 131.8
click at [561, 121] on h5 "During Root Cause Analysis of a recurring BGP session flap between two edge rou…" at bounding box center [632, 136] width 433 height 81
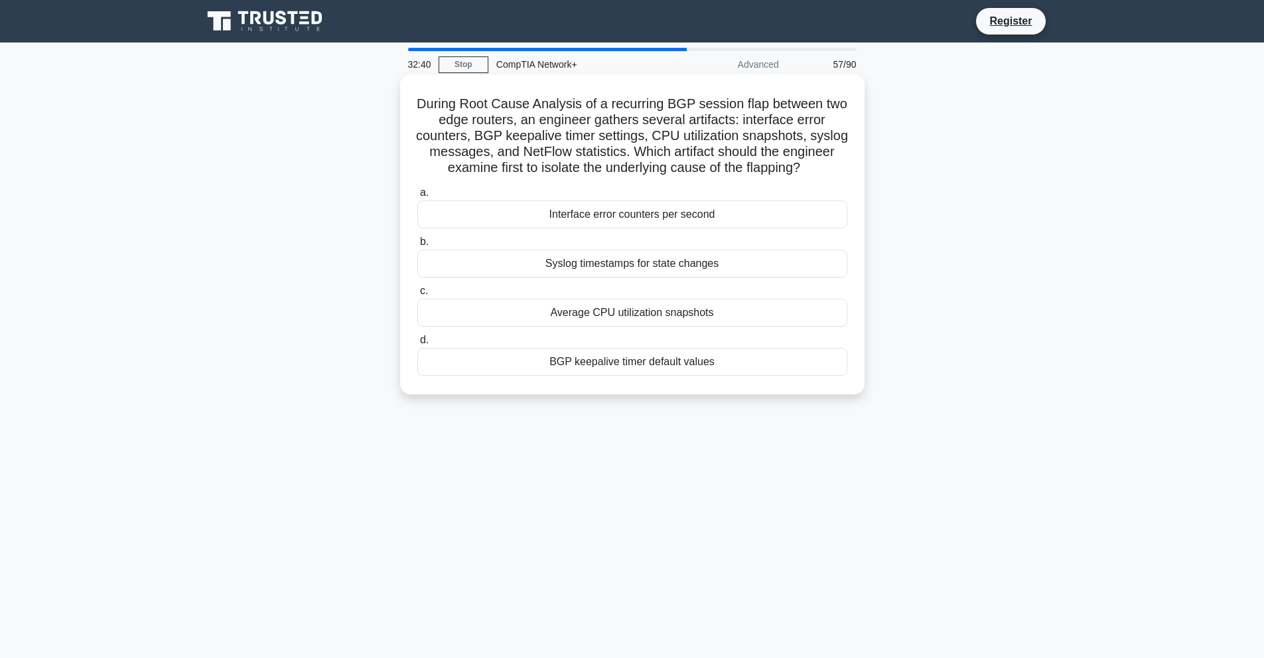
click at [604, 275] on div "Syslog timestamps for state changes" at bounding box center [632, 264] width 430 height 28
click at [417, 246] on input "b. Syslog timestamps for state changes" at bounding box center [417, 242] width 0 height 9
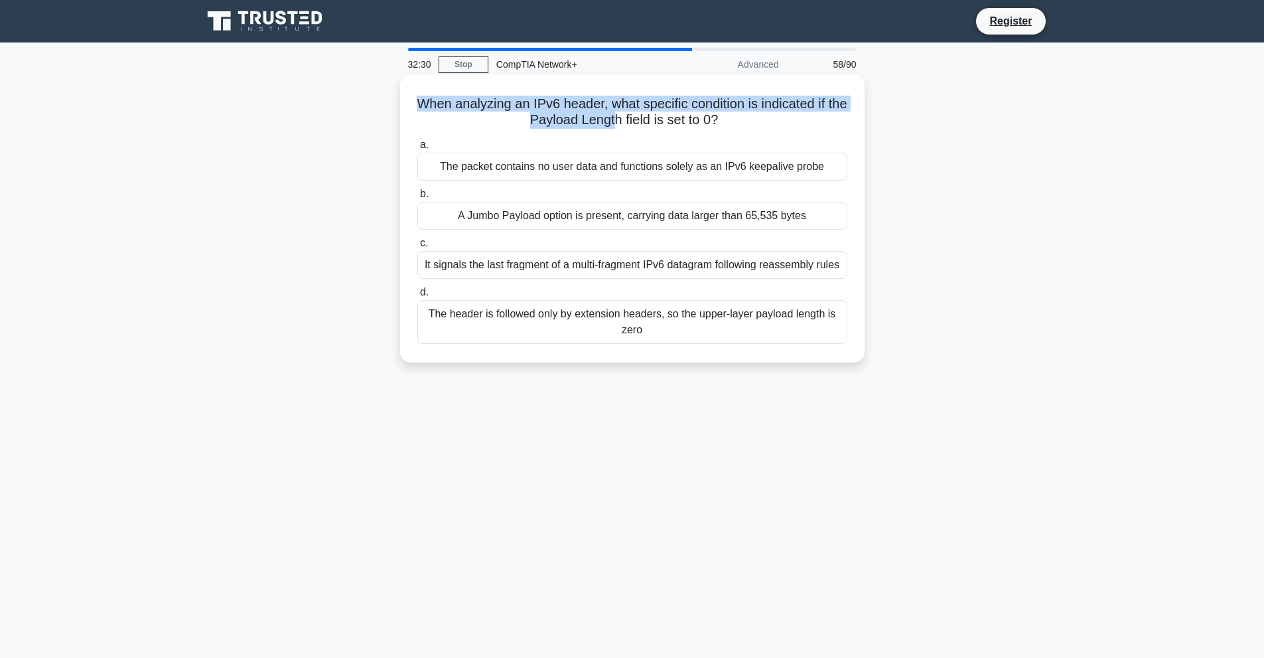
drag, startPoint x: 425, startPoint y: 104, endPoint x: 624, endPoint y: 118, distance: 199.6
click at [624, 118] on h5 "When analyzing an IPv6 header, what specific condition is indicated if the Payl…" at bounding box center [632, 112] width 433 height 33
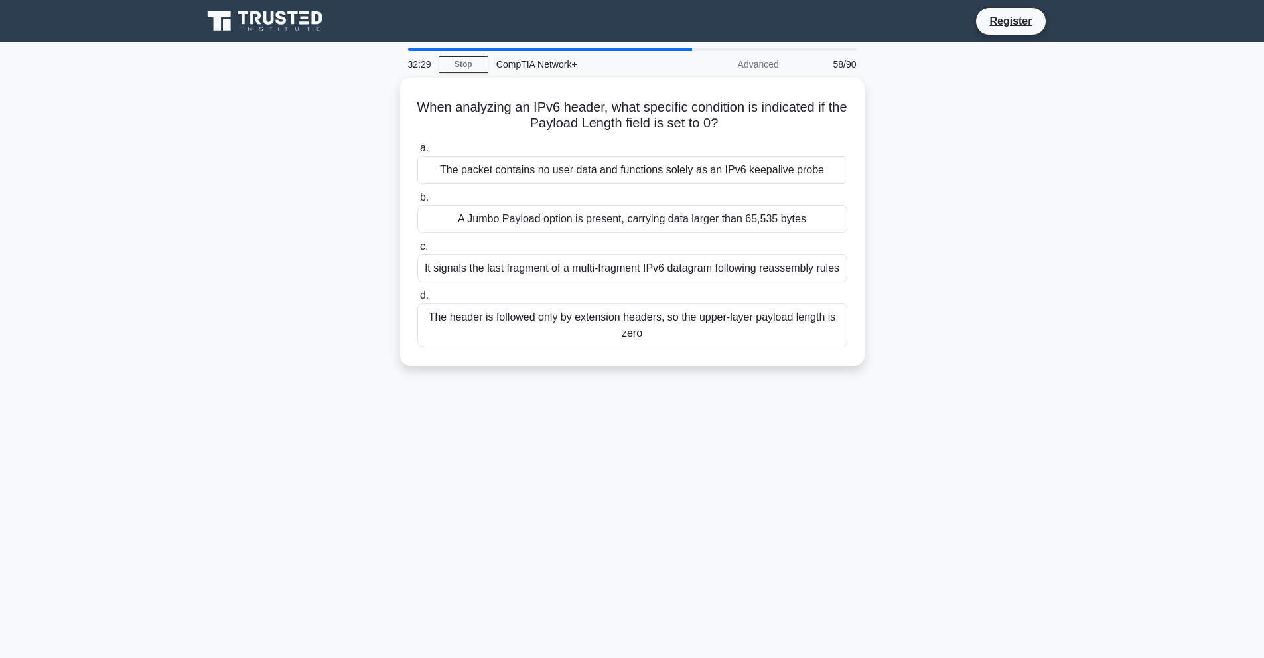
click at [953, 200] on div "When analyzing an IPv6 header, what specific condition is indicated if the Payl…" at bounding box center [632, 230] width 876 height 304
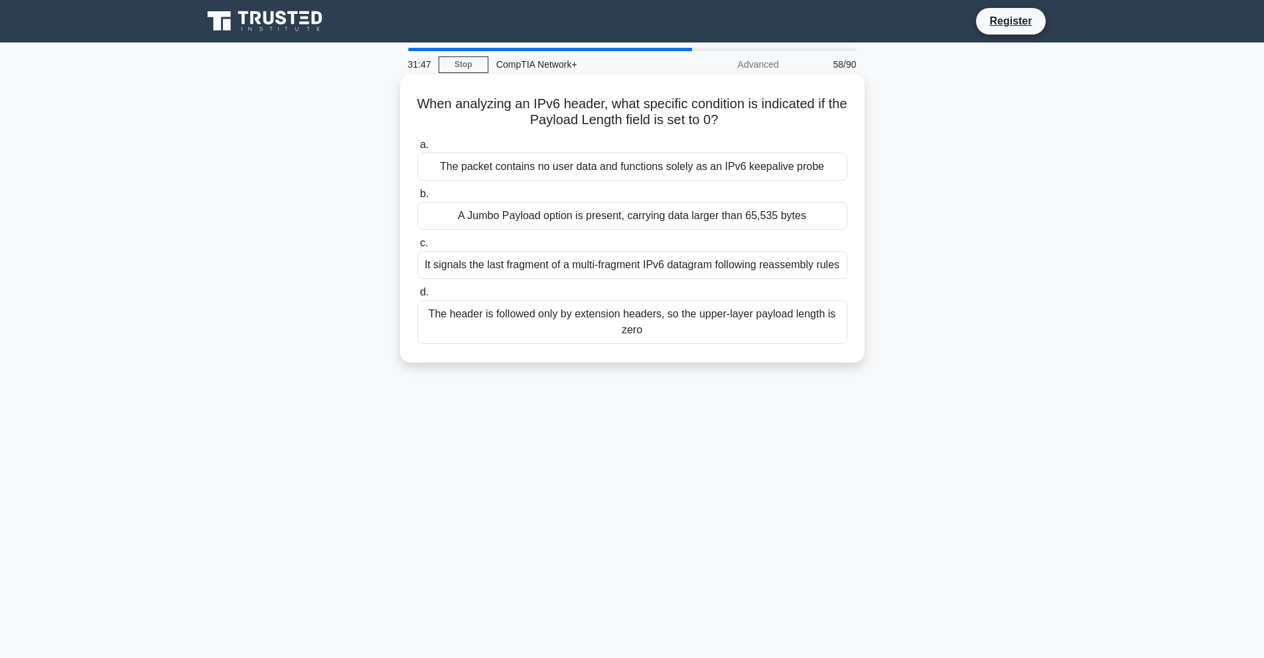
click at [653, 332] on div "The header is followed only by extension headers, so the upper-layer payload le…" at bounding box center [632, 322] width 430 height 44
click at [417, 297] on input "d. The header is followed only by extension headers, so the upper-layer payload…" at bounding box center [417, 292] width 0 height 9
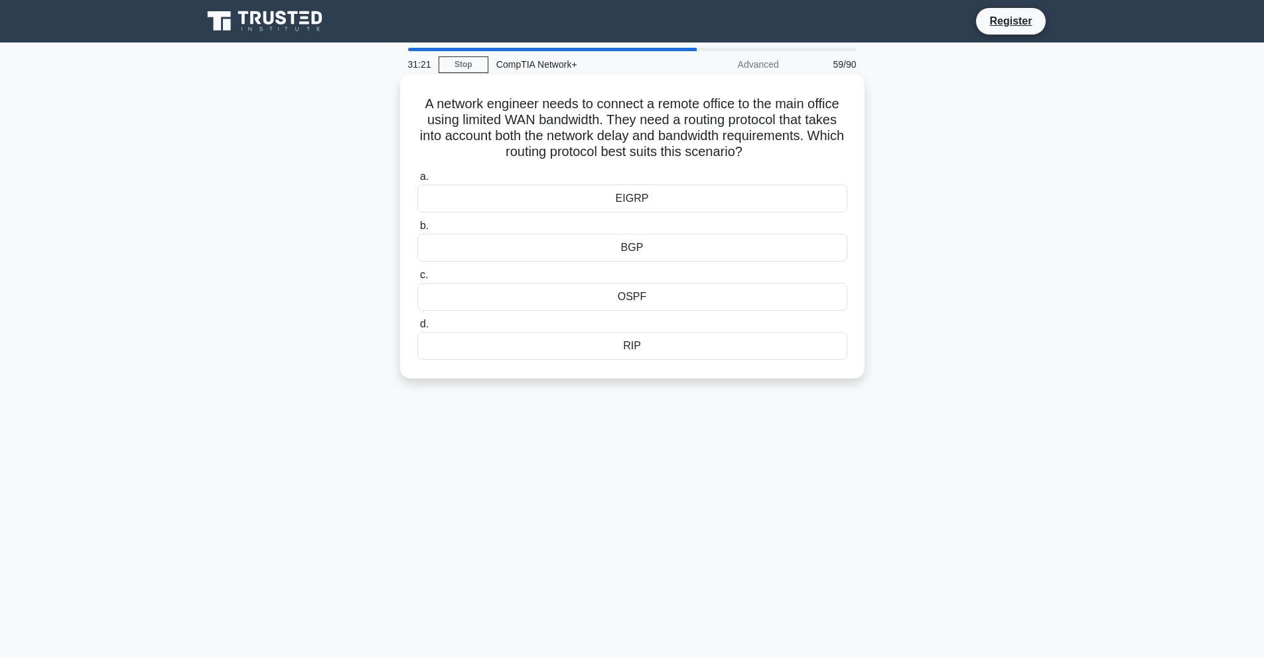
click at [654, 248] on div "BGP" at bounding box center [632, 248] width 430 height 28
click at [417, 230] on input "b. BGP" at bounding box center [417, 226] width 0 height 9
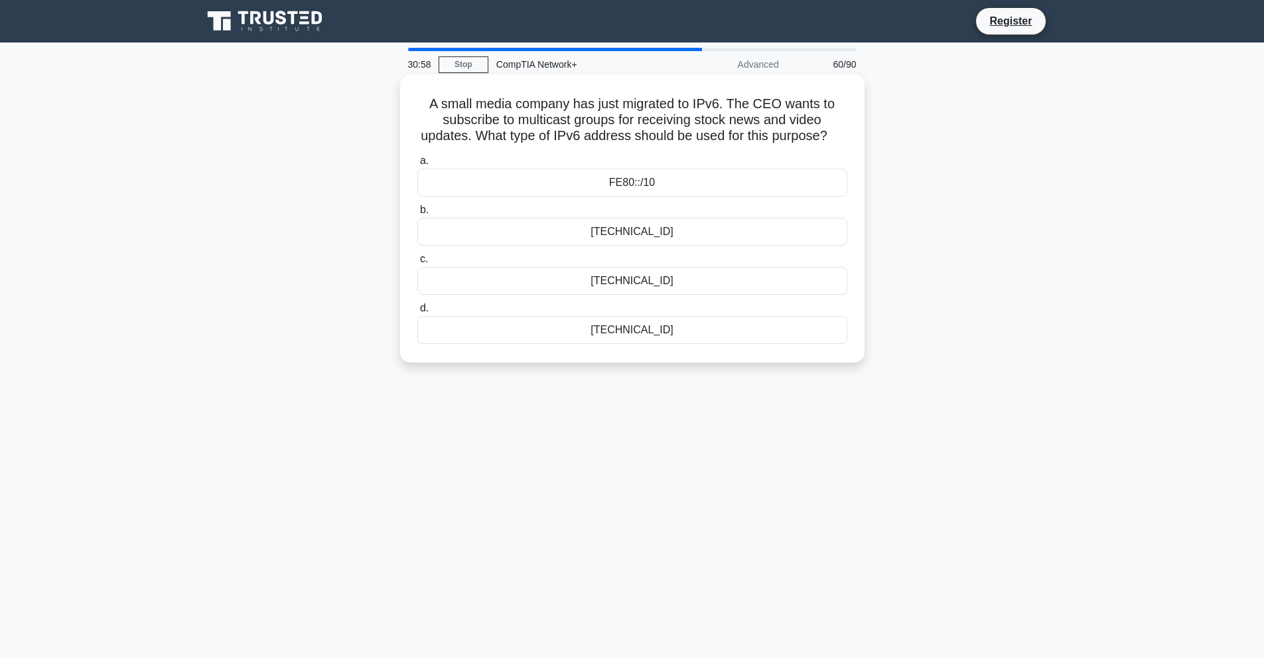
drag, startPoint x: 421, startPoint y: 106, endPoint x: 590, endPoint y: 145, distance: 173.2
click at [590, 145] on h5 "A small media company has just migrated to IPv6. The CEO wants to subscribe to …" at bounding box center [632, 120] width 433 height 49
click at [1017, 298] on div "A small media company has just migrated to IPv6. The CEO wants to subscribe to …" at bounding box center [632, 230] width 876 height 304
click at [699, 244] on div "2001::/16" at bounding box center [632, 232] width 430 height 28
click at [417, 214] on input "b. 2001::/16" at bounding box center [417, 210] width 0 height 9
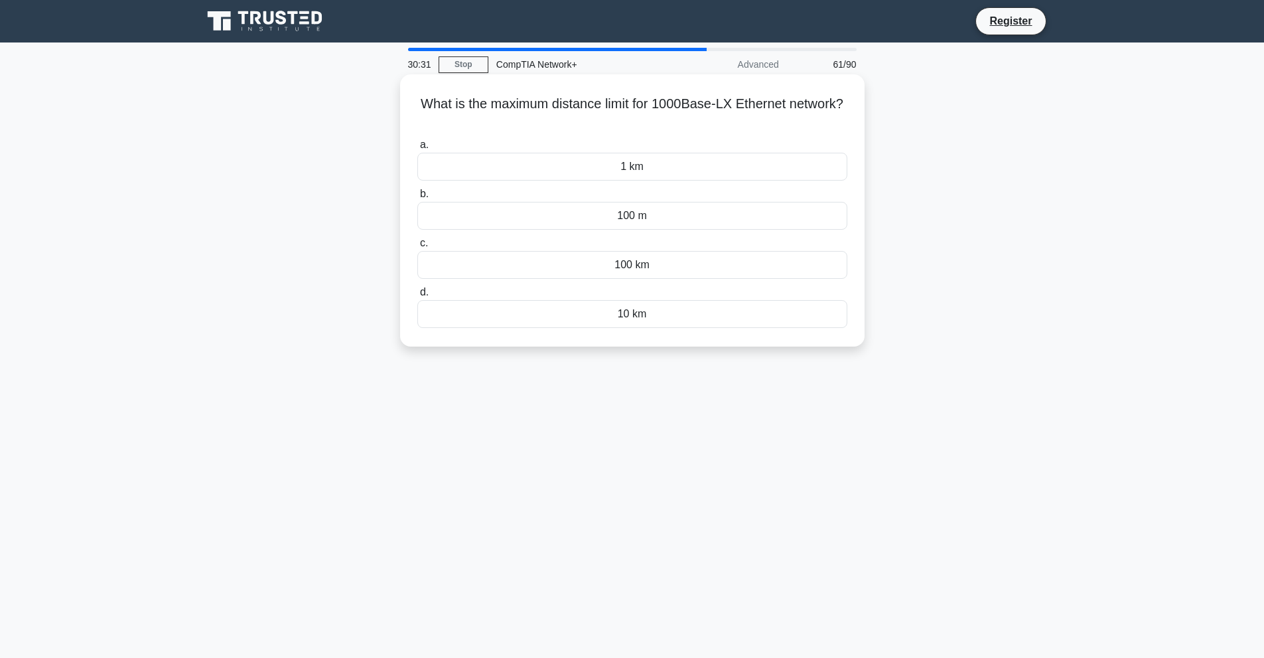
click at [660, 172] on div "1 km" at bounding box center [632, 167] width 430 height 28
click at [417, 149] on input "a. 1 km" at bounding box center [417, 145] width 0 height 9
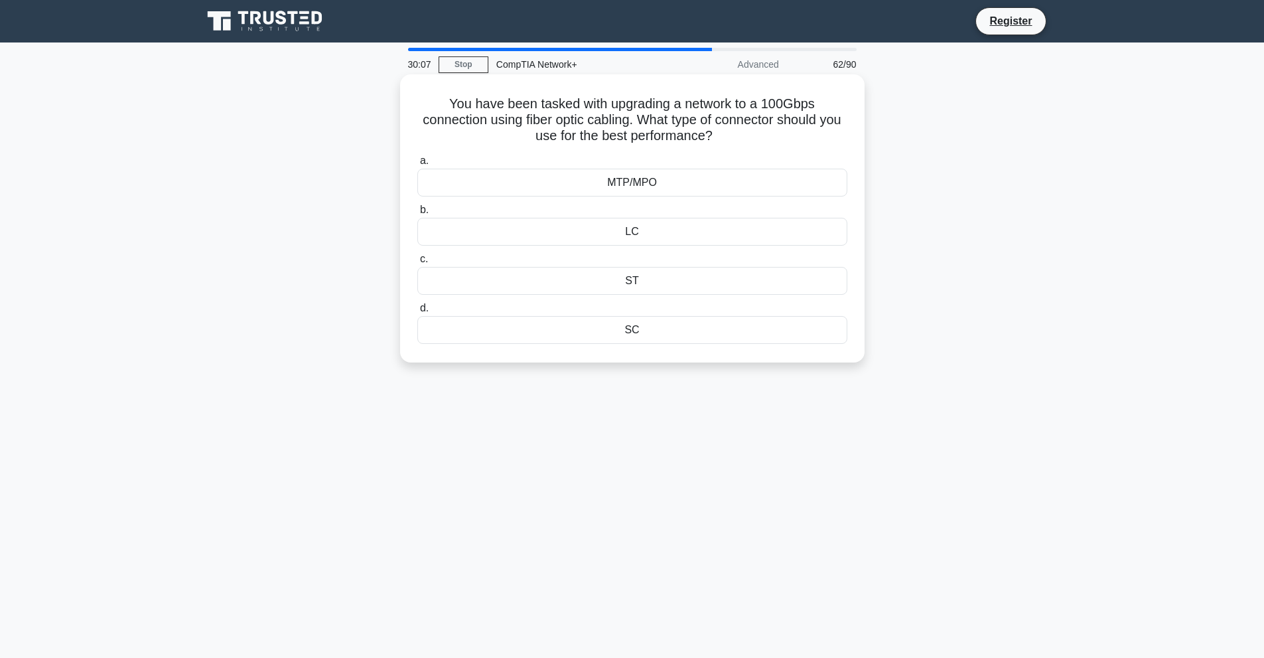
click at [664, 241] on div "LC" at bounding box center [632, 232] width 430 height 28
click at [417, 214] on input "b. LC" at bounding box center [417, 210] width 0 height 9
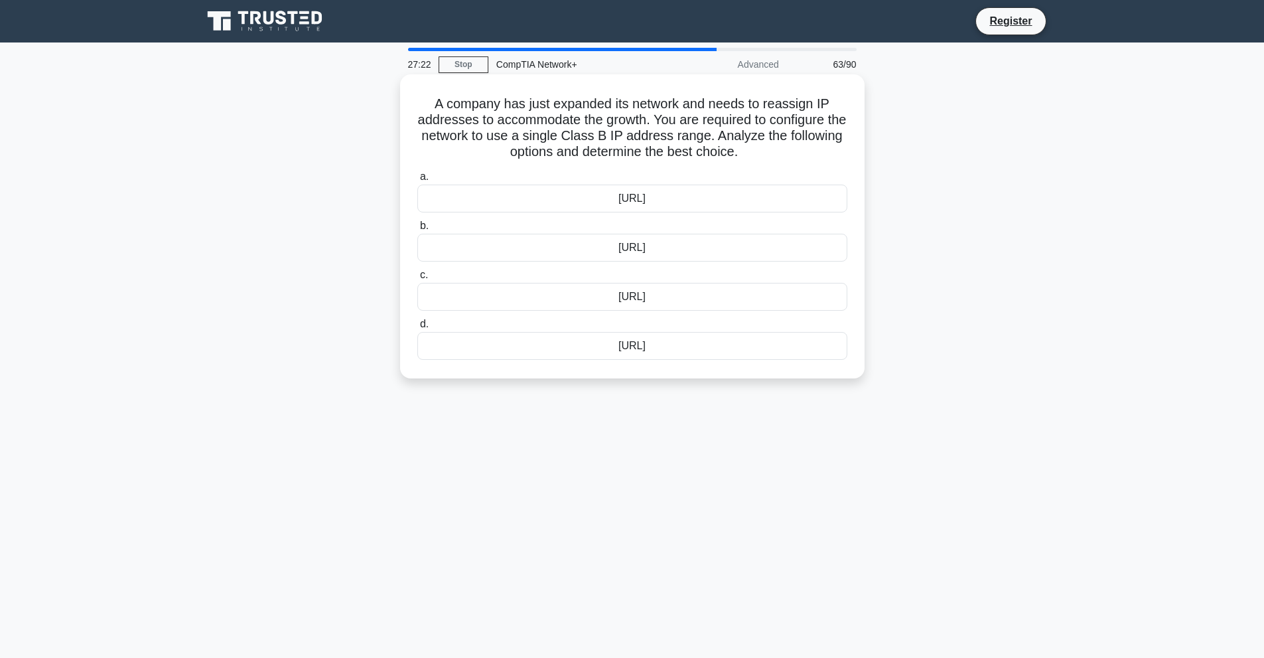
click at [510, 277] on label "c. 192.168.0.0/16" at bounding box center [632, 289] width 430 height 44
click at [417, 277] on input "c. 192.168.0.0/16" at bounding box center [417, 275] width 0 height 9
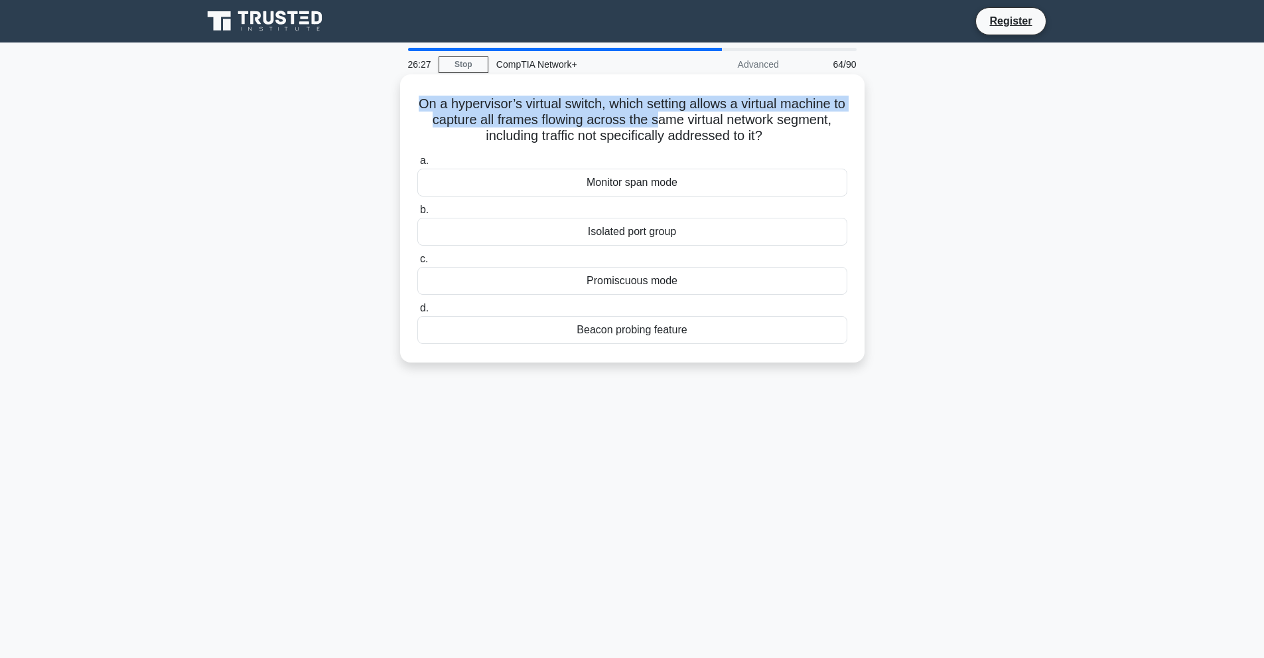
drag, startPoint x: 421, startPoint y: 104, endPoint x: 667, endPoint y: 123, distance: 246.3
click at [667, 123] on h5 "On a hypervisor’s virtual switch, which setting allows a virtual machine to cap…" at bounding box center [632, 120] width 433 height 49
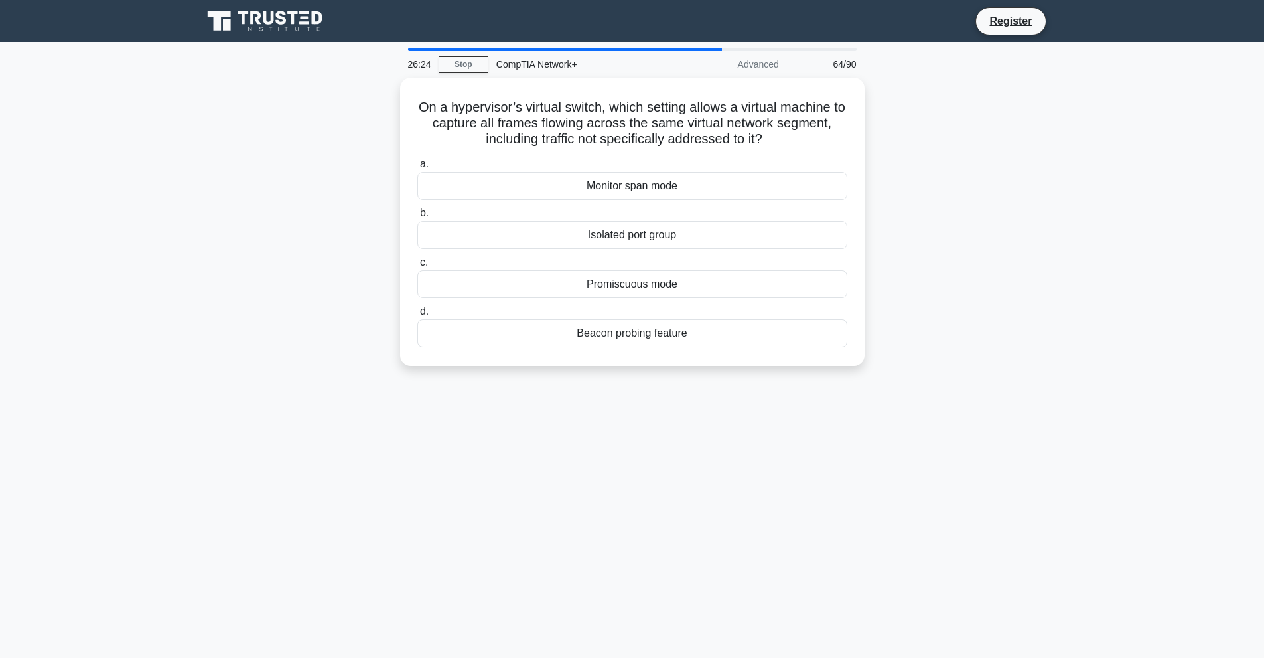
click at [987, 200] on div "On a hypervisor’s virtual switch, which setting allows a virtual machine to cap…" at bounding box center [632, 230] width 876 height 304
click at [664, 234] on div "Isolated port group" at bounding box center [632, 232] width 430 height 28
click at [417, 214] on input "b. Isolated port group" at bounding box center [417, 210] width 0 height 9
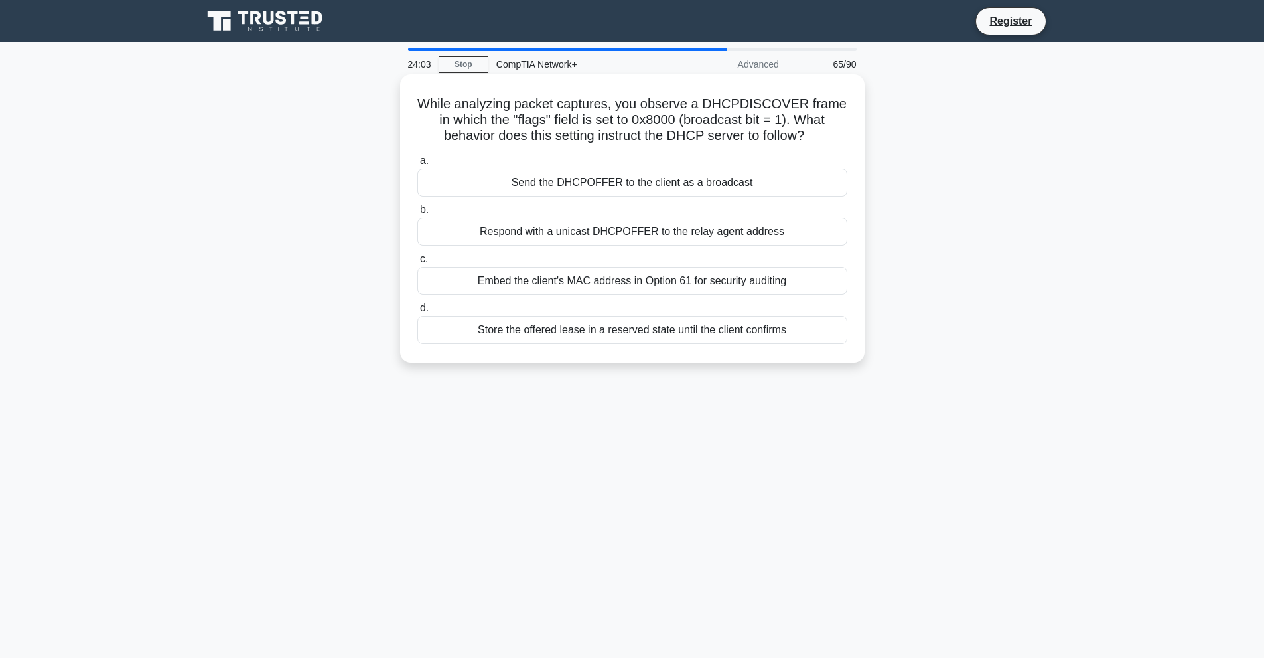
click at [716, 236] on div "Respond with a unicast DHCPOFFER to the relay agent address" at bounding box center [632, 232] width 430 height 28
click at [417, 214] on input "b. Respond with a unicast DHCPOFFER to the relay agent address" at bounding box center [417, 210] width 0 height 9
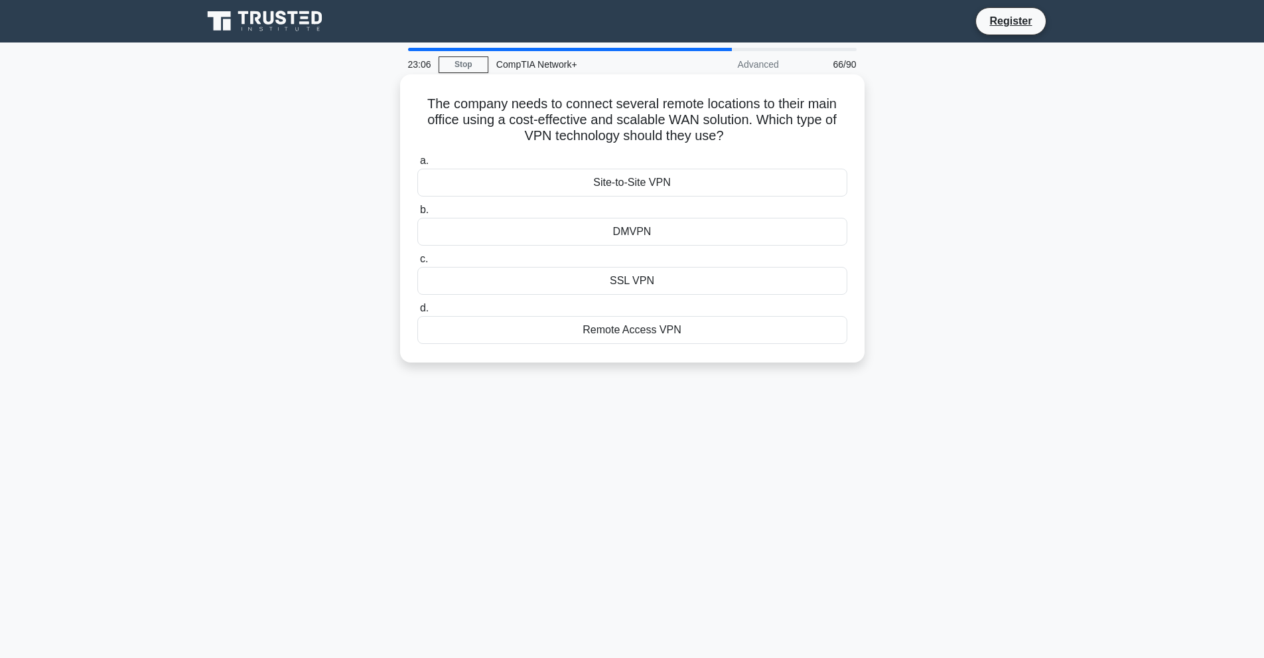
click at [662, 284] on div "SSL VPN" at bounding box center [632, 281] width 430 height 28
click at [417, 263] on input "c. SSL VPN" at bounding box center [417, 259] width 0 height 9
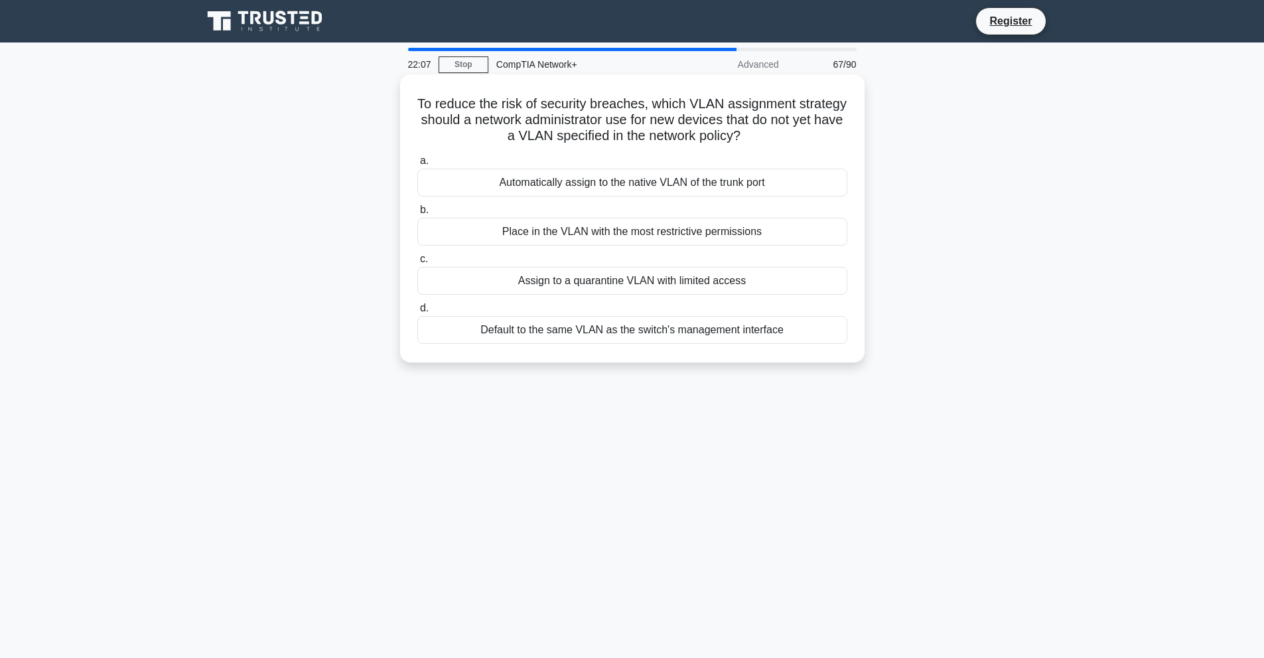
click at [625, 230] on div "Place in the VLAN with the most restrictive permissions" at bounding box center [632, 232] width 430 height 28
click at [417, 214] on input "b. Place in the VLAN with the most restrictive permissions" at bounding box center [417, 210] width 0 height 9
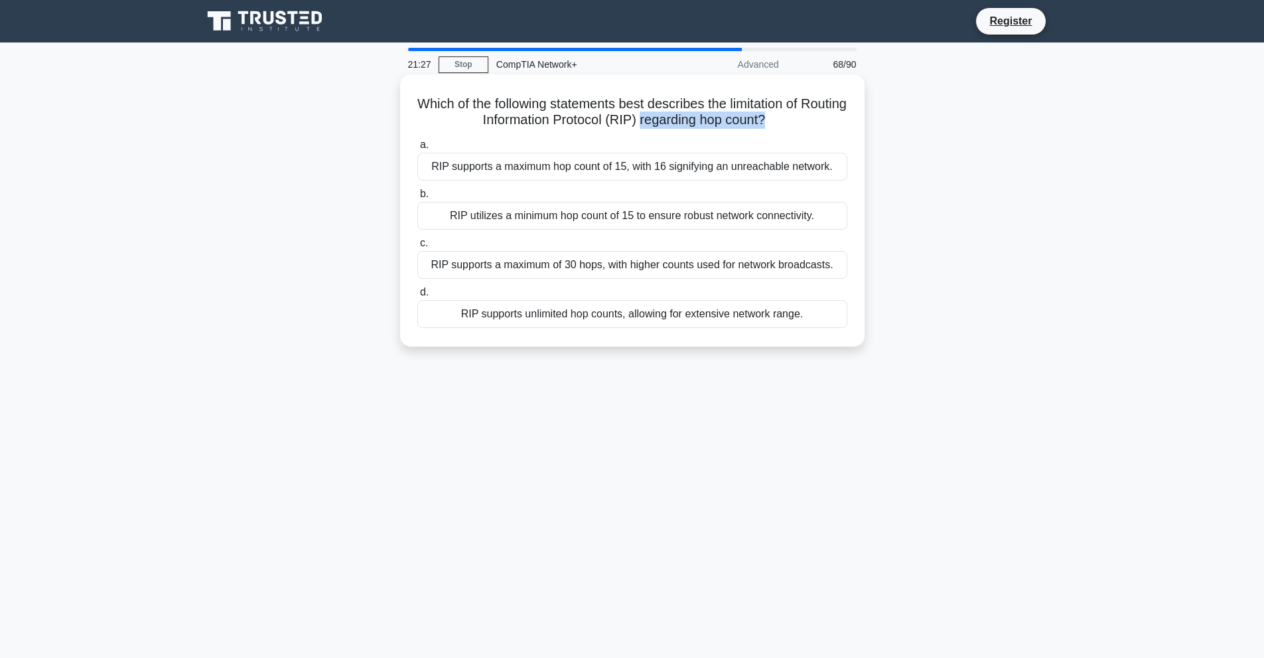
drag, startPoint x: 664, startPoint y: 120, endPoint x: 792, endPoint y: 123, distance: 128.1
click at [792, 123] on h5 "Which of the following statements best describes the limitation of Routing Info…" at bounding box center [632, 112] width 433 height 33
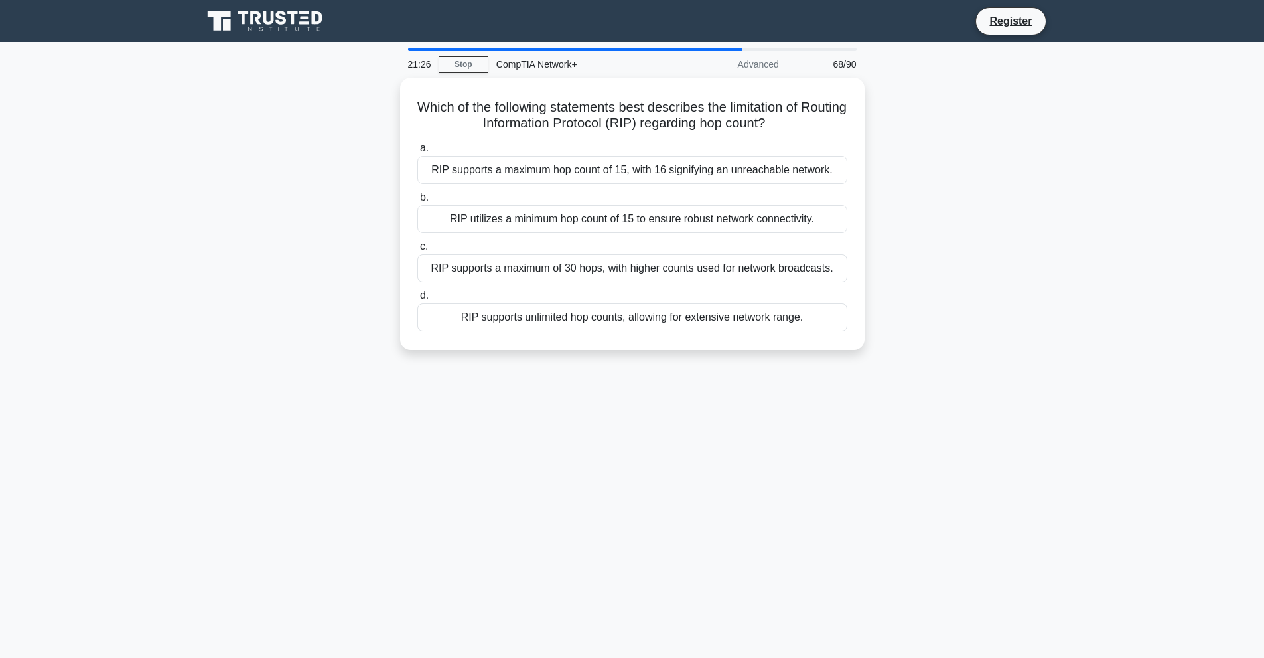
click at [1101, 344] on main "21:26 Stop CompTIA Network+ Advanced 68/90 Which of the following statements be…" at bounding box center [632, 379] width 1264 height 674
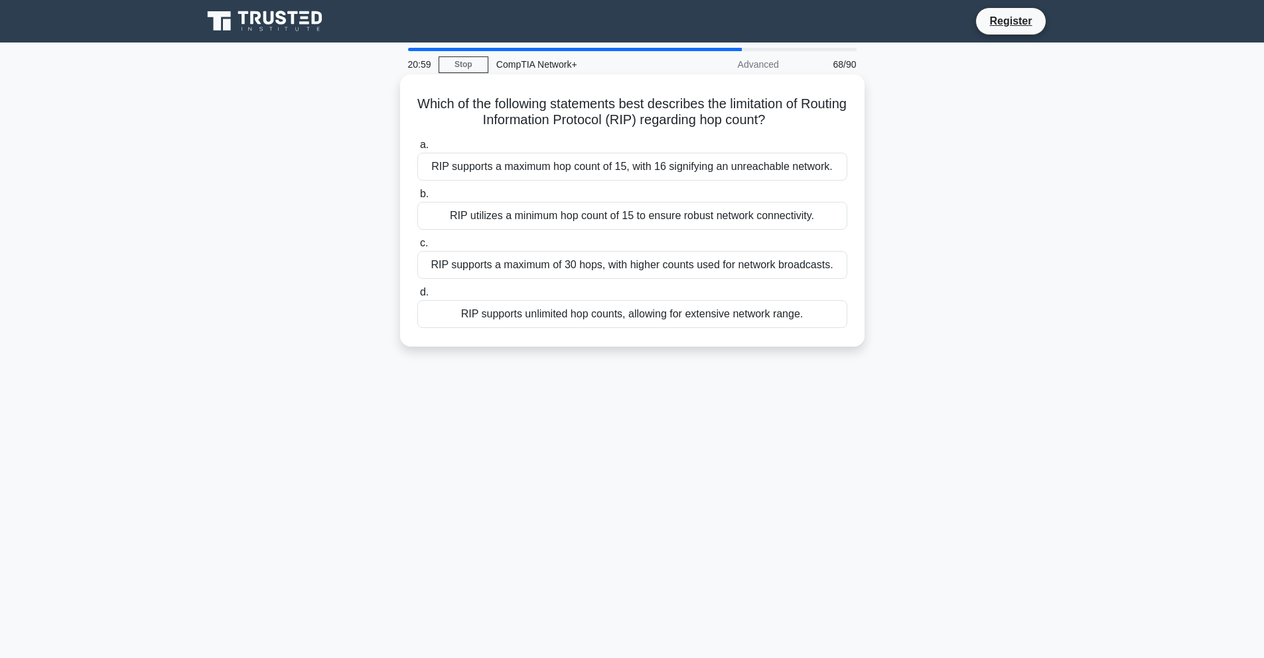
click at [572, 214] on div "RIP utilizes a minimum hop count of 15 to ensure robust network connectivity." at bounding box center [632, 216] width 430 height 28
click at [417, 198] on input "b. RIP utilizes a minimum hop count of 15 to ensure robust network connectivity." at bounding box center [417, 194] width 0 height 9
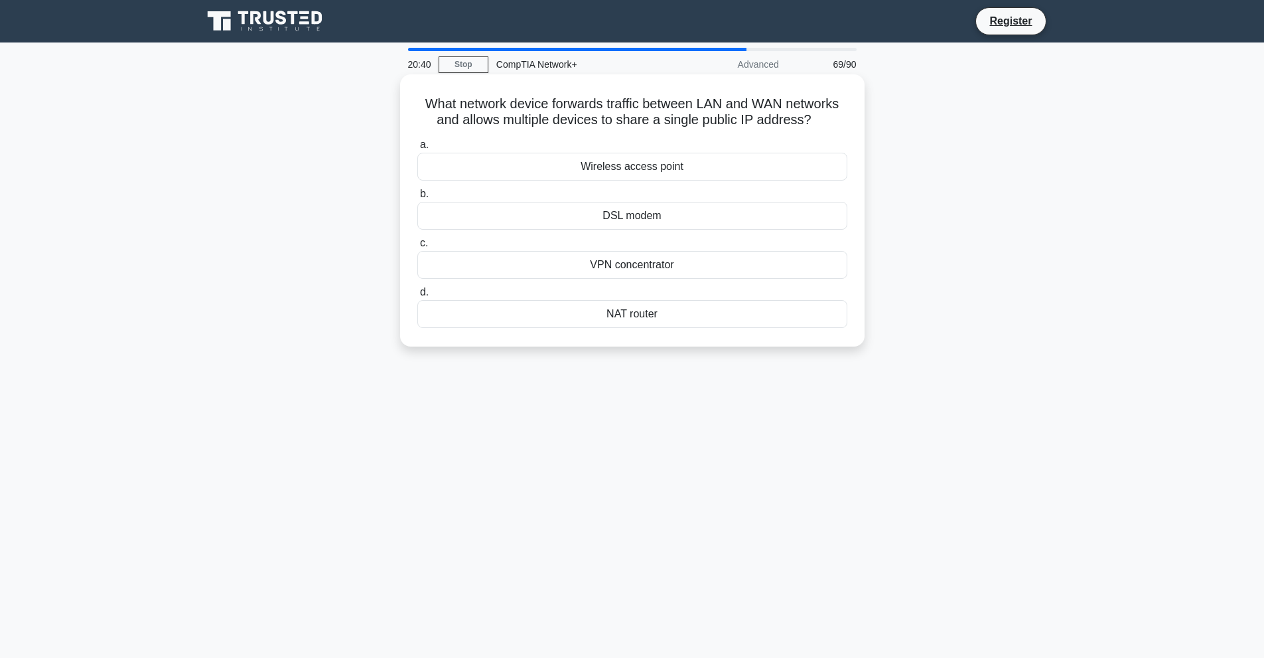
drag, startPoint x: 417, startPoint y: 105, endPoint x: 662, endPoint y: 322, distance: 327.2
click at [662, 322] on div "What network device forwards traffic between LAN and WAN networks and allows mu…" at bounding box center [632, 210] width 454 height 261
copy div "What network device forwards traffic between LAN and WAN networks and allows mu…"
click at [752, 457] on div "20:32 Stop CompTIA Network+ Advanced 69/90 What network device forwards traffic…" at bounding box center [632, 380] width 876 height 664
click at [723, 316] on div "NAT router" at bounding box center [632, 314] width 430 height 28
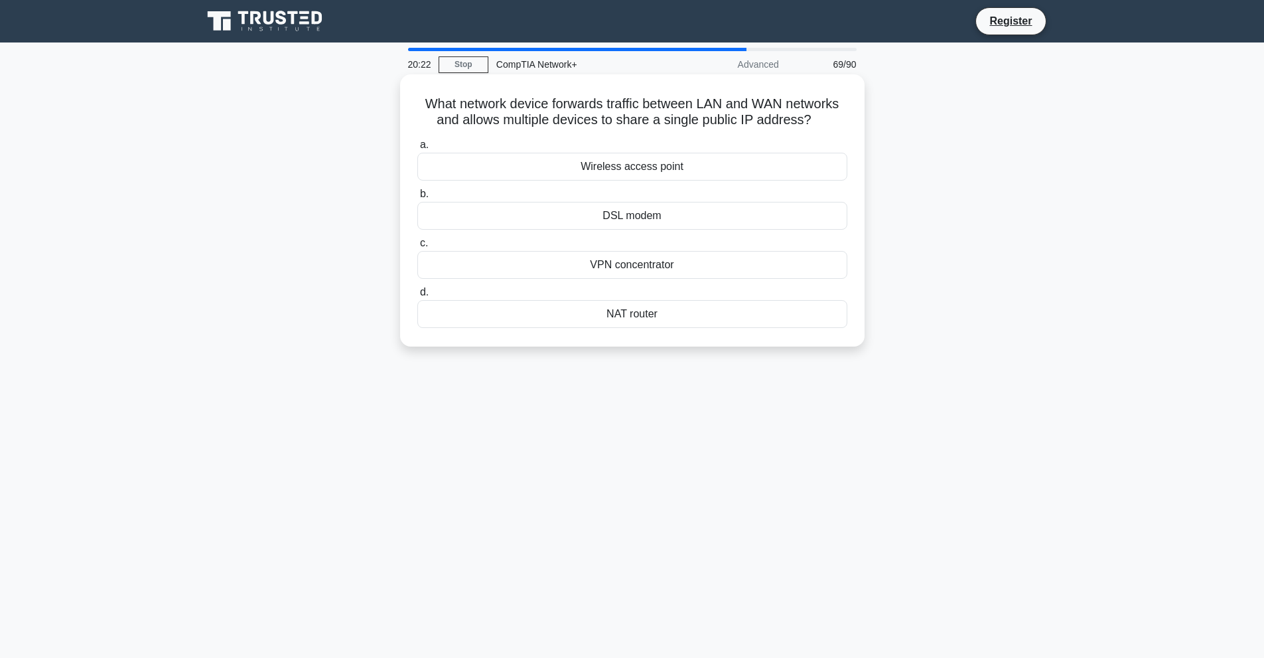
click at [417, 297] on input "d. NAT router" at bounding box center [417, 292] width 0 height 9
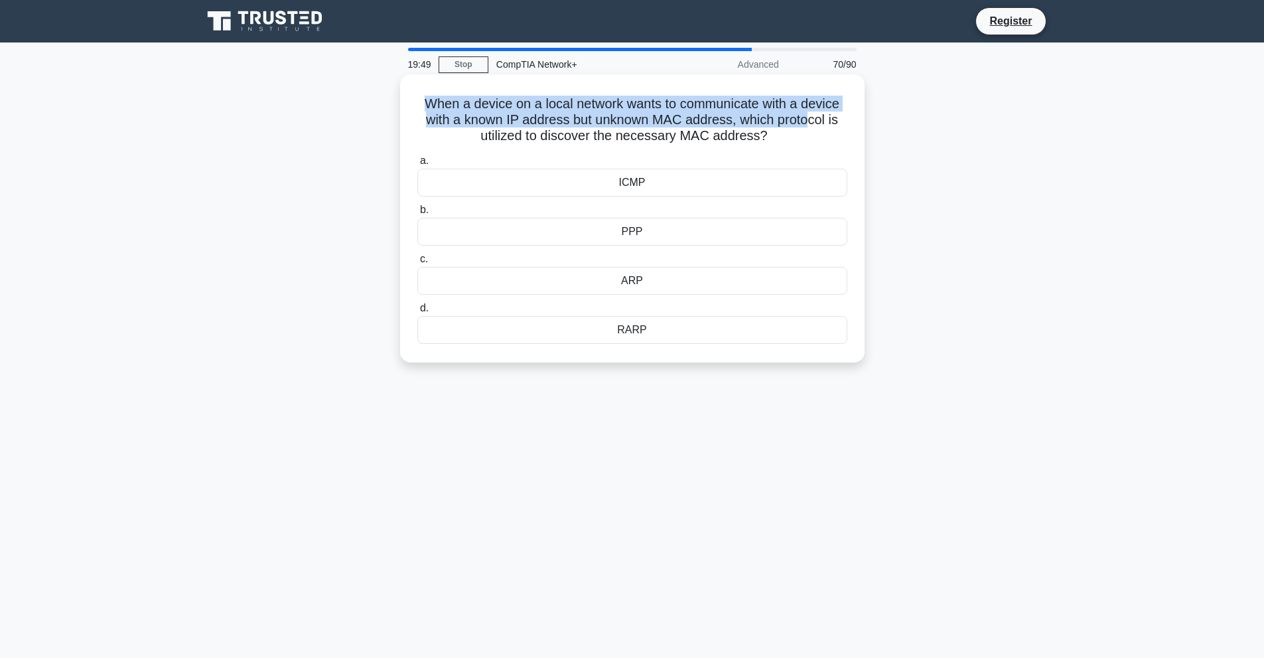
drag, startPoint x: 419, startPoint y: 105, endPoint x: 815, endPoint y: 117, distance: 395.7
click at [815, 117] on h5 "When a device on a local network wants to communicate with a device with a know…" at bounding box center [632, 120] width 433 height 49
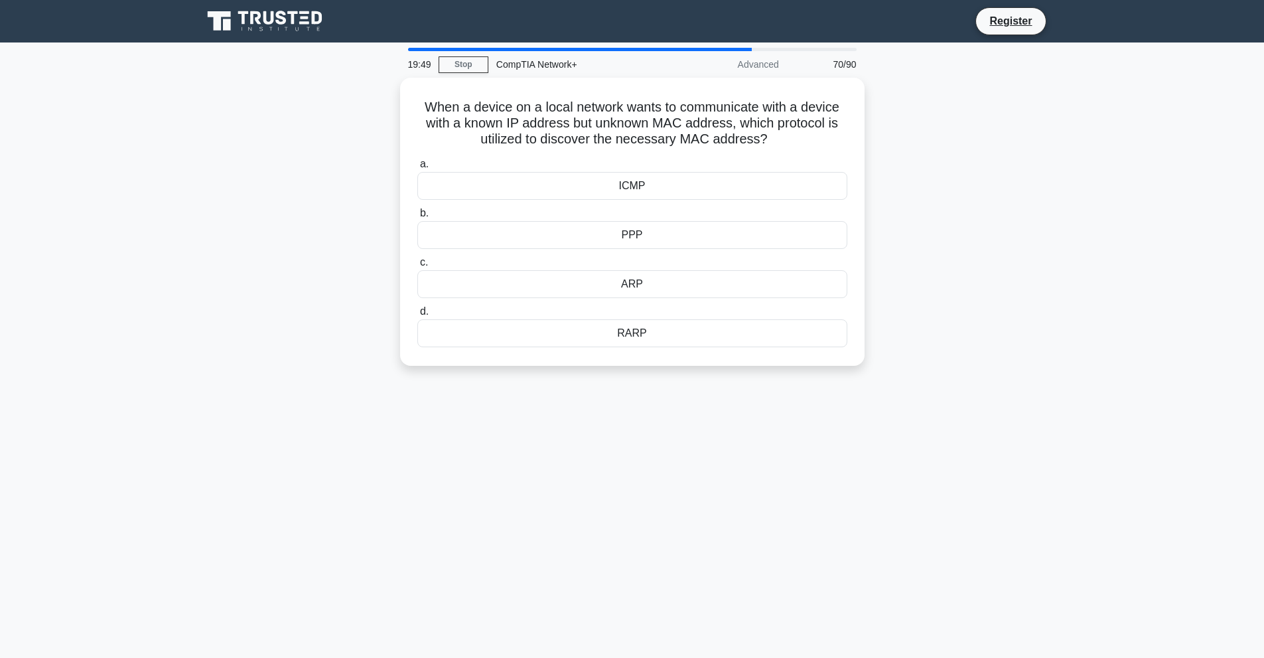
click at [1175, 160] on main "19:49 Stop CompTIA Network+ Advanced 70/90 When a device on a local network wan…" at bounding box center [632, 379] width 1264 height 674
click at [687, 271] on div "ARP" at bounding box center [632, 281] width 430 height 28
click at [417, 263] on input "c. ARP" at bounding box center [417, 259] width 0 height 9
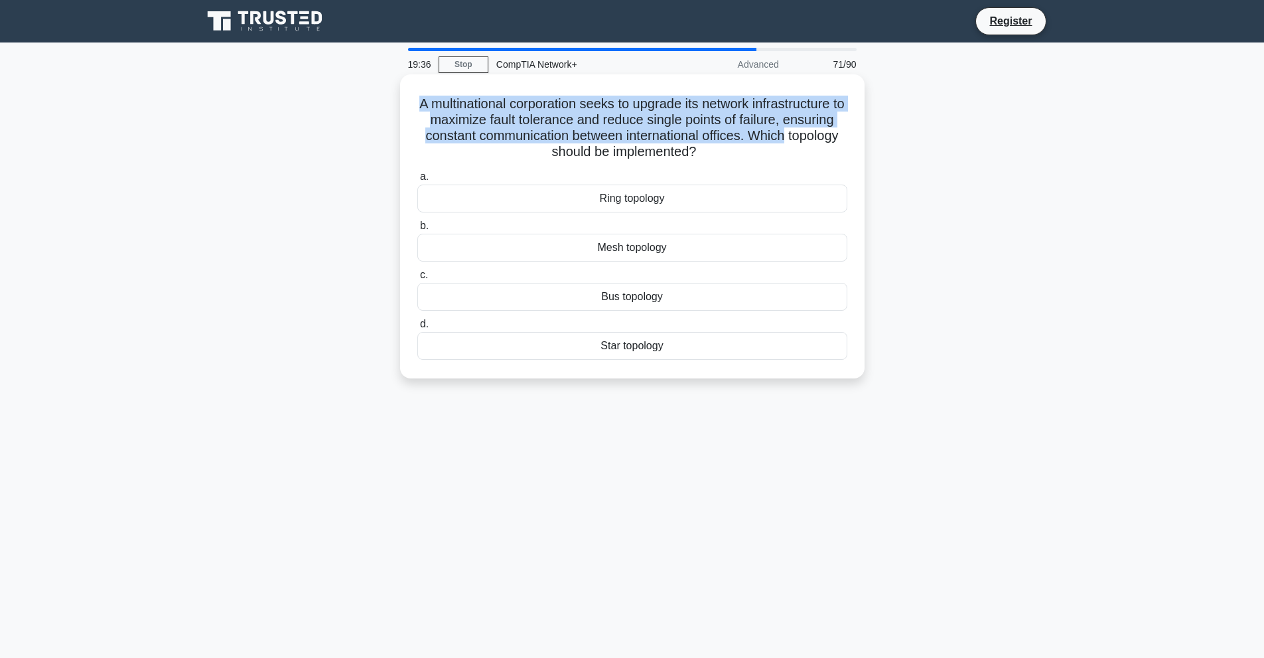
drag, startPoint x: 419, startPoint y: 104, endPoint x: 790, endPoint y: 135, distance: 372.3
click at [790, 135] on h5 "A multinational corporation seeks to upgrade its network infrastructure to maxi…" at bounding box center [632, 128] width 433 height 65
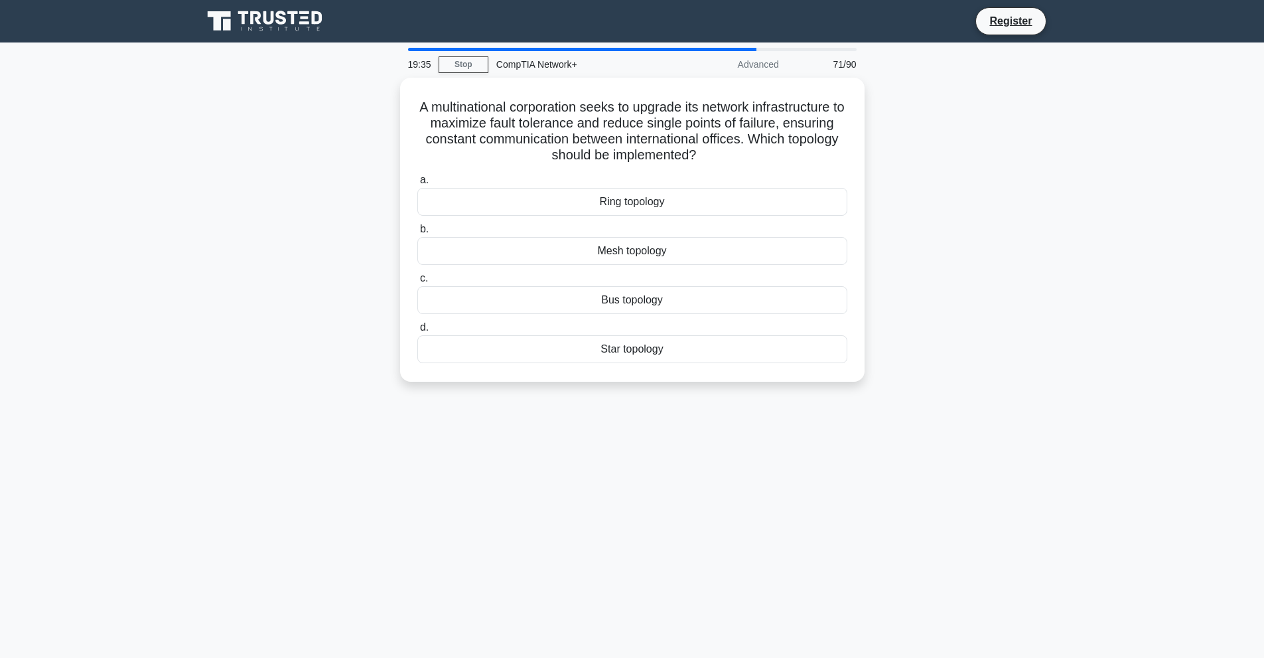
click at [961, 135] on div "A multinational corporation seeks to upgrade its network infrastructure to maxi…" at bounding box center [632, 238] width 876 height 320
click at [617, 291] on div "Bus topology" at bounding box center [632, 297] width 430 height 28
click at [417, 279] on input "c. Bus topology" at bounding box center [417, 275] width 0 height 9
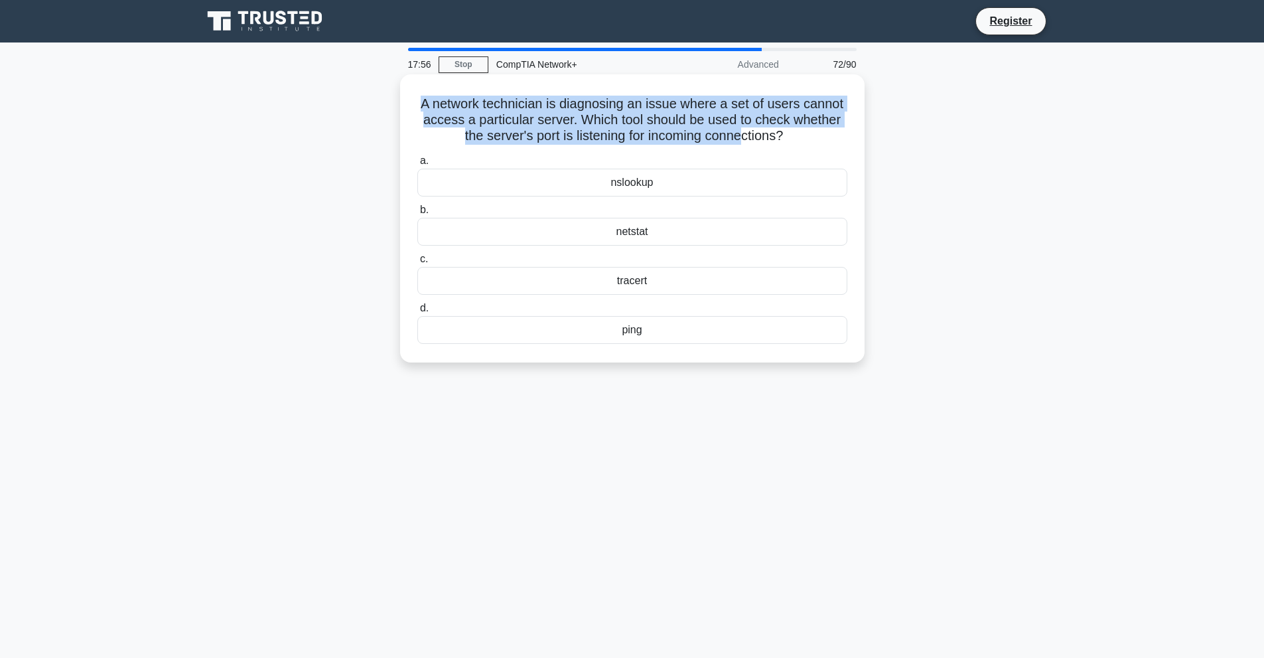
drag, startPoint x: 420, startPoint y: 104, endPoint x: 745, endPoint y: 144, distance: 327.7
click at [745, 144] on h5 "A network technician is diagnosing an issue where a set of users cannot access …" at bounding box center [632, 120] width 433 height 49
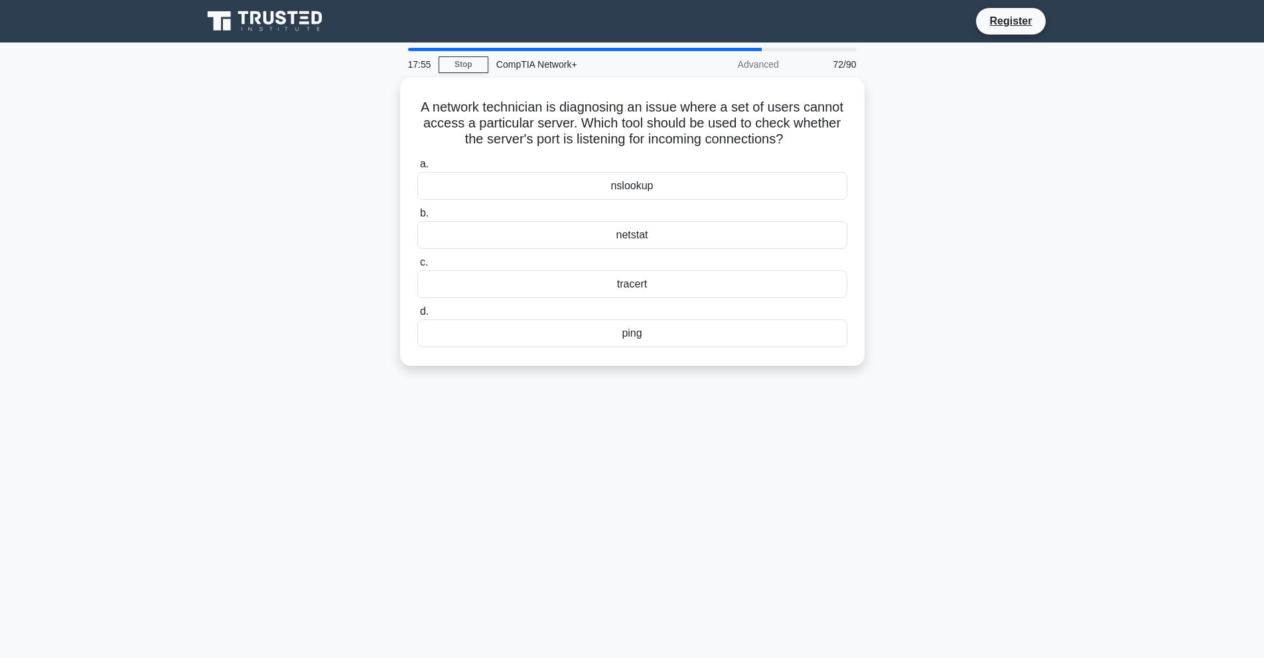
click at [1033, 187] on div "A network technician is diagnosing an issue where a set of users cannot access …" at bounding box center [632, 230] width 876 height 304
click at [672, 179] on div "nslookup" at bounding box center [632, 183] width 430 height 28
click at [417, 165] on input "a. nslookup" at bounding box center [417, 161] width 0 height 9
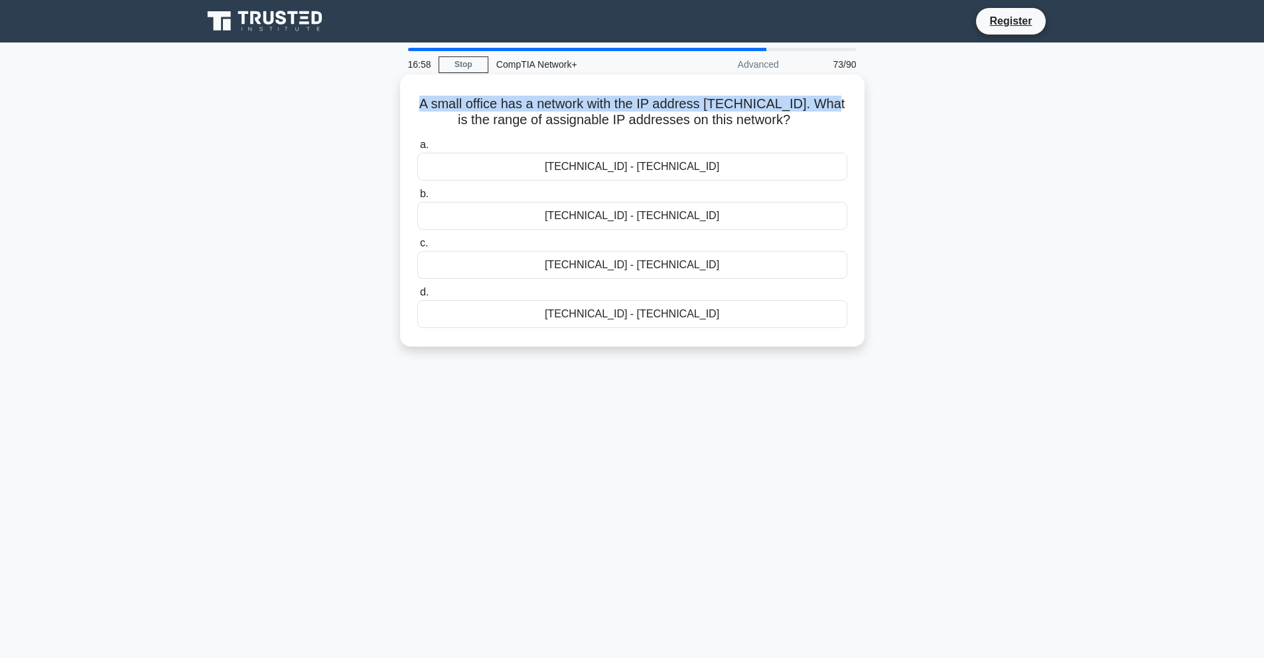
drag, startPoint x: 431, startPoint y: 111, endPoint x: 837, endPoint y: 109, distance: 406.1
click at [837, 109] on h5 "A small office has a network with the IP address 192.168.100.128/27. What is th…" at bounding box center [632, 112] width 433 height 33
drag, startPoint x: 441, startPoint y: 122, endPoint x: 794, endPoint y: 132, distance: 353.8
click at [802, 129] on h5 "A small office has a network with the IP address 192.168.100.128/27. What is th…" at bounding box center [632, 112] width 433 height 33
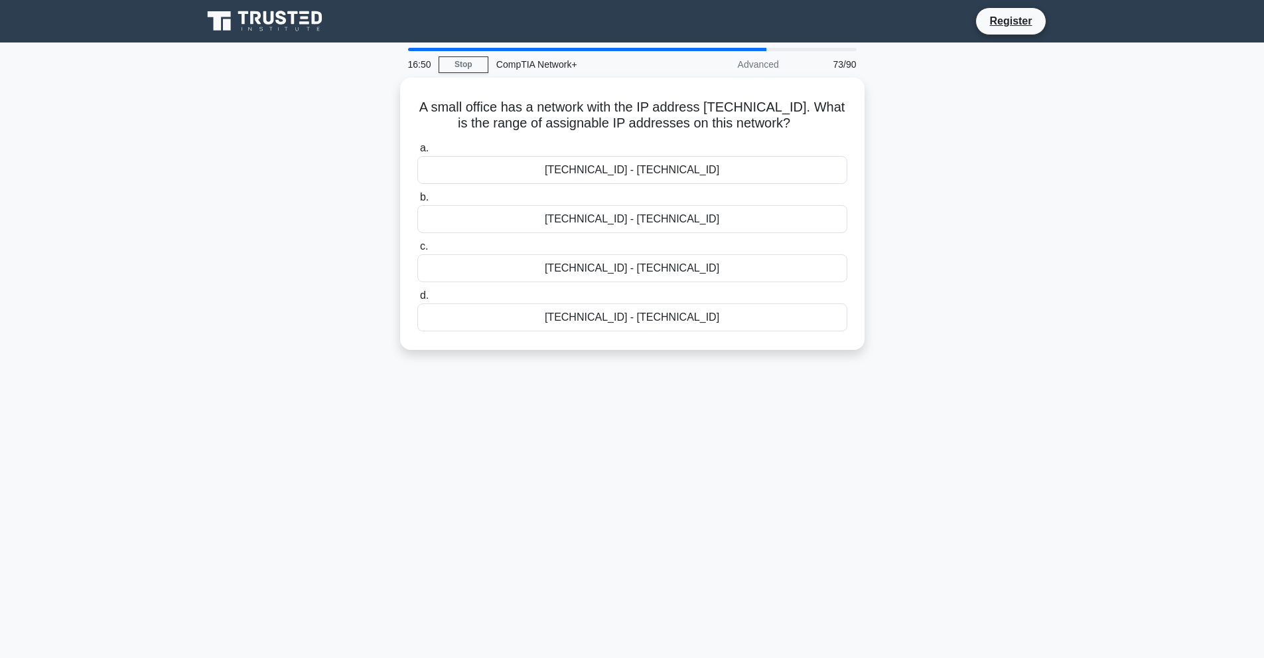
click at [891, 152] on div "A small office has a network with the IP address 192.168.100.128/27. What is th…" at bounding box center [632, 222] width 876 height 288
click at [693, 268] on div "192.168.100.129 - 192.168.100.158" at bounding box center [632, 265] width 430 height 28
click at [417, 248] on input "c. 192.168.100.129 - 192.168.100.158" at bounding box center [417, 243] width 0 height 9
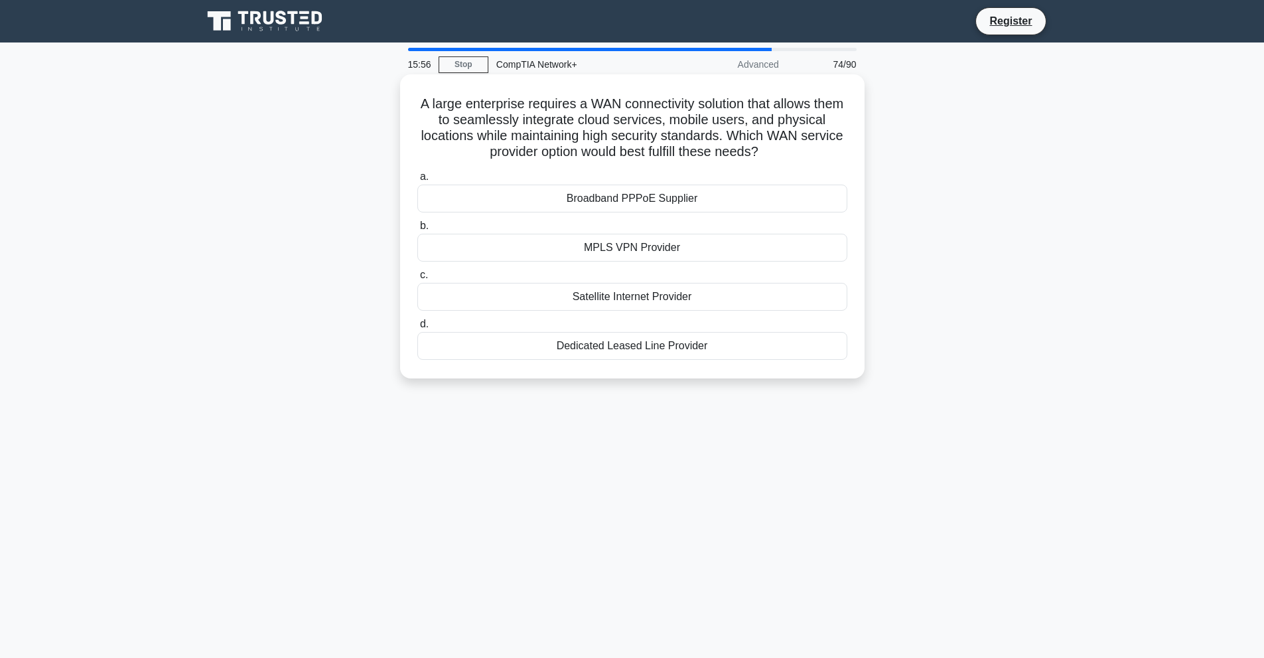
click at [632, 254] on div "MPLS VPN Provider" at bounding box center [632, 248] width 430 height 28
click at [417, 230] on input "b. MPLS VPN Provider" at bounding box center [417, 226] width 0 height 9
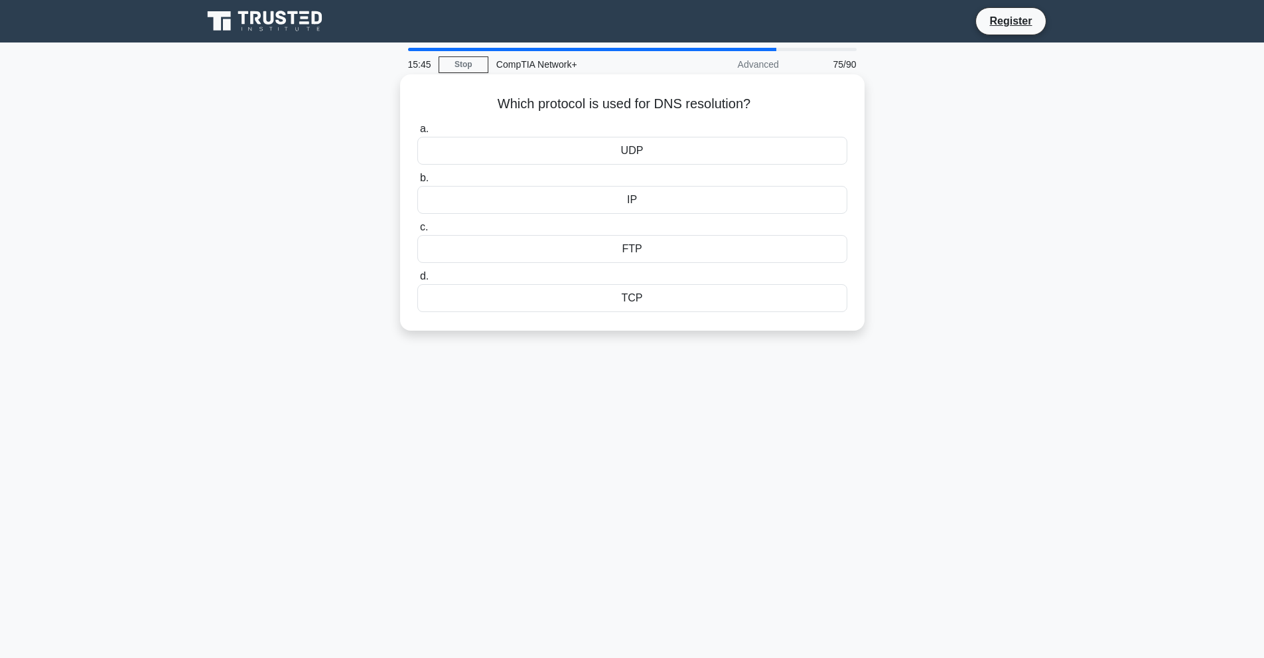
drag, startPoint x: 494, startPoint y: 103, endPoint x: 648, endPoint y: 299, distance: 249.5
click at [649, 298] on div "Which protocol is used for DNS resolution? .spinner_0XTQ{transform-origin:cente…" at bounding box center [632, 203] width 454 height 246
copy div "Which protocol is used for DNS resolution? .spinner_0XTQ{transform-origin:cente…"
click at [1139, 308] on main "15:23 Stop CompTIA Network+ Advanced 75/90 Which protocol is used for DNS resol…" at bounding box center [632, 379] width 1264 height 674
click at [737, 152] on div "UDP" at bounding box center [632, 151] width 430 height 28
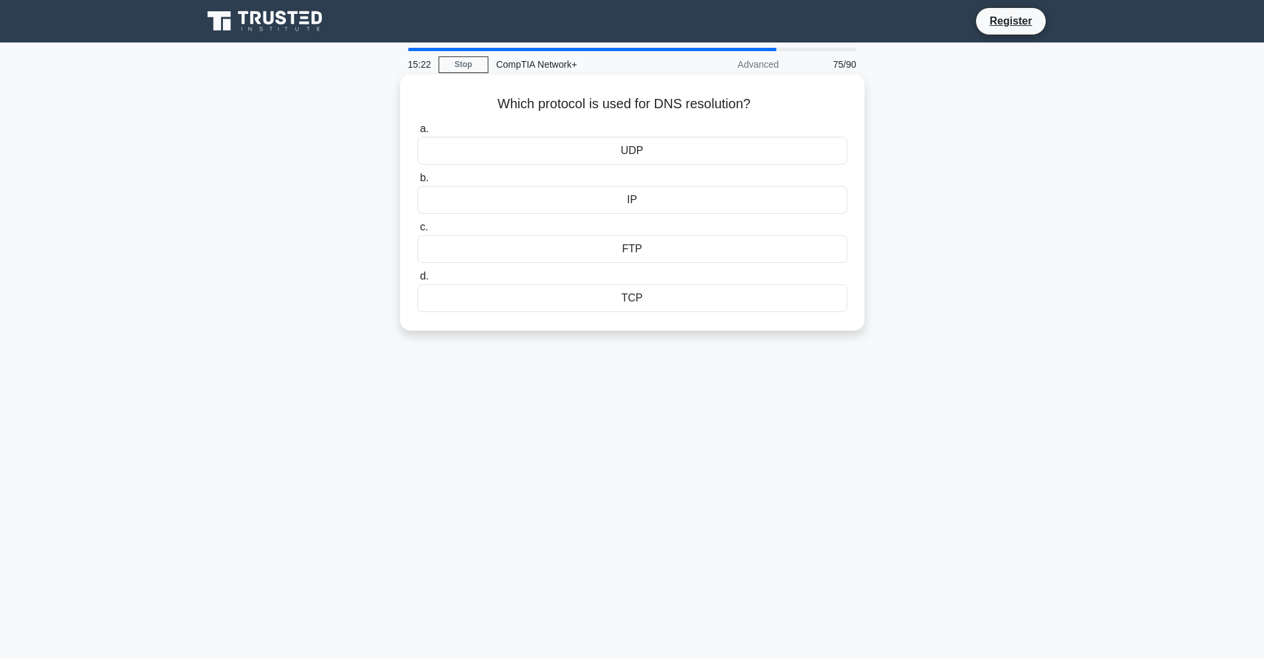
click at [417, 133] on input "a. UDP" at bounding box center [417, 129] width 0 height 9
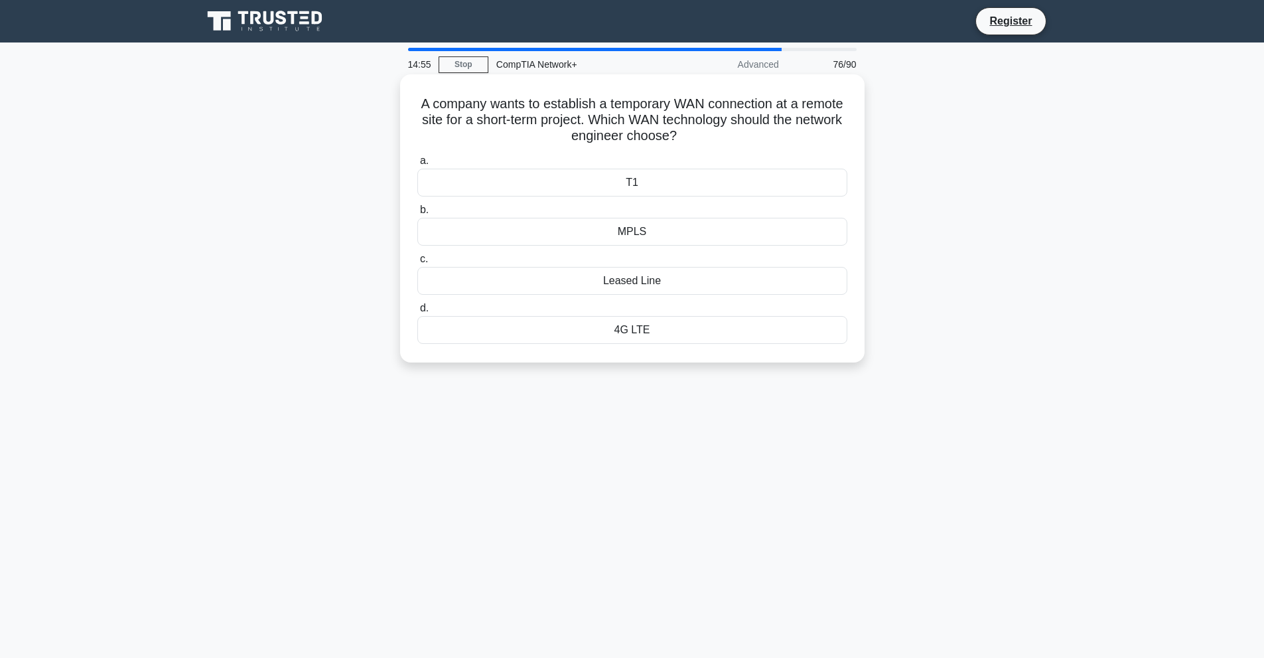
click at [652, 332] on div "4G LTE" at bounding box center [632, 330] width 430 height 28
click at [417, 313] on input "d. 4G LTE" at bounding box center [417, 308] width 0 height 9
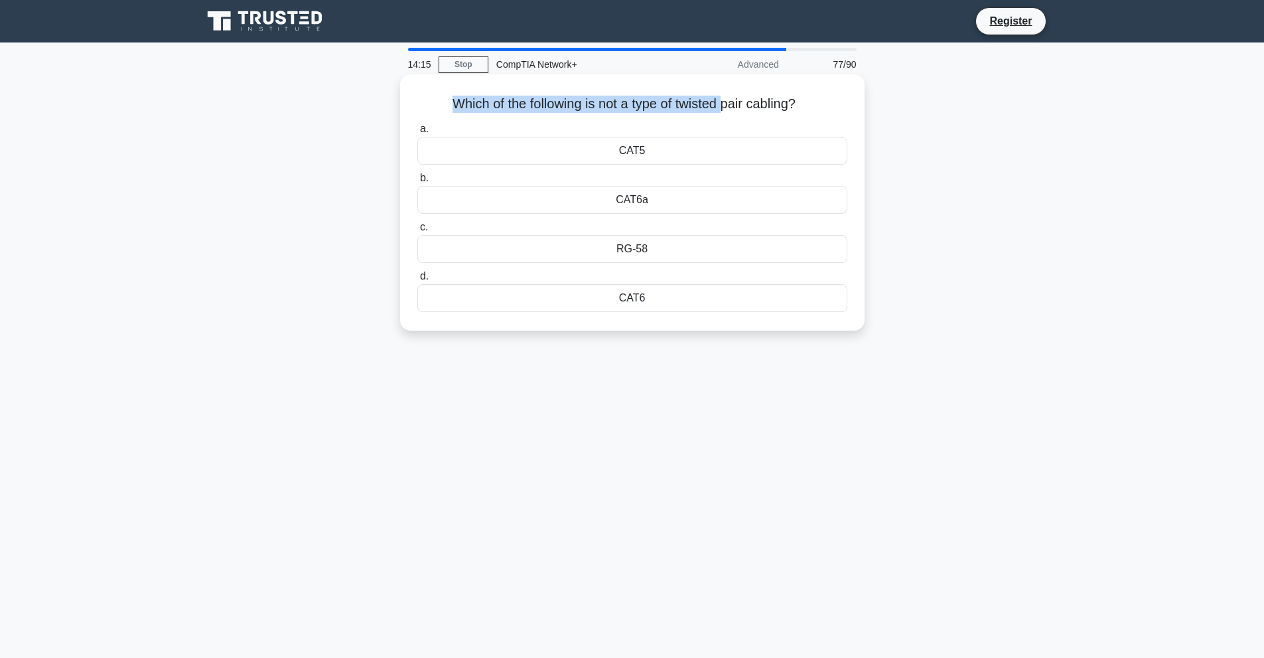
drag, startPoint x: 444, startPoint y: 107, endPoint x: 725, endPoint y: 110, distance: 280.7
click at [725, 110] on h5 "Which of the following is not a type of twisted pair cabling? .spinner_0XTQ{tra…" at bounding box center [632, 104] width 433 height 17
click at [951, 148] on div "Which of the following is not a type of twisted pair cabling? .spinner_0XTQ{tra…" at bounding box center [632, 214] width 876 height 272
click at [695, 252] on div "RG-58" at bounding box center [632, 249] width 430 height 28
click at [417, 232] on input "c. RG-58" at bounding box center [417, 227] width 0 height 9
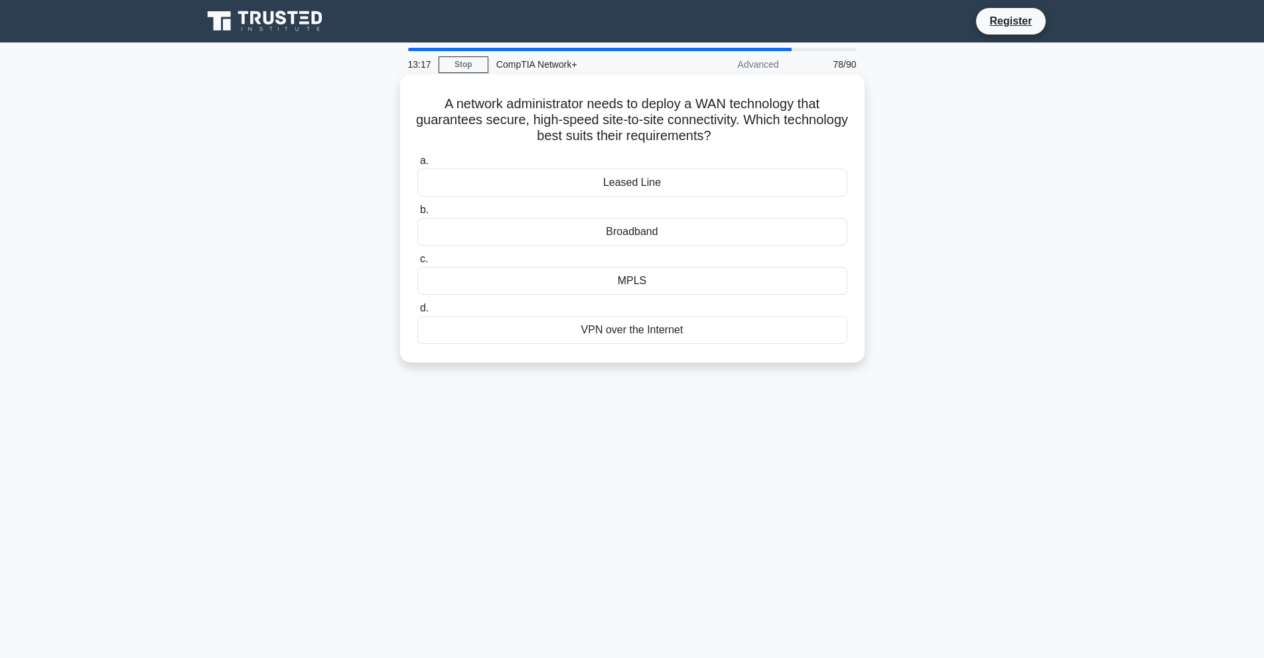
click at [759, 280] on div "MPLS" at bounding box center [632, 281] width 430 height 28
click at [417, 263] on input "c. MPLS" at bounding box center [417, 259] width 0 height 9
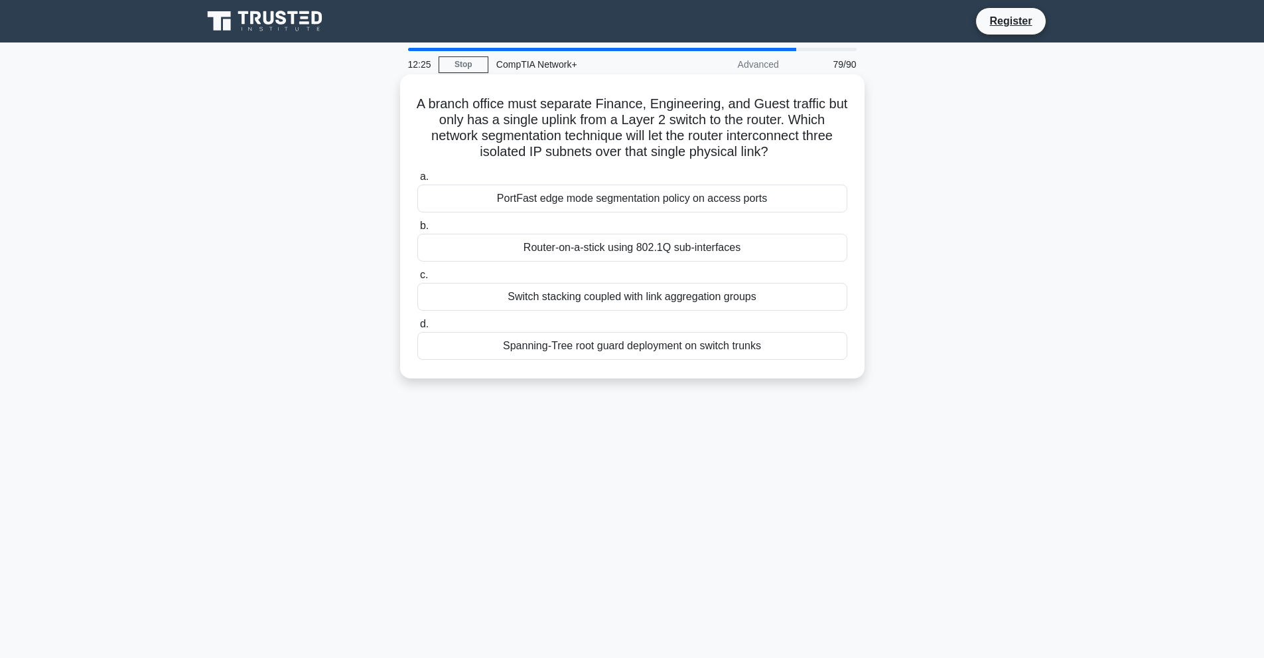
click at [646, 253] on div "Router-on-a-stick using 802.1Q sub-interfaces" at bounding box center [632, 248] width 430 height 28
click at [417, 230] on input "b. Router-on-a-stick using 802.1Q sub-interfaces" at bounding box center [417, 226] width 0 height 9
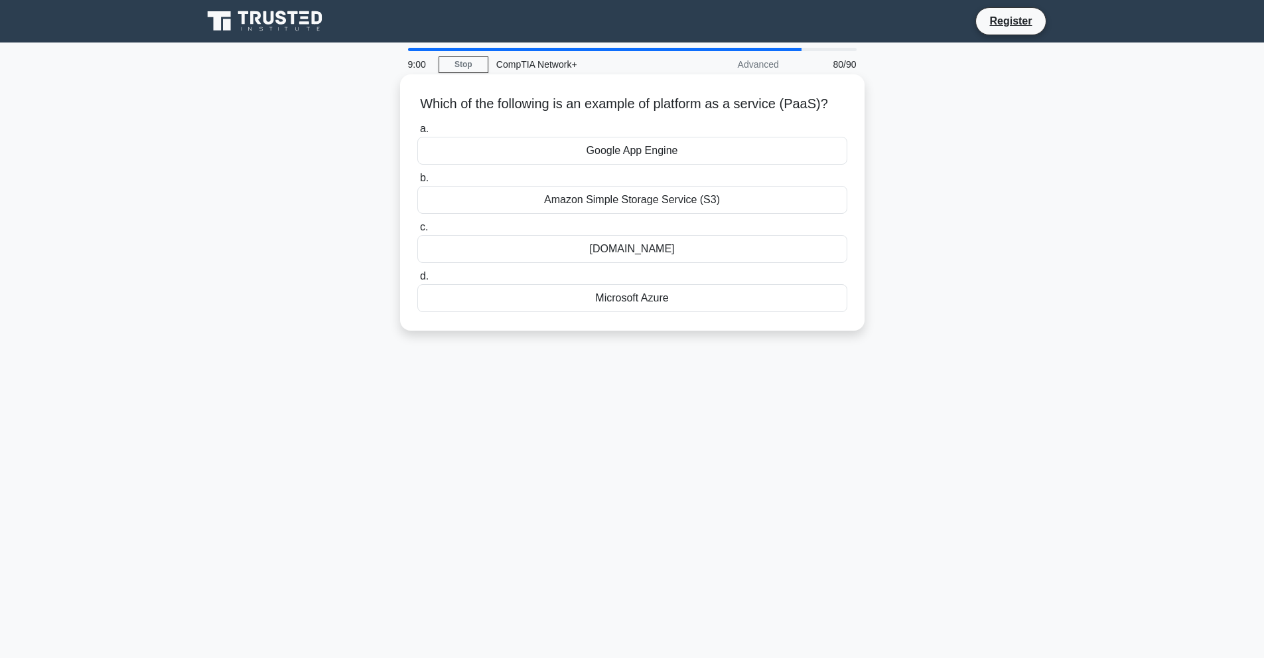
click at [712, 214] on div "Amazon Simple Storage Service (S3)" at bounding box center [632, 200] width 430 height 28
click at [417, 182] on input "b. Amazon Simple Storage Service (S3)" at bounding box center [417, 178] width 0 height 9
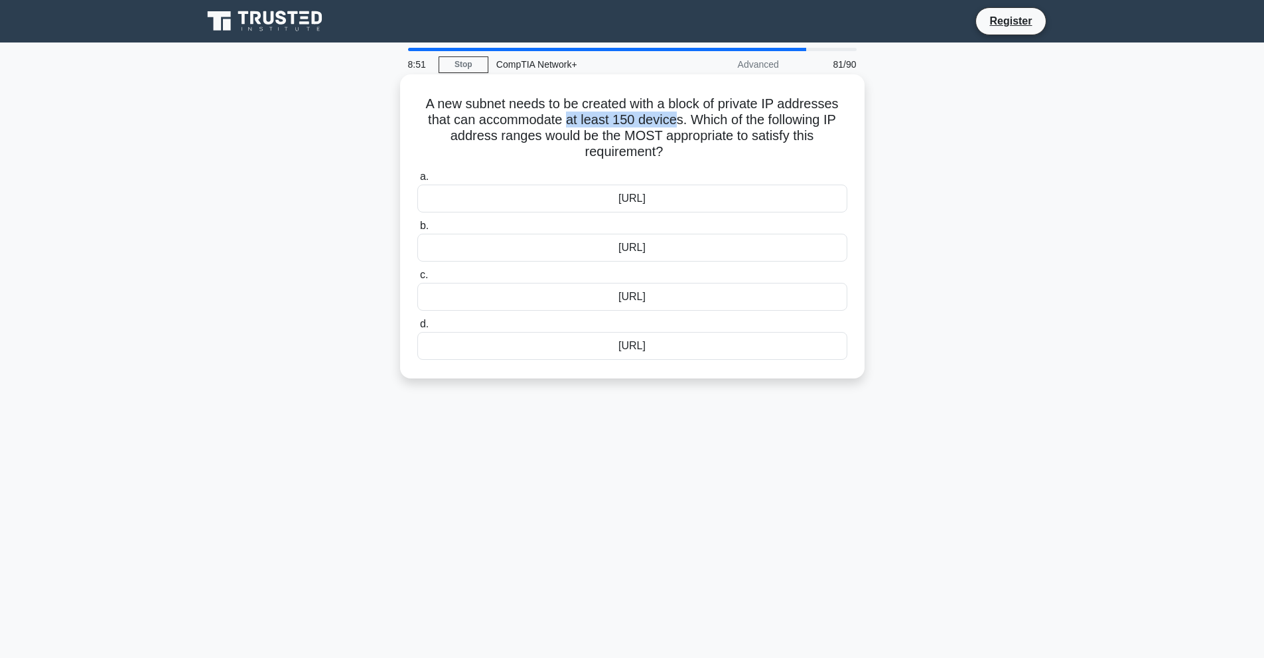
drag, startPoint x: 566, startPoint y: 123, endPoint x: 672, endPoint y: 122, distance: 105.5
click at [672, 122] on h5 "A new subnet needs to be created with a block of private IP addresses that can …" at bounding box center [632, 128] width 433 height 65
drag, startPoint x: 688, startPoint y: 122, endPoint x: 761, endPoint y: 151, distance: 78.6
click at [761, 151] on h5 "A new subnet needs to be created with a block of private IP addresses that can …" at bounding box center [632, 128] width 433 height 65
click at [1013, 151] on div "A new subnet needs to be created with a block of private IP addresses that can …" at bounding box center [632, 238] width 876 height 320
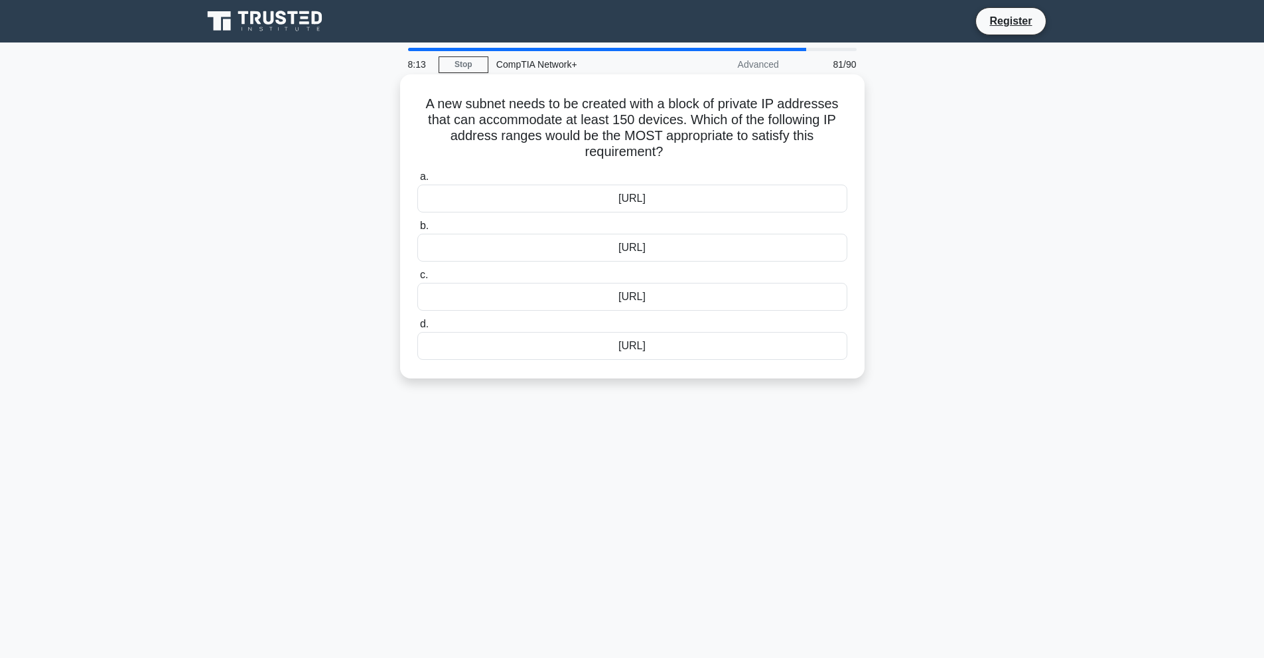
click at [702, 200] on div "192.169.25.0/24" at bounding box center [632, 198] width 430 height 28
click at [417, 181] on input "a. 192.169.25.0/24" at bounding box center [417, 177] width 0 height 9
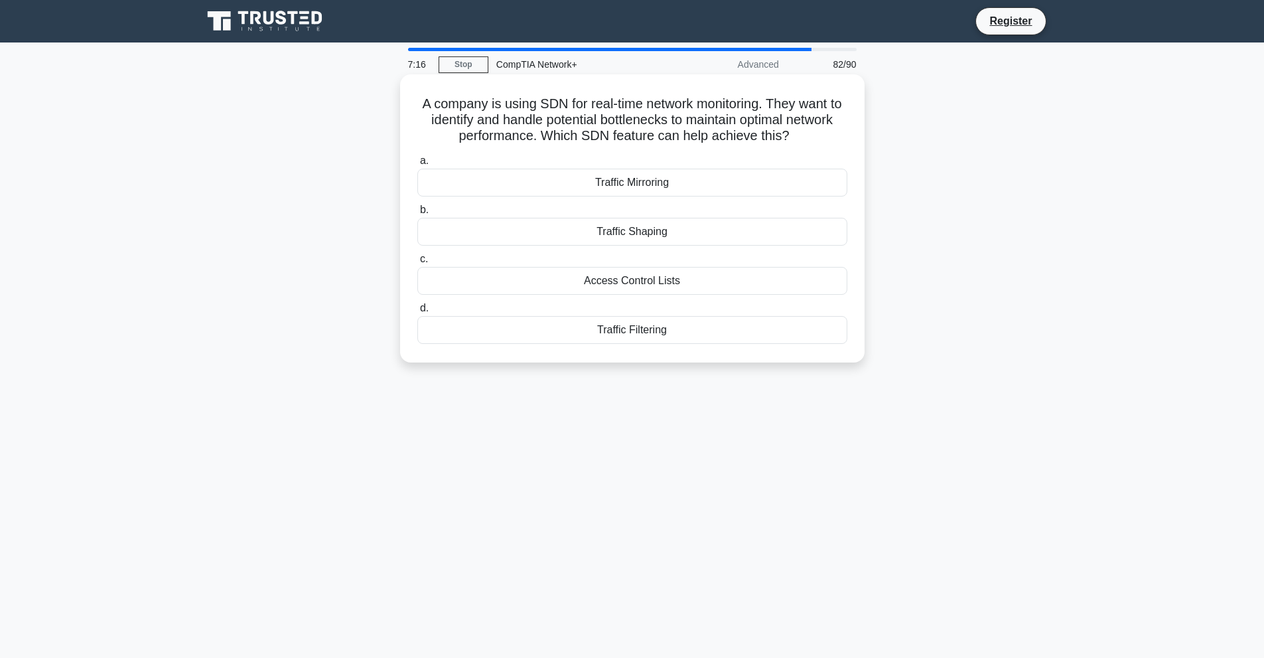
click at [641, 277] on div "Access Control Lists" at bounding box center [632, 281] width 430 height 28
click at [417, 263] on input "c. Access Control Lists" at bounding box center [417, 259] width 0 height 9
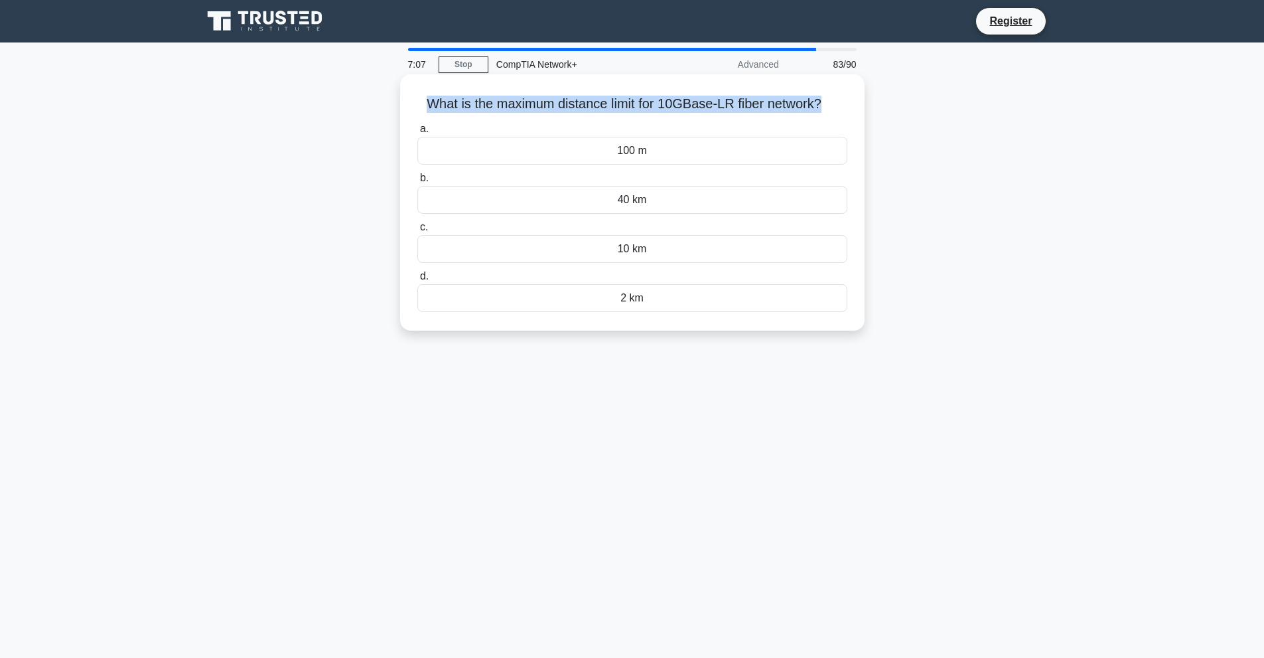
drag, startPoint x: 422, startPoint y: 104, endPoint x: 824, endPoint y: 109, distance: 401.5
click at [824, 109] on h5 "What is the maximum distance limit for 10GBase-LR fiber network? .spinner_0XTQ{…" at bounding box center [632, 104] width 433 height 17
click at [891, 129] on div "What is the maximum distance limit for 10GBase-LR fiber network? .spinner_0XTQ{…" at bounding box center [632, 214] width 876 height 272
click at [778, 254] on div "10 km" at bounding box center [632, 249] width 430 height 28
click at [417, 232] on input "c. 10 km" at bounding box center [417, 227] width 0 height 9
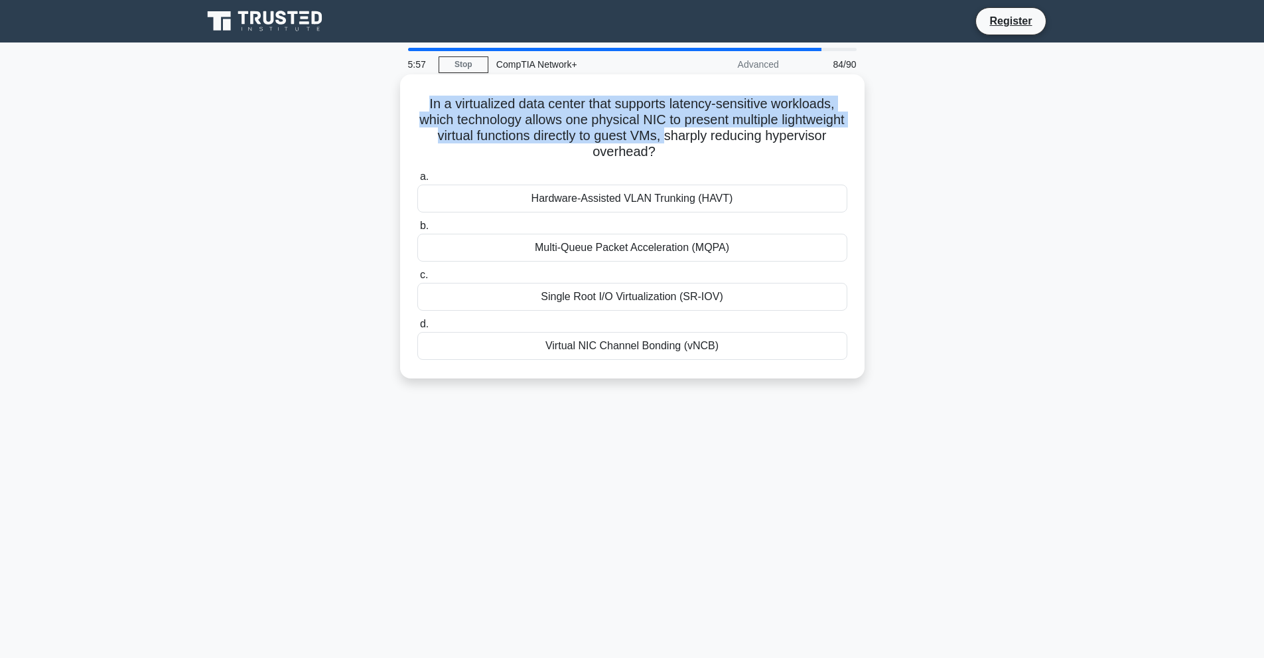
drag, startPoint x: 419, startPoint y: 104, endPoint x: 736, endPoint y: 137, distance: 318.3
click at [736, 137] on h5 "In a virtualized data center that supports latency-sensitive workloads, which t…" at bounding box center [632, 128] width 433 height 65
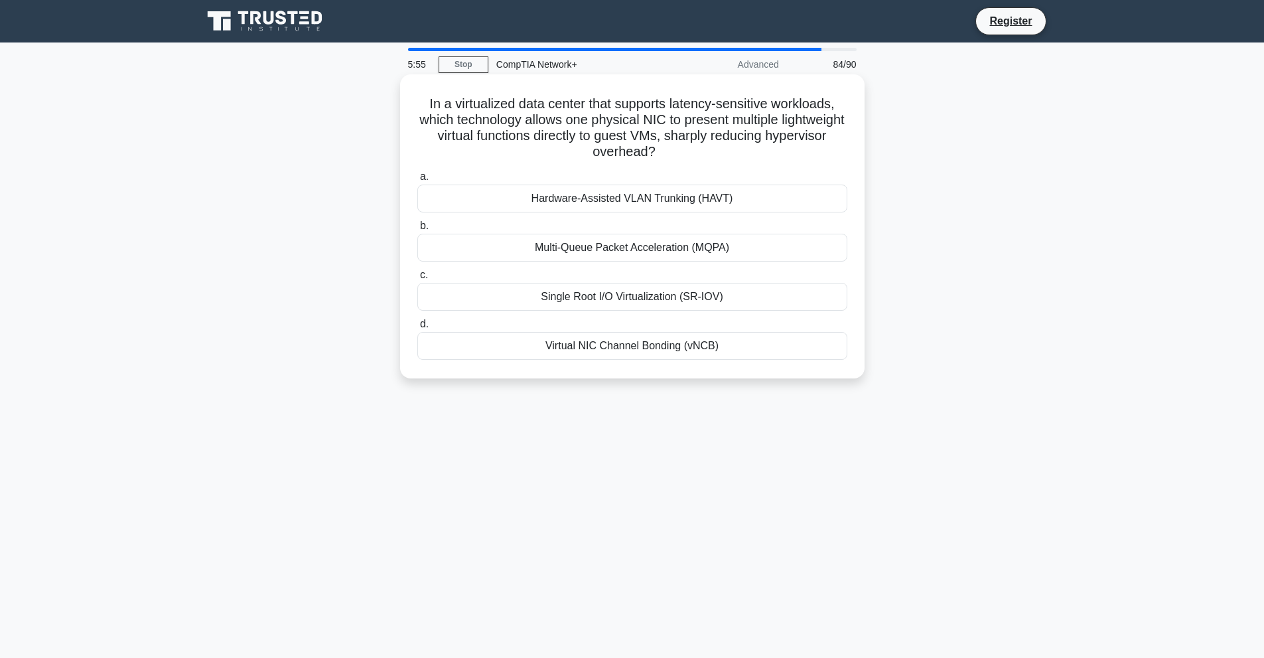
click at [696, 195] on div "Hardware-Assisted VLAN Trunking (HAVT)" at bounding box center [632, 198] width 430 height 28
click at [417, 181] on input "a. Hardware-Assisted VLAN Trunking (HAVT)" at bounding box center [417, 177] width 0 height 9
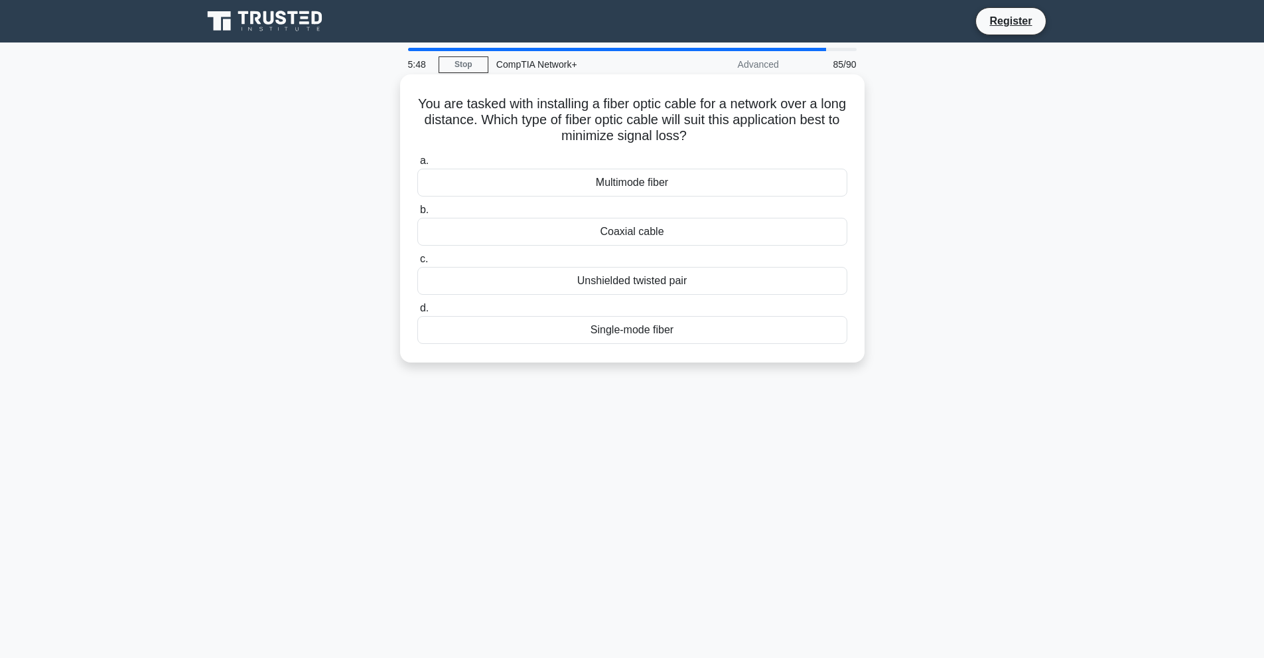
drag, startPoint x: 425, startPoint y: 106, endPoint x: 733, endPoint y: 137, distance: 309.5
click at [733, 137] on h5 "You are tasked with installing a fiber optic cable for a network over a long di…" at bounding box center [632, 120] width 433 height 49
click at [1011, 261] on div "You are tasked with installing a fiber optic cable for a network over a long di…" at bounding box center [632, 230] width 876 height 304
click at [666, 241] on div "Coaxial cable" at bounding box center [632, 232] width 430 height 28
click at [417, 214] on input "b. Coaxial cable" at bounding box center [417, 210] width 0 height 9
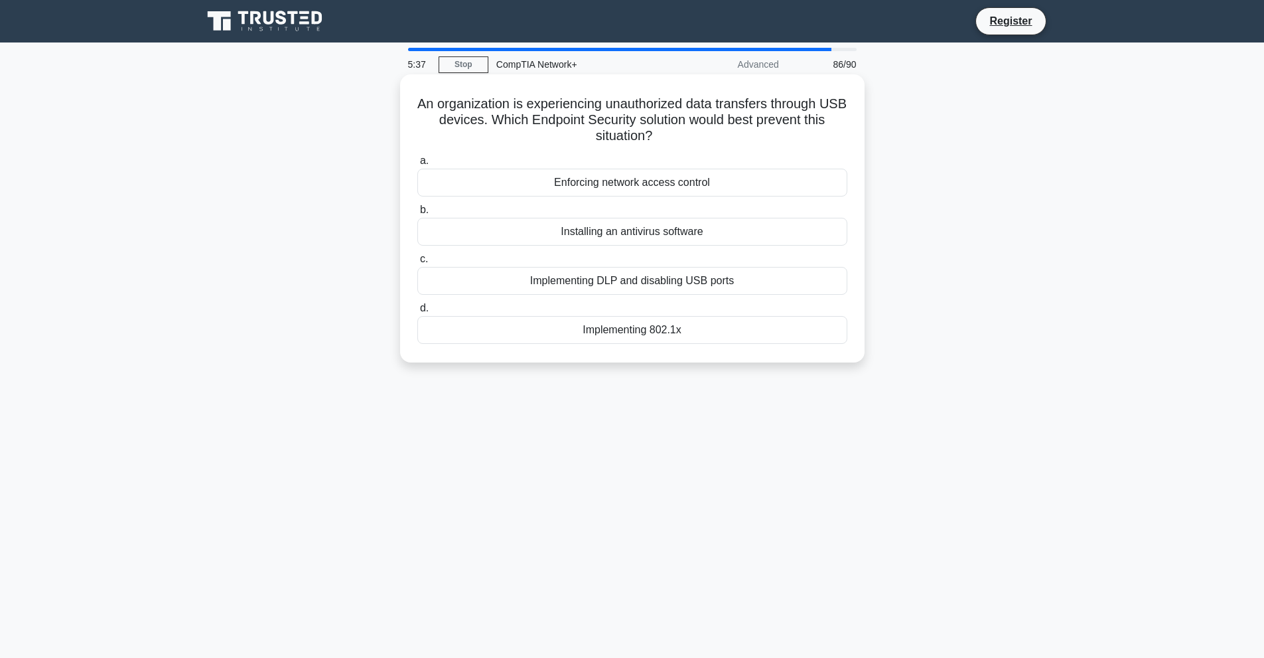
drag, startPoint x: 421, startPoint y: 108, endPoint x: 656, endPoint y: 128, distance: 235.1
click at [656, 128] on h5 "An organization is experiencing unauthorized data transfers through USB devices…" at bounding box center [632, 120] width 433 height 49
click at [1098, 141] on main "5:36 Stop CompTIA Network+ Advanced 86/90 An organization is experiencing unaut…" at bounding box center [632, 379] width 1264 height 674
click at [656, 287] on div "Implementing DLP and disabling USB ports" at bounding box center [632, 281] width 430 height 28
click at [417, 263] on input "c. Implementing DLP and disabling USB ports" at bounding box center [417, 259] width 0 height 9
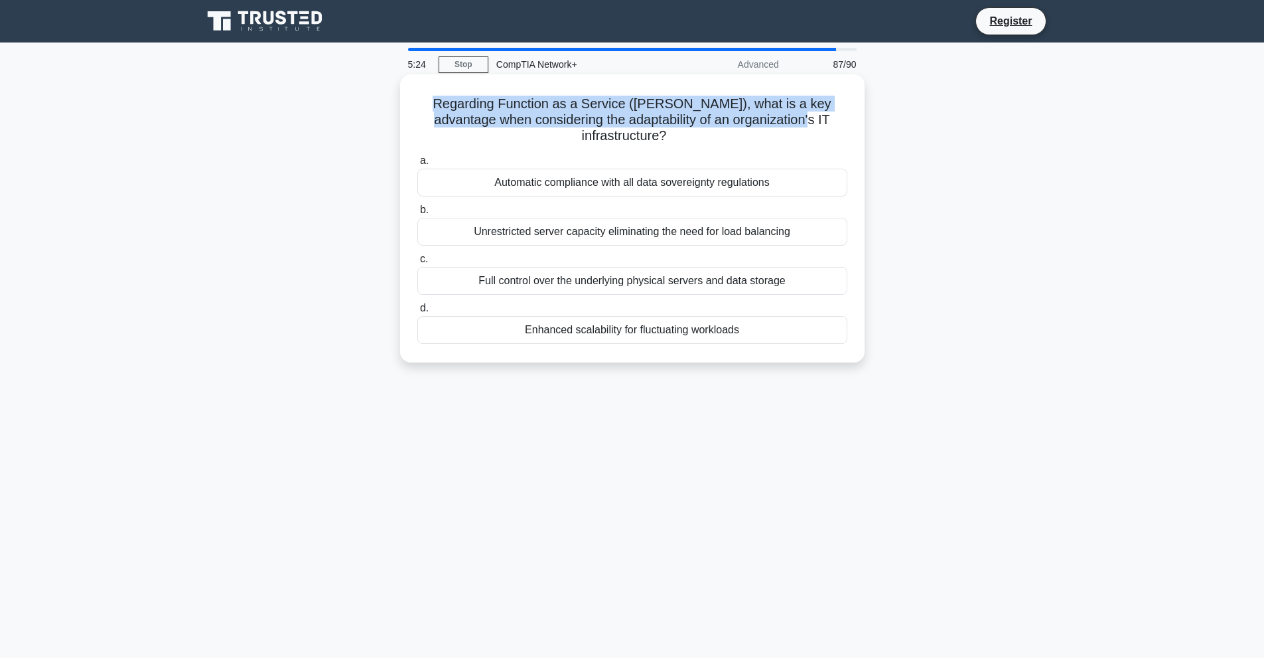
drag, startPoint x: 423, startPoint y: 106, endPoint x: 755, endPoint y: 128, distance: 331.9
click at [755, 128] on h5 "Regarding Function as a Service (FaaS), what is a key advantage when considerin…" at bounding box center [632, 120] width 433 height 49
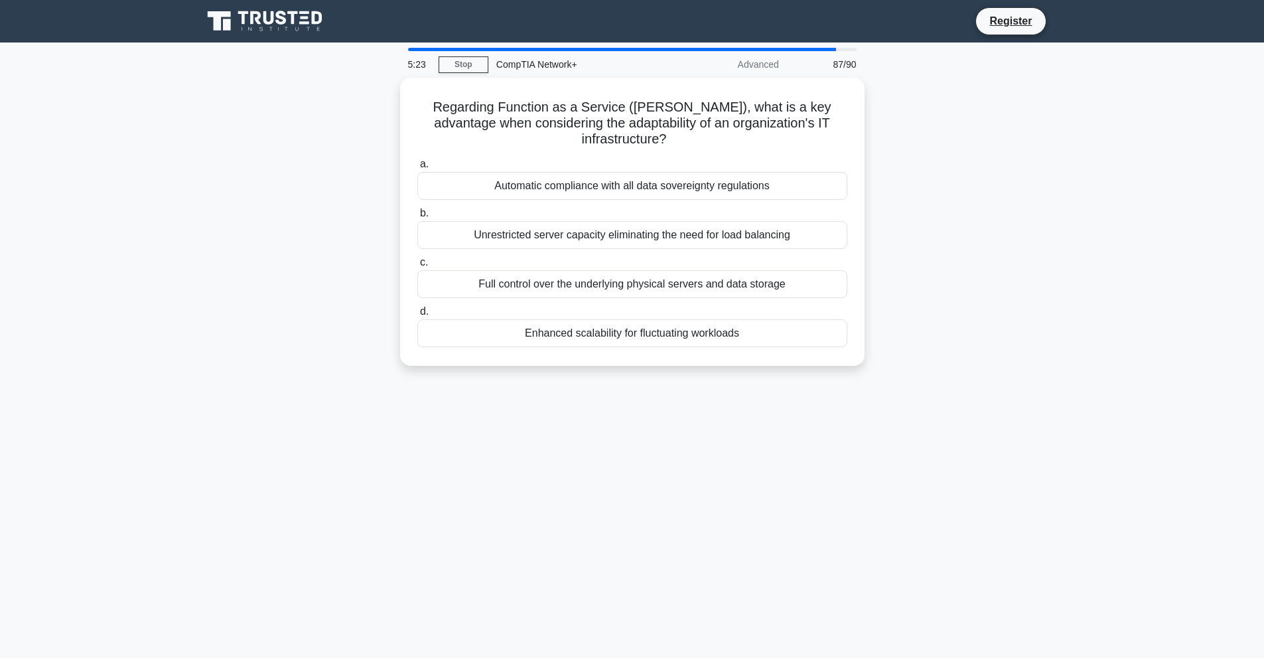
click at [1105, 226] on main "5:23 Stop CompTIA Network+ Advanced 87/90 Regarding Function as a Service (FaaS…" at bounding box center [632, 379] width 1264 height 674
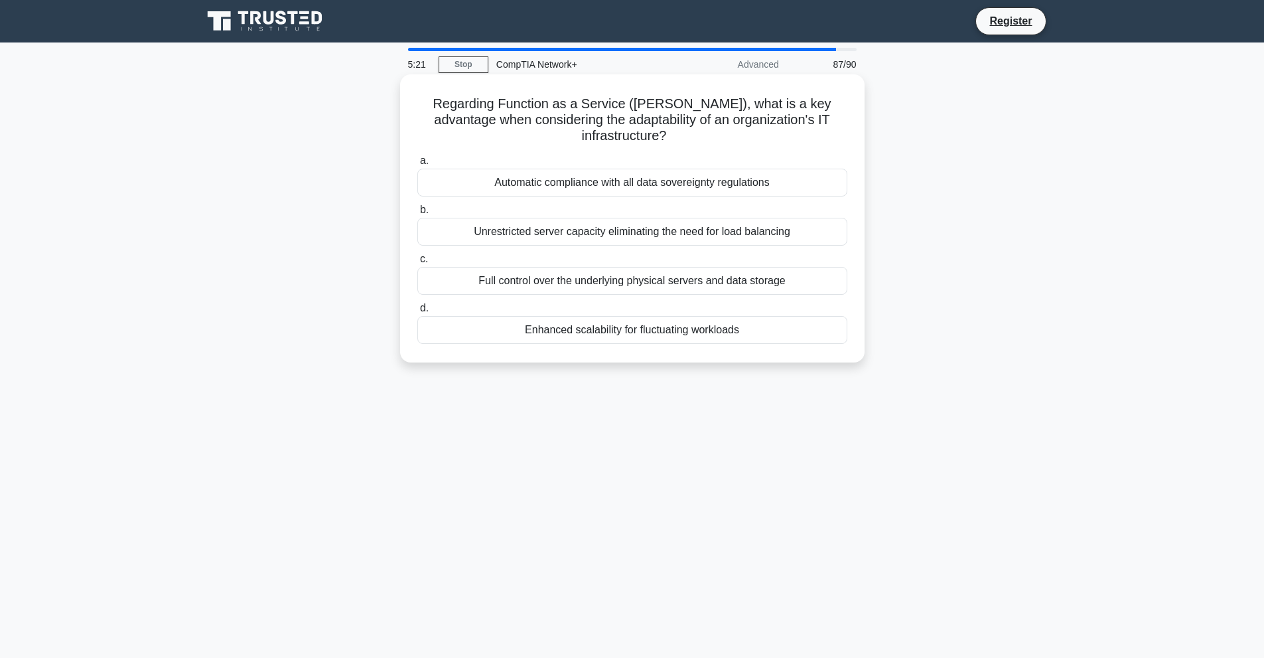
click at [569, 269] on div "Full control over the underlying physical servers and data storage" at bounding box center [632, 281] width 430 height 28
click at [417, 263] on input "c. Full control over the underlying physical servers and data storage" at bounding box center [417, 259] width 0 height 9
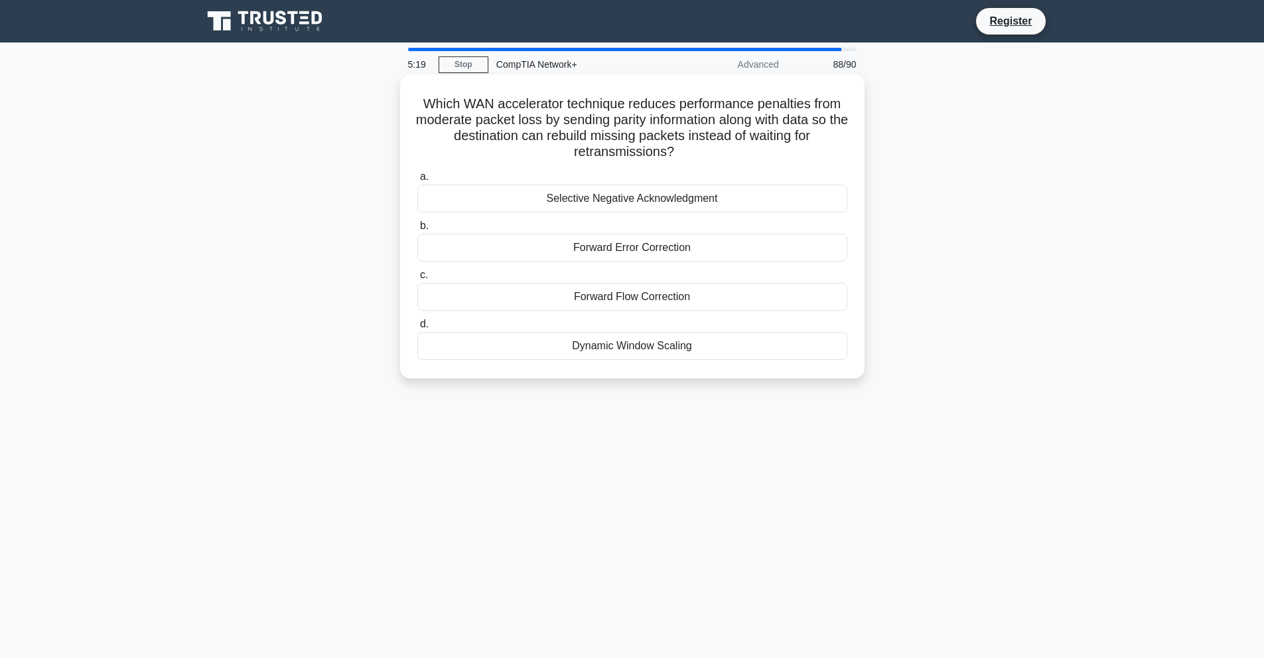
click at [615, 250] on div "Forward Error Correction" at bounding box center [632, 248] width 430 height 28
click at [417, 230] on input "b. Forward Error Correction" at bounding box center [417, 226] width 0 height 9
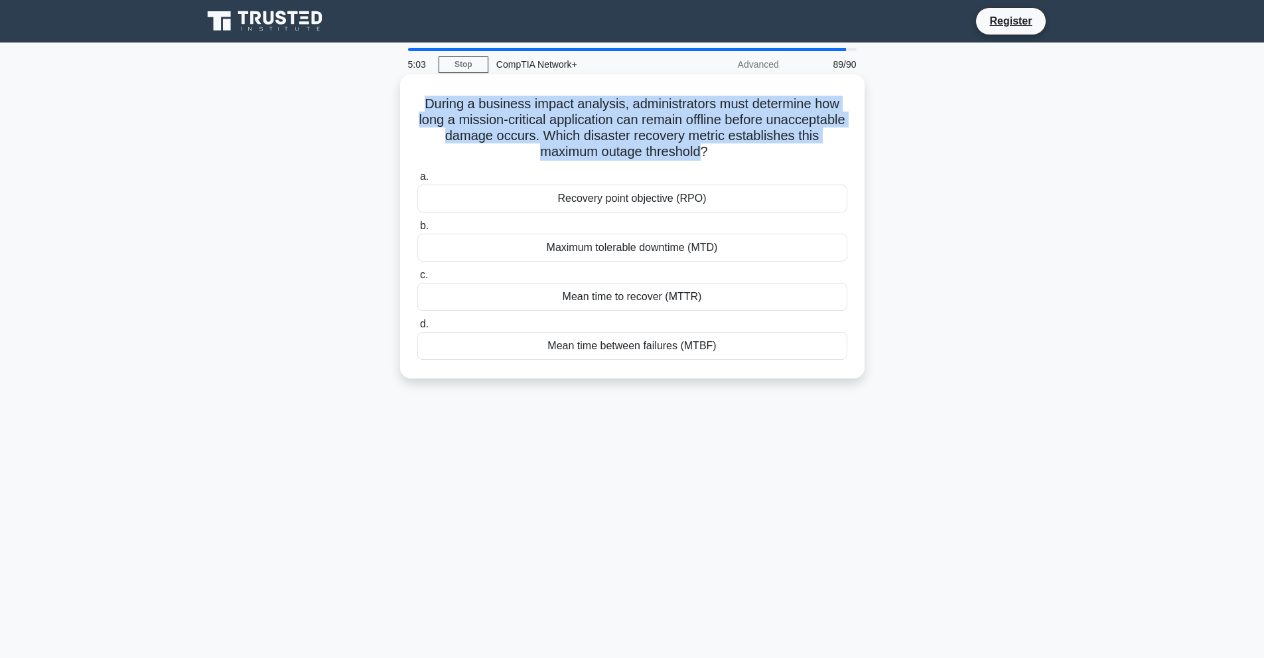
drag, startPoint x: 423, startPoint y: 109, endPoint x: 749, endPoint y: 146, distance: 327.2
click at [749, 146] on h5 "During a business impact analysis, administrators must determine how long a mis…" at bounding box center [632, 128] width 433 height 65
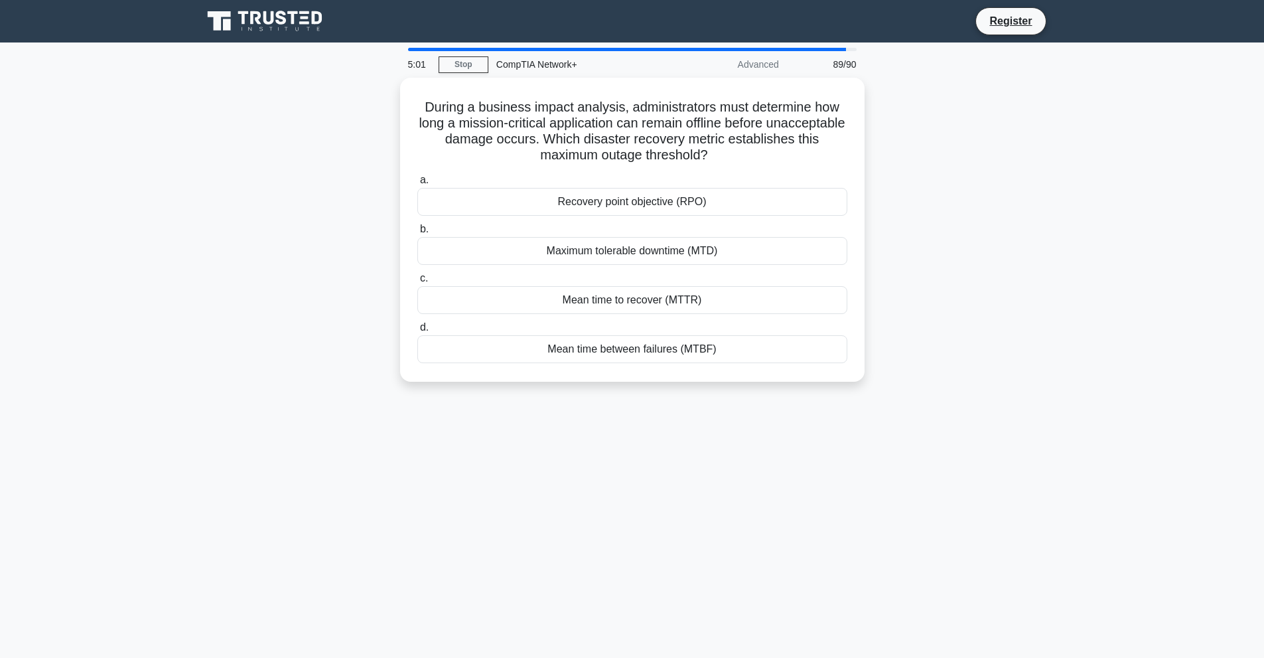
click at [1036, 182] on div "During a business impact analysis, administrators must determine how long a mis…" at bounding box center [632, 238] width 876 height 320
click at [730, 300] on div "Mean time to recover (MTTR)" at bounding box center [632, 297] width 430 height 28
click at [417, 279] on input "c. Mean time to recover (MTTR)" at bounding box center [417, 275] width 0 height 9
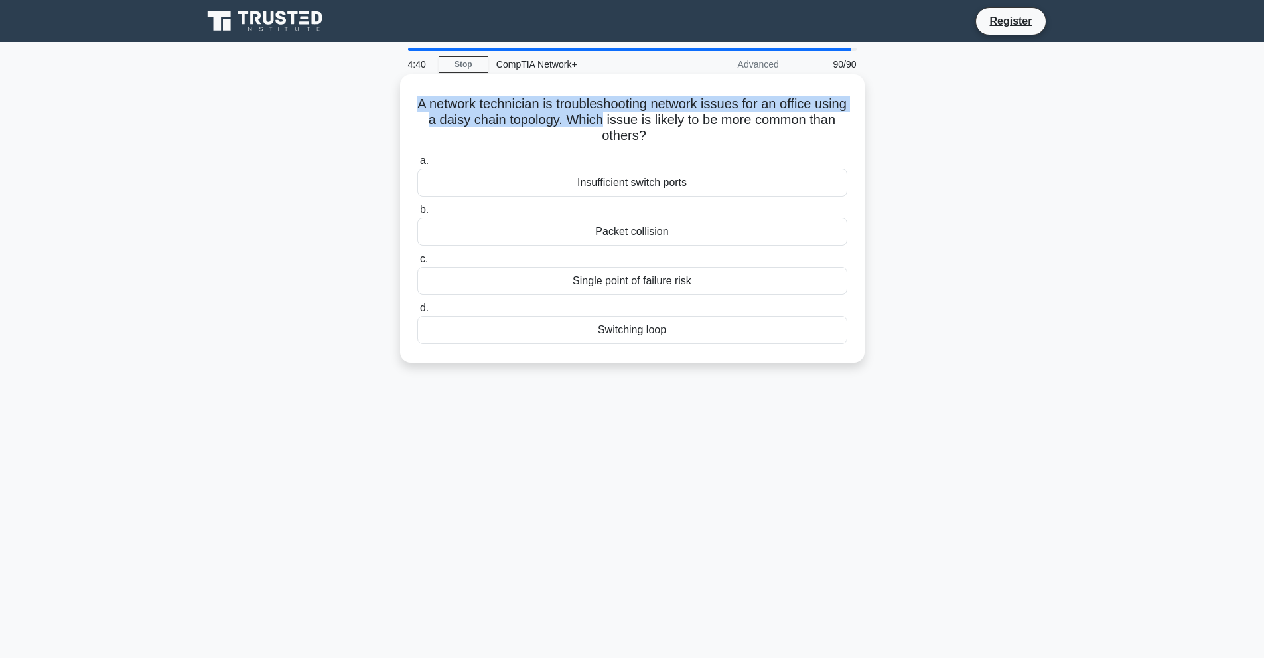
drag, startPoint x: 429, startPoint y: 102, endPoint x: 636, endPoint y: 121, distance: 208.7
click at [636, 121] on h5 "A network technician is troubleshooting network issues for an office using a da…" at bounding box center [632, 120] width 433 height 49
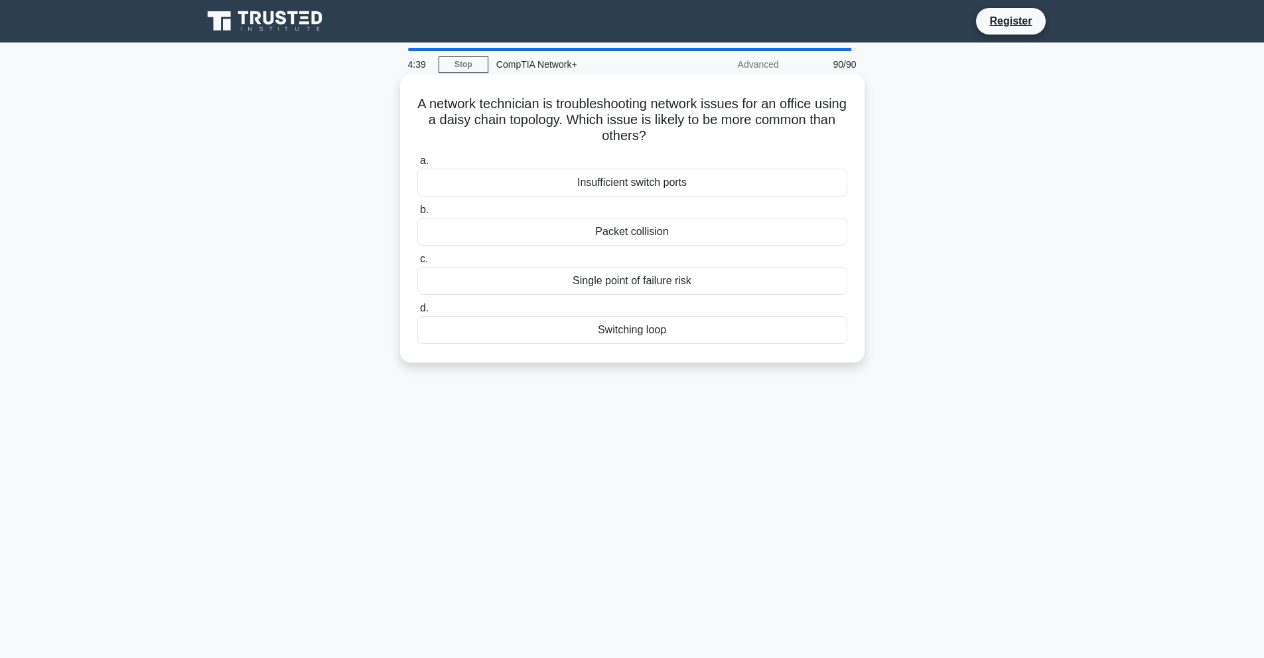
drag, startPoint x: 627, startPoint y: 235, endPoint x: 660, endPoint y: 226, distance: 33.8
click at [626, 235] on div "Packet collision" at bounding box center [632, 232] width 430 height 28
click at [417, 214] on input "b. Packet collision" at bounding box center [417, 210] width 0 height 9
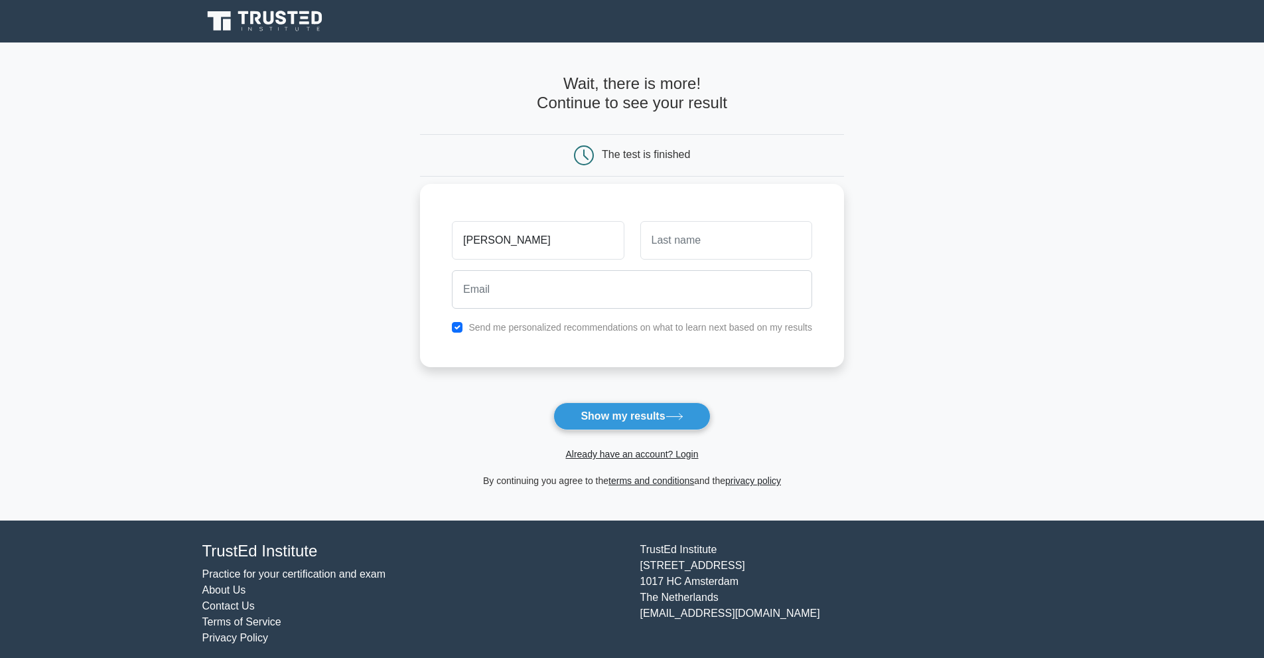
type input "[PERSON_NAME]"
click at [745, 249] on input "text" at bounding box center [726, 240] width 172 height 38
type input "Bahukhandi"
click at [695, 287] on input "email" at bounding box center [632, 289] width 360 height 38
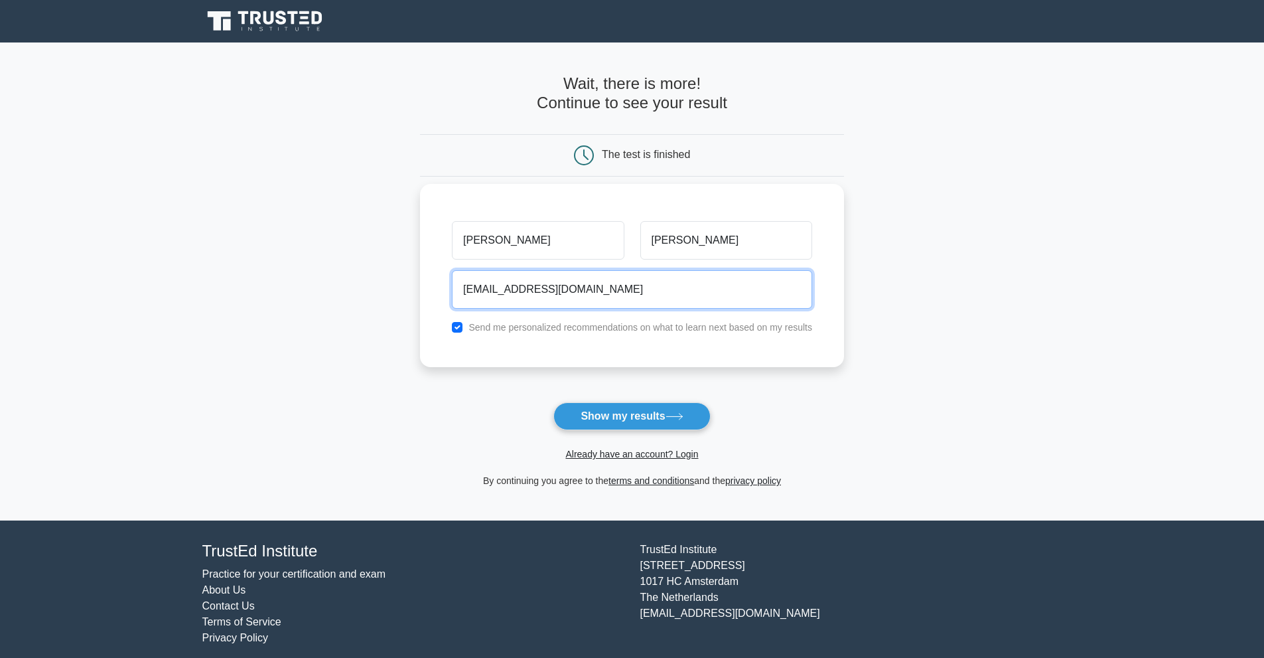
type input "purposelearning80@gmail.com"
click at [553, 402] on button "Show my results" at bounding box center [631, 416] width 157 height 28
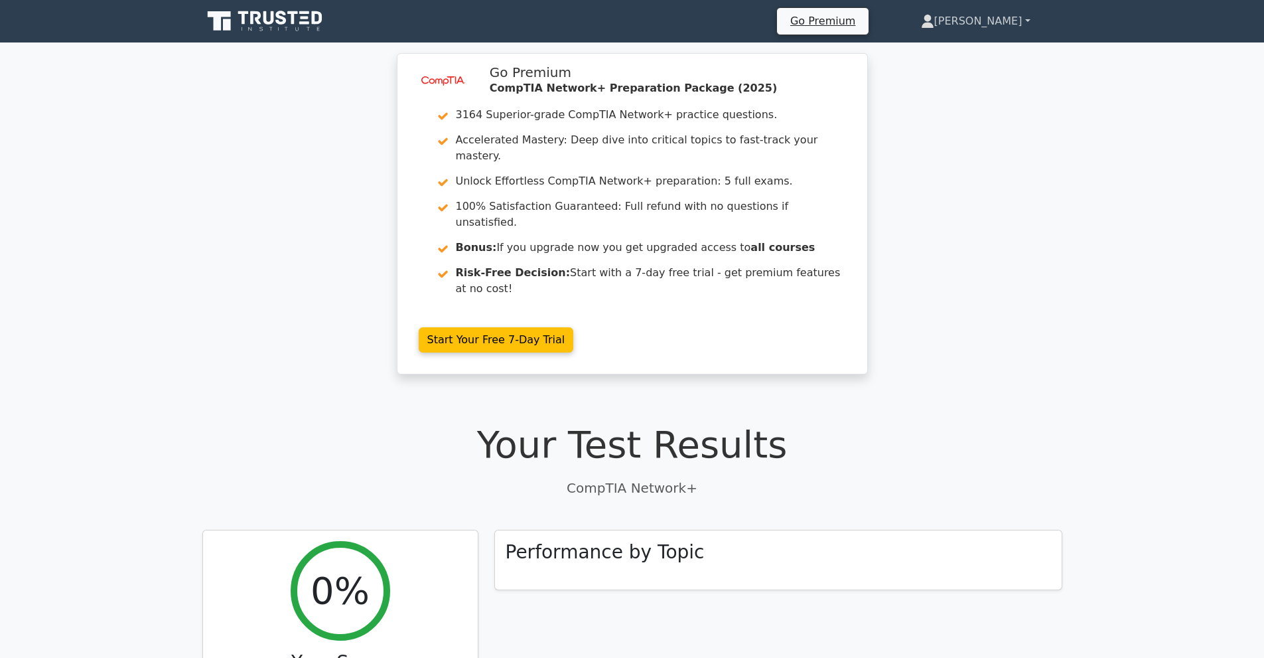
click at [1023, 19] on link "[PERSON_NAME]" at bounding box center [975, 21] width 173 height 27
click at [980, 48] on link "Profile" at bounding box center [942, 52] width 105 height 21
click at [1027, 18] on link "Ayush" at bounding box center [975, 21] width 173 height 27
click at [995, 52] on link "Profile" at bounding box center [942, 52] width 105 height 21
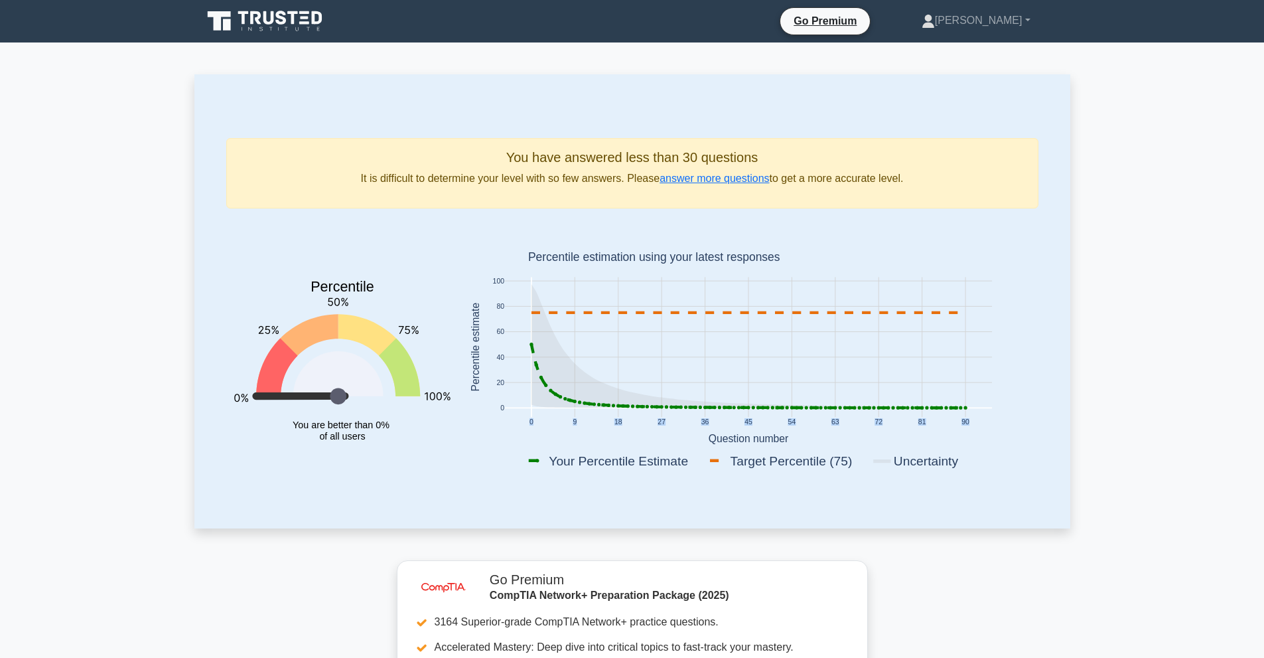
drag, startPoint x: 534, startPoint y: 315, endPoint x: 607, endPoint y: 417, distance: 126.1
click at [1042, 329] on div "You have answered less than 30 questions It is difficult to determine your leve…" at bounding box center [632, 300] width 876 height 453
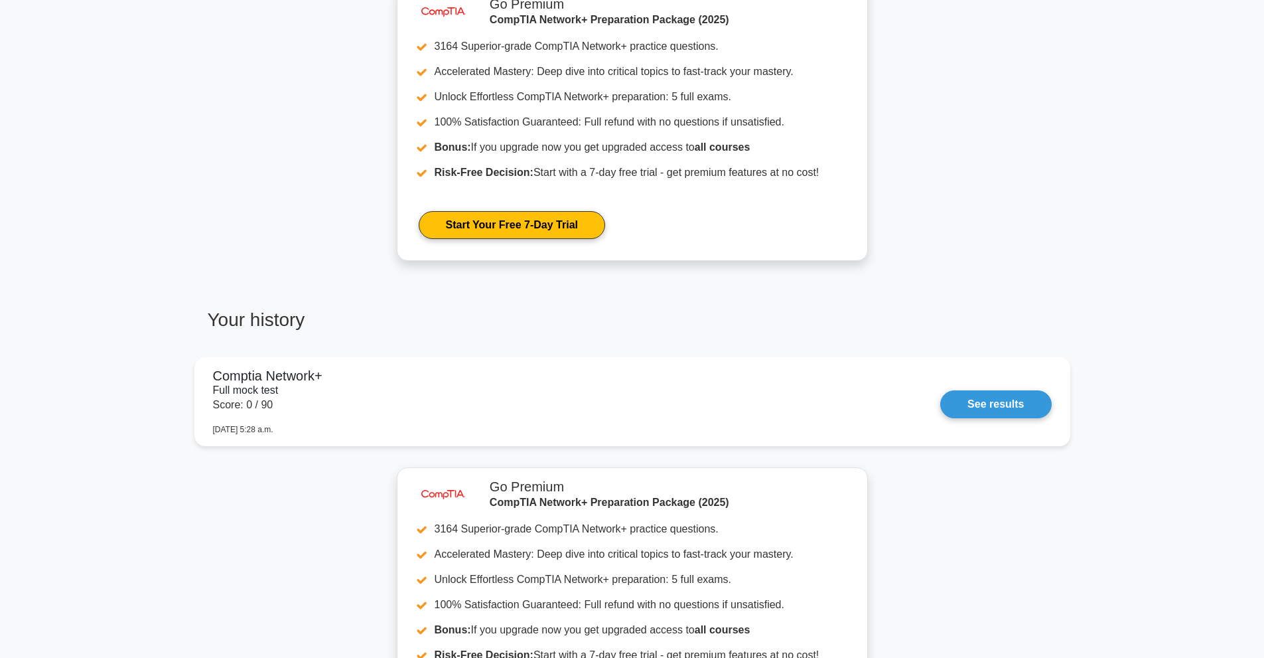
click at [1208, 341] on main "You have answered less than 30 questions It is difficult to determine your leve…" at bounding box center [632, 196] width 1264 height 1459
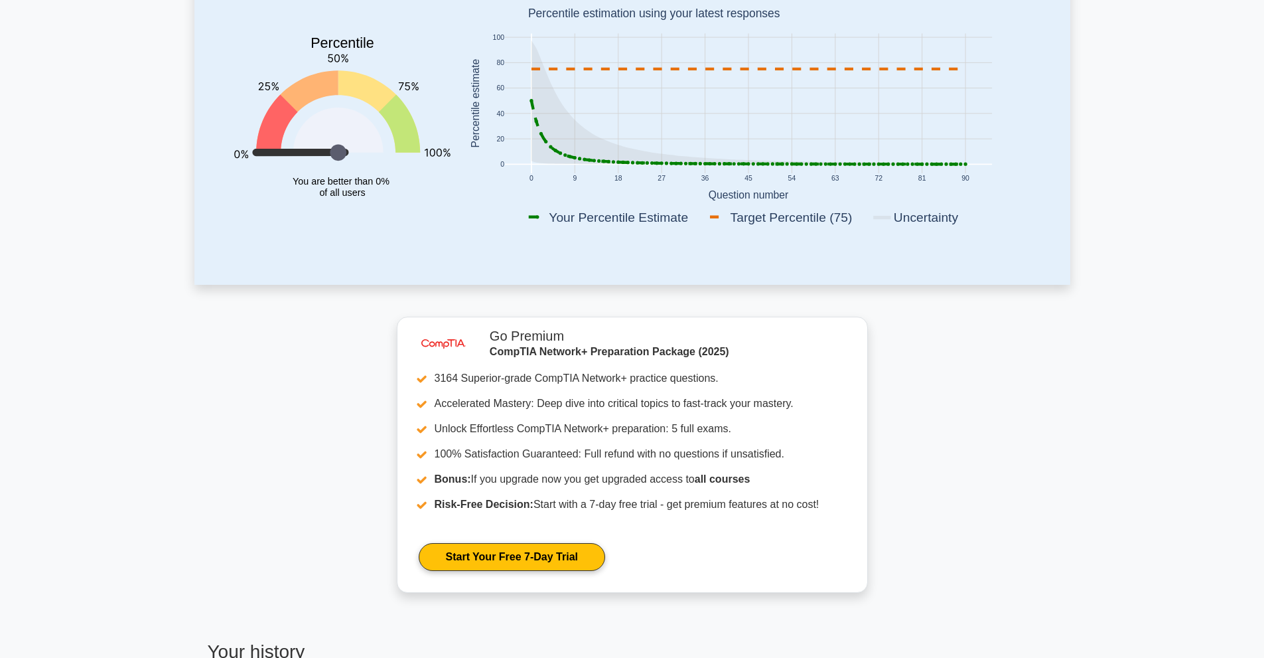
scroll to position [0, 0]
